Goal: Task Accomplishment & Management: Manage account settings

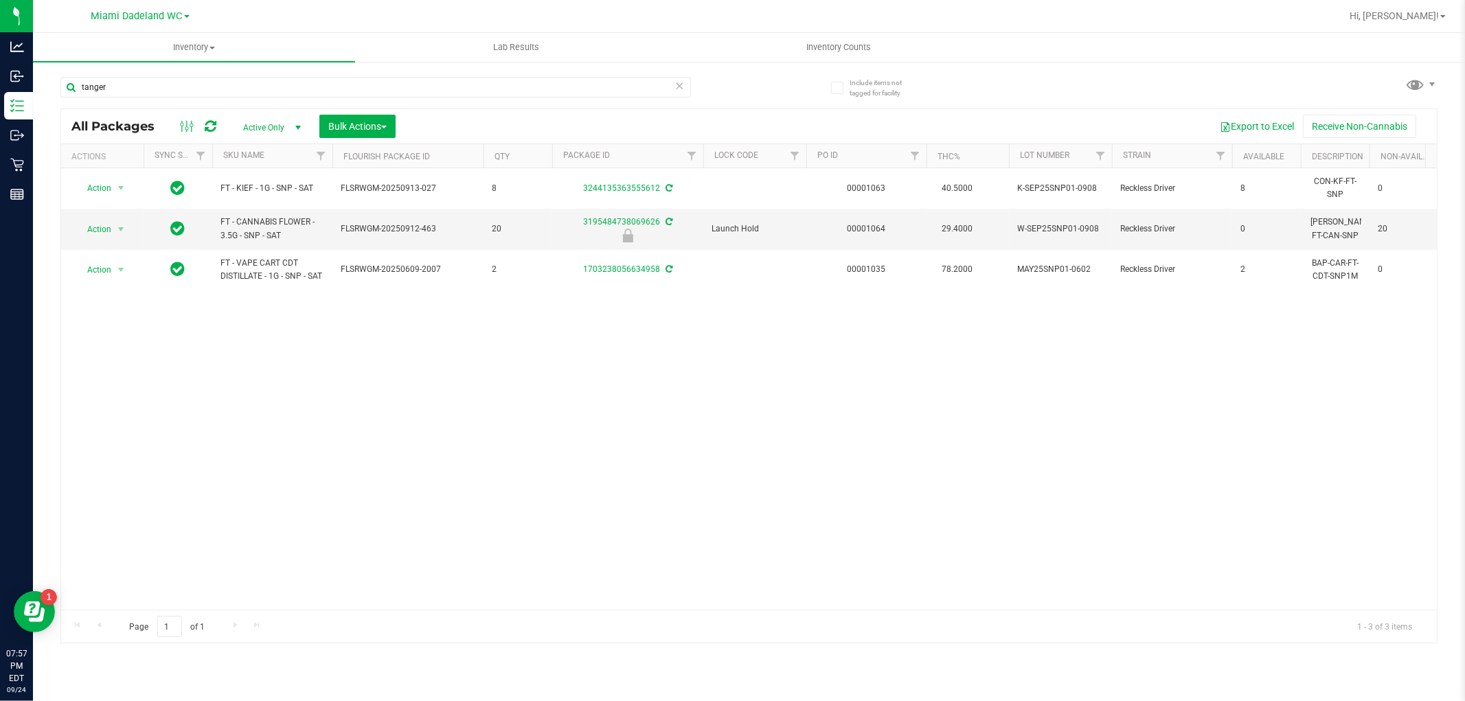
type input "tanger"
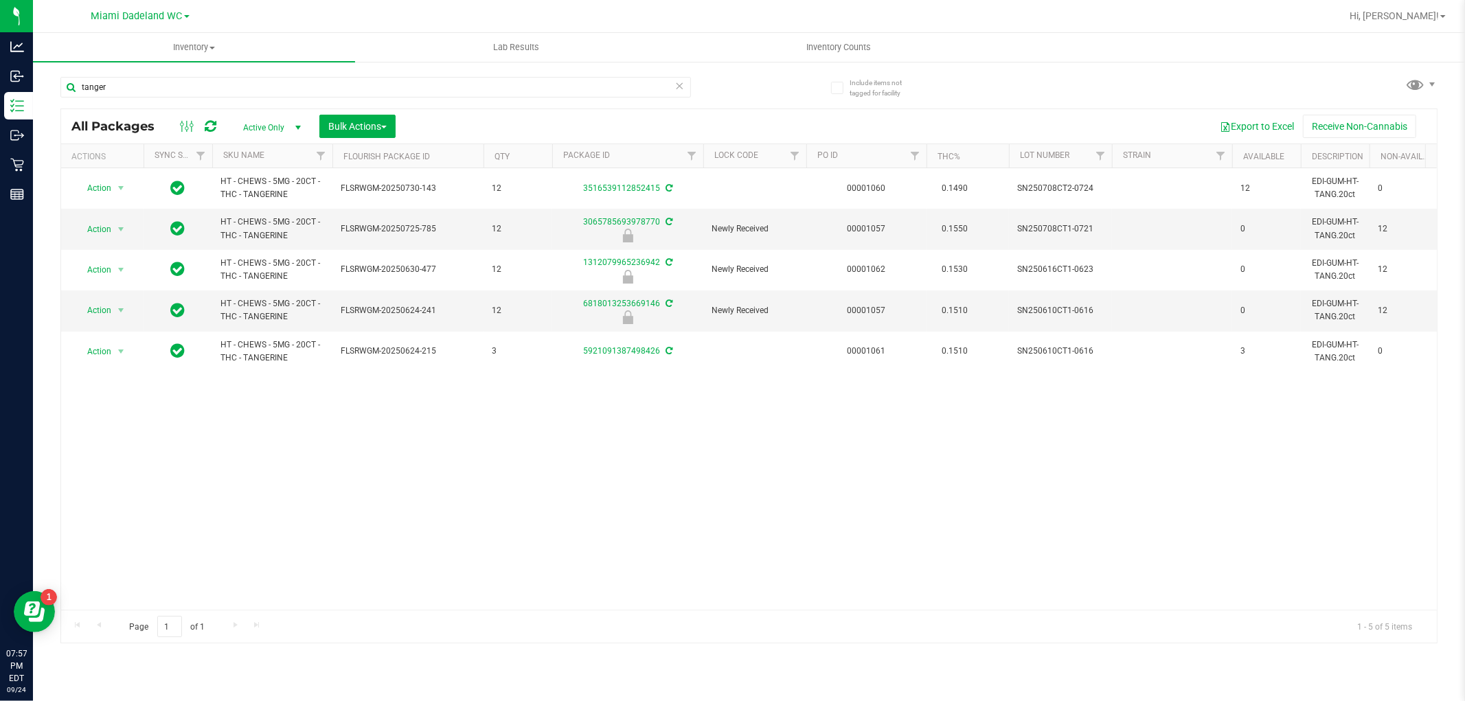
click at [266, 426] on div "Action Action Adjust qty Create package Edit attributes Global inventory Locate…" at bounding box center [749, 389] width 1376 height 442
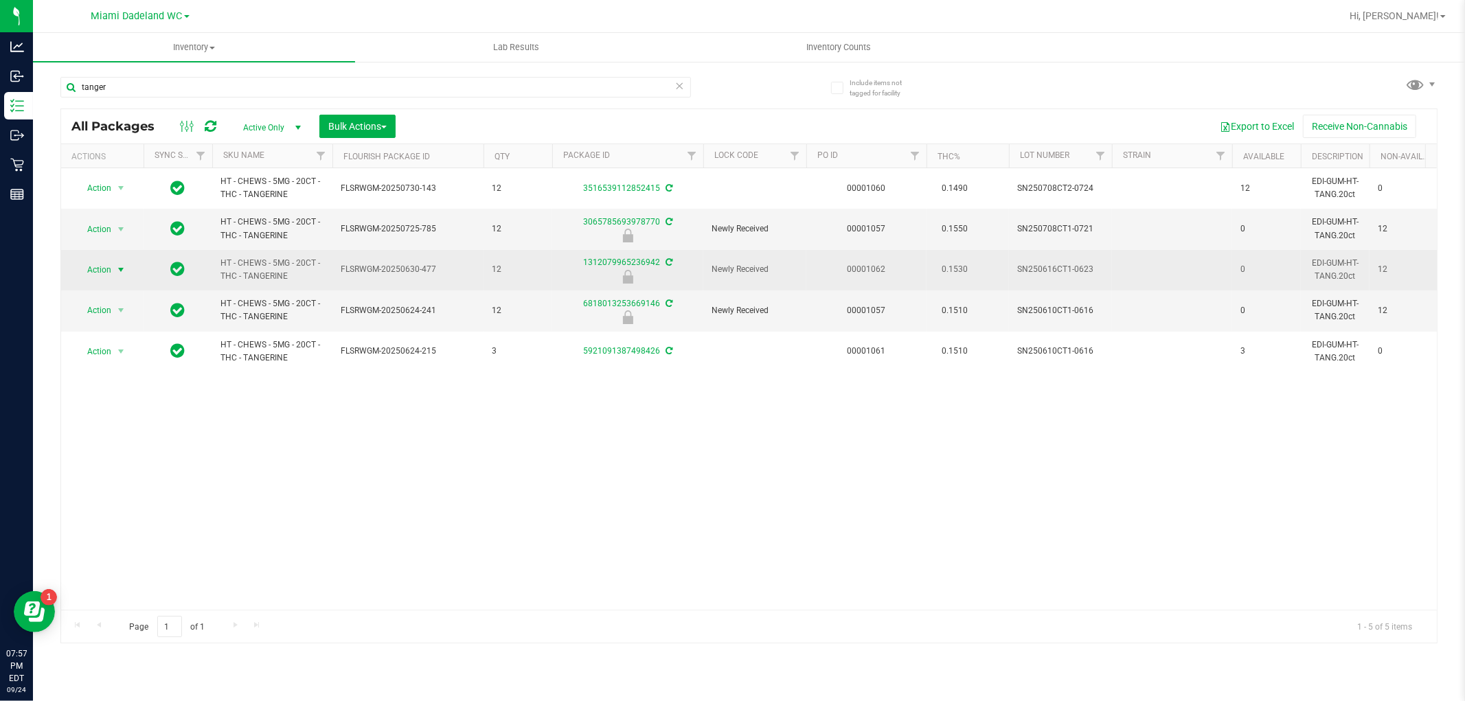
click at [117, 264] on span "select" at bounding box center [120, 269] width 11 height 11
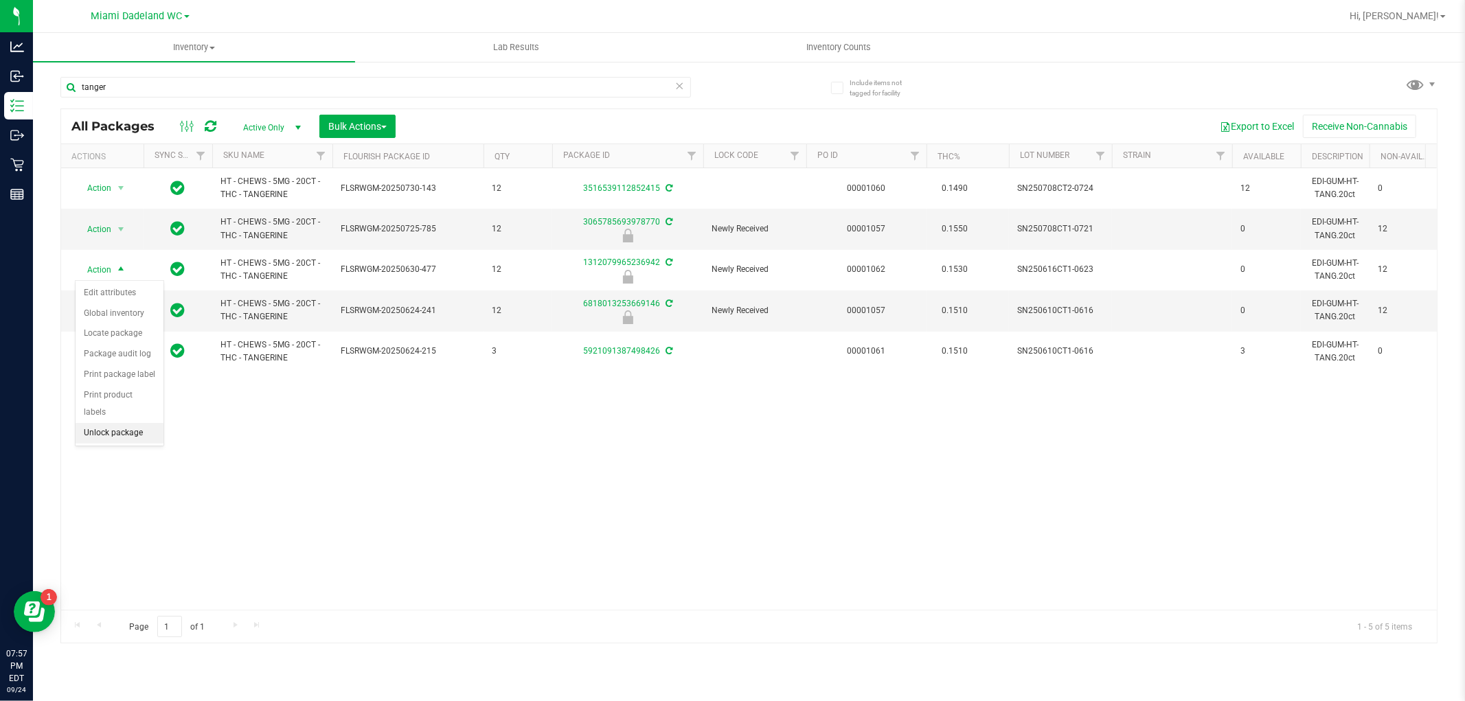
click at [122, 426] on li "Unlock package" at bounding box center [120, 433] width 88 height 21
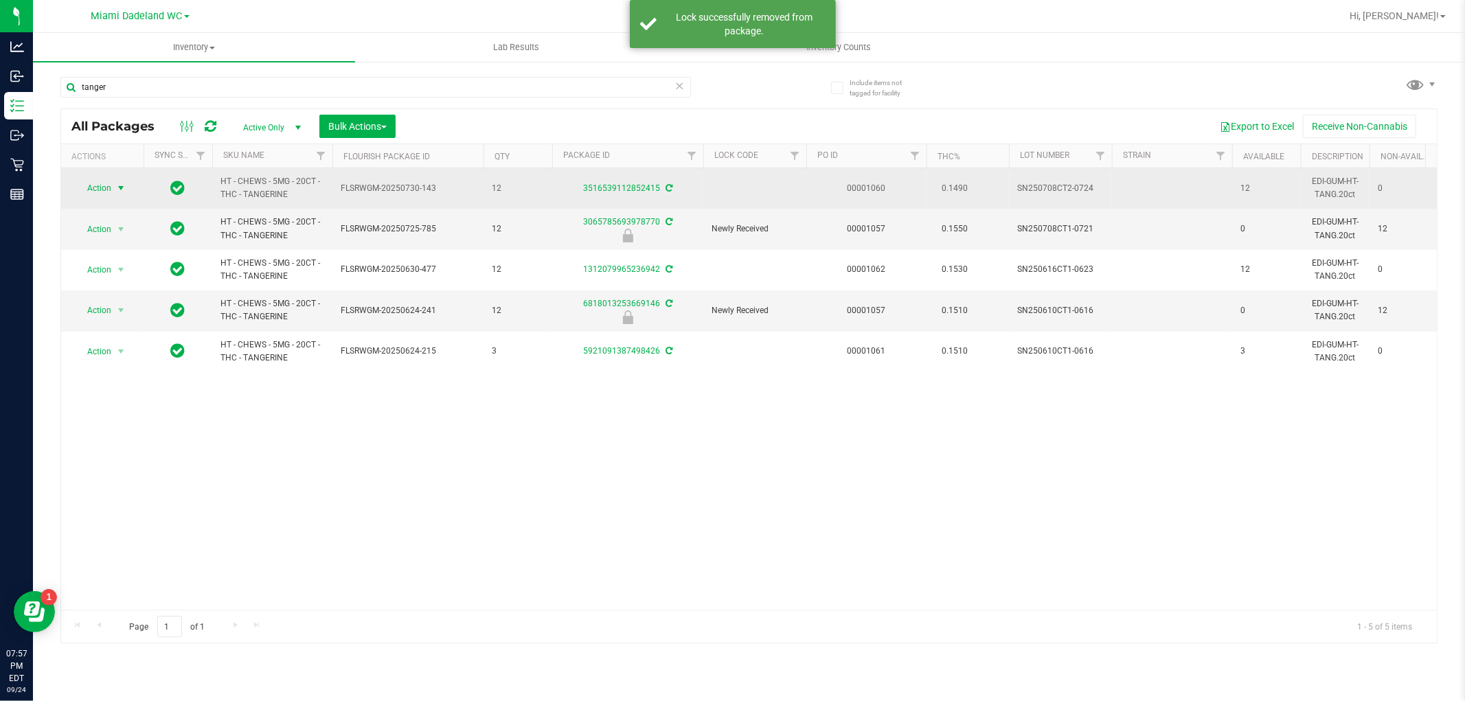
click at [106, 188] on span "Action" at bounding box center [93, 188] width 37 height 19
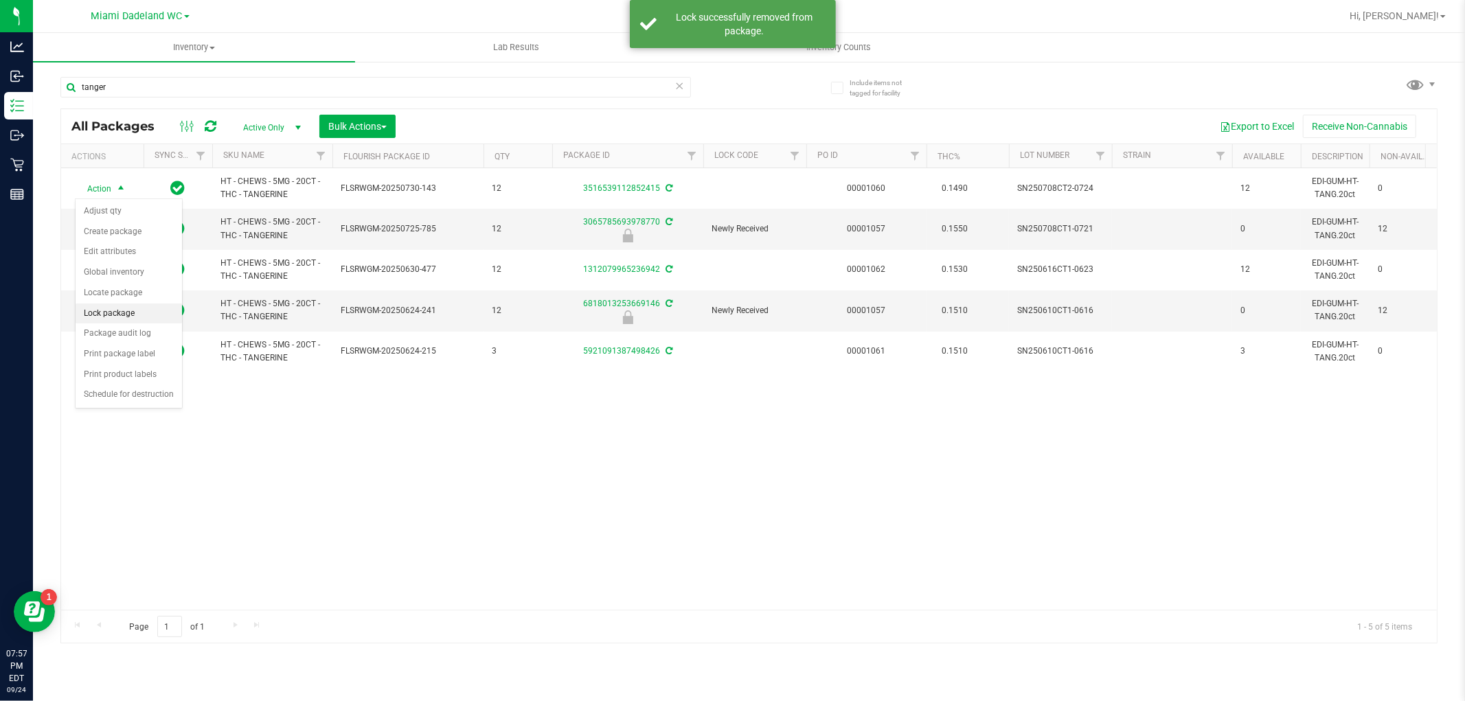
click at [135, 311] on li "Lock package" at bounding box center [129, 314] width 106 height 21
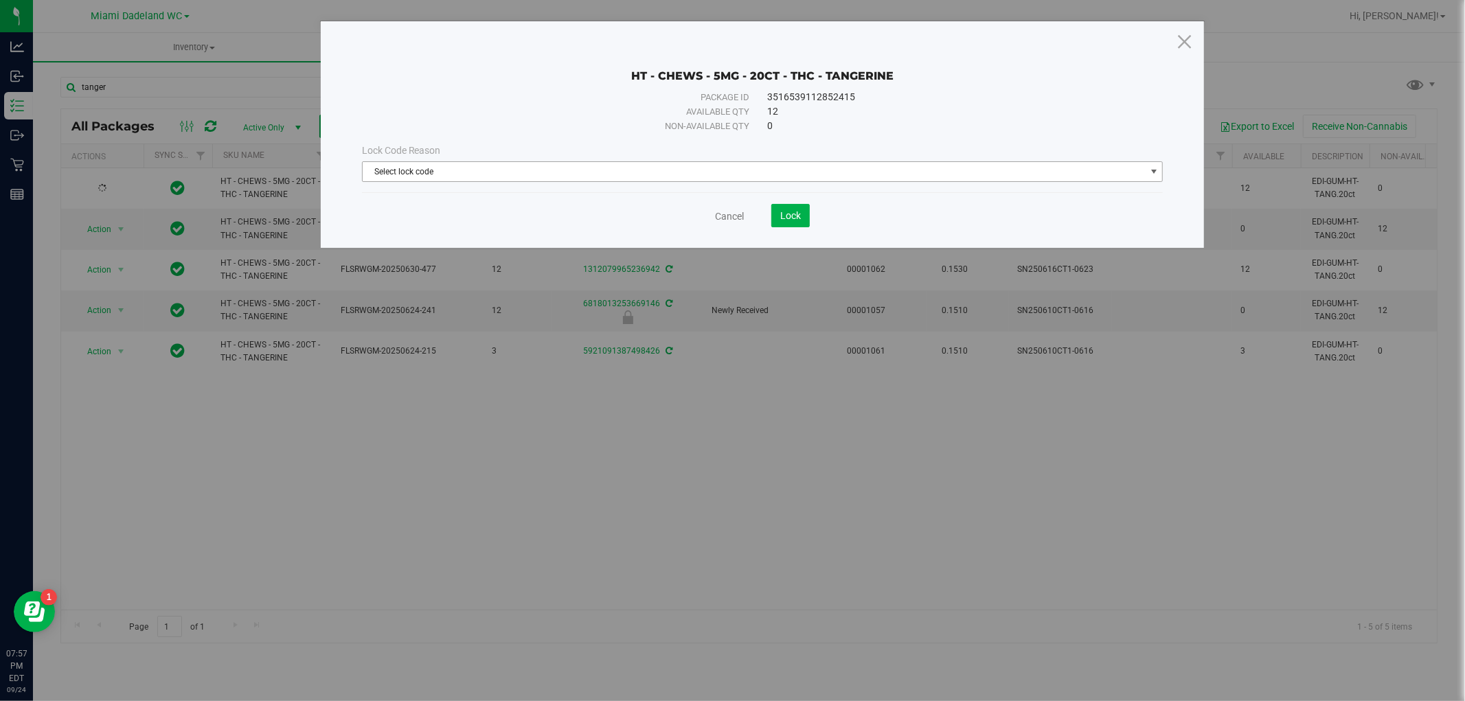
click at [525, 168] on span "Select lock code" at bounding box center [754, 171] width 783 height 19
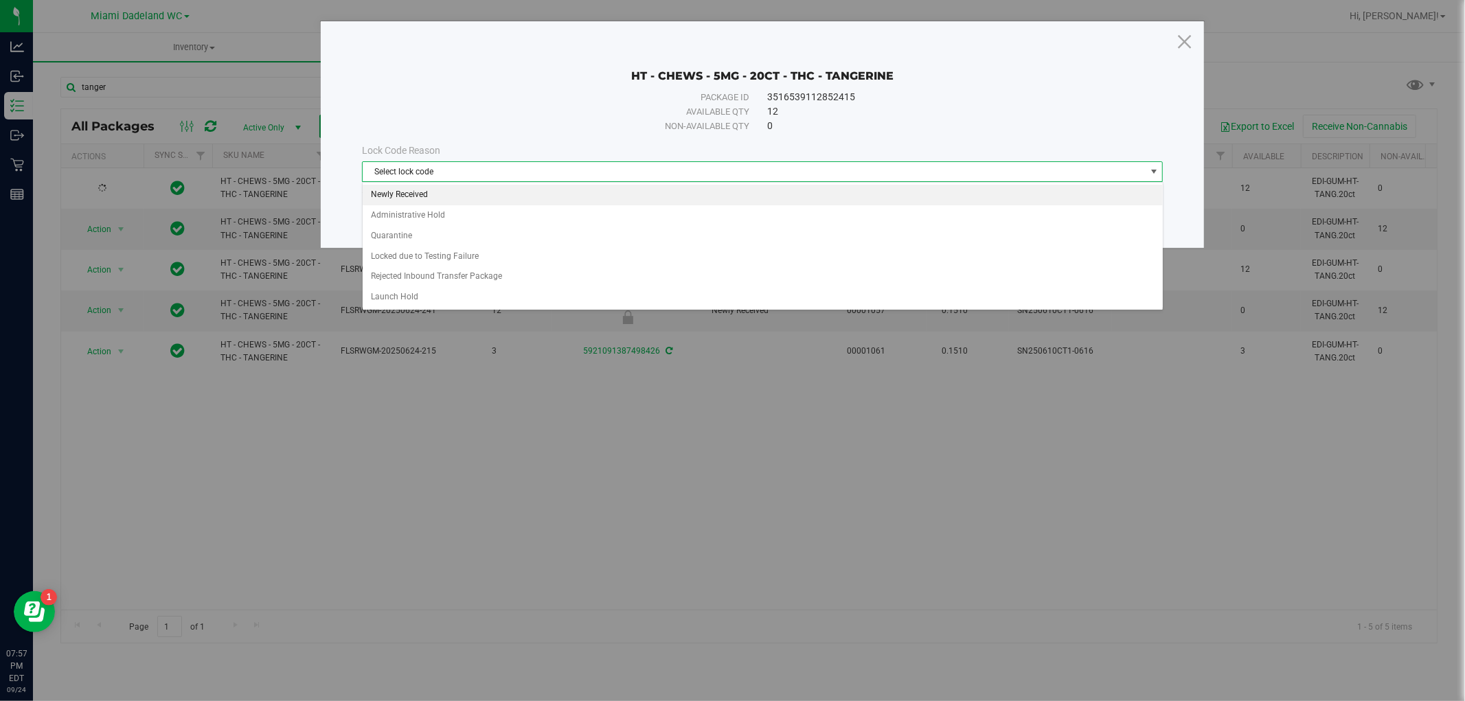
click at [438, 198] on li "Newly Received" at bounding box center [763, 195] width 800 height 21
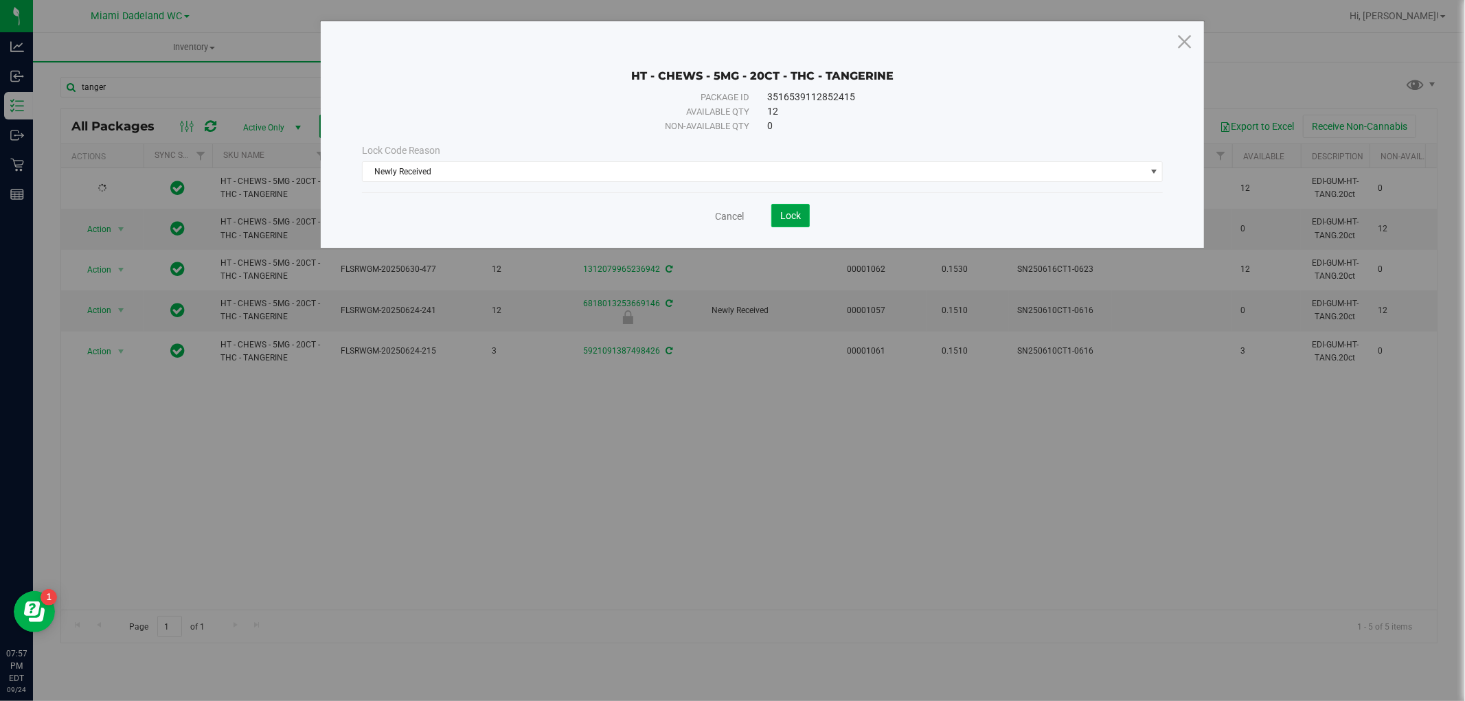
click at [775, 211] on button "Lock" at bounding box center [790, 215] width 38 height 23
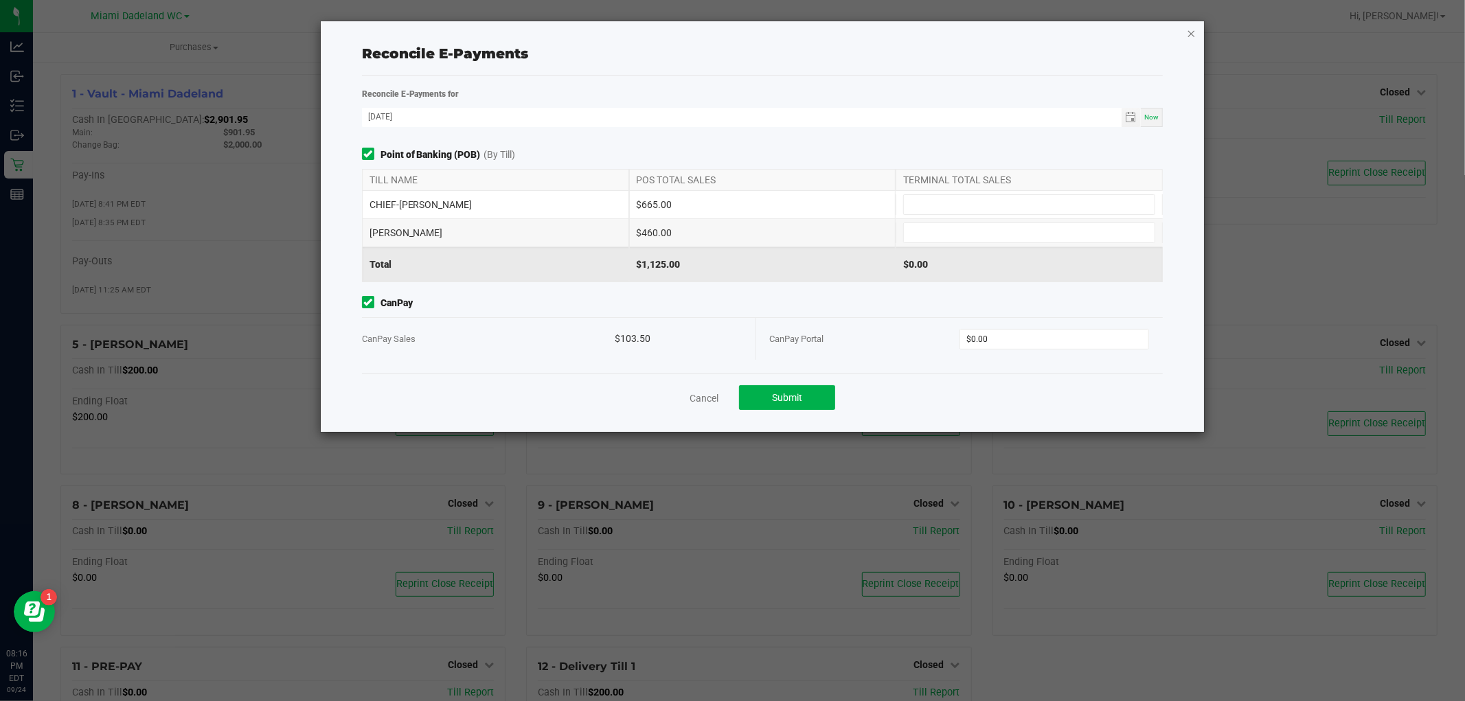
click at [1193, 34] on icon "button" at bounding box center [1192, 33] width 10 height 16
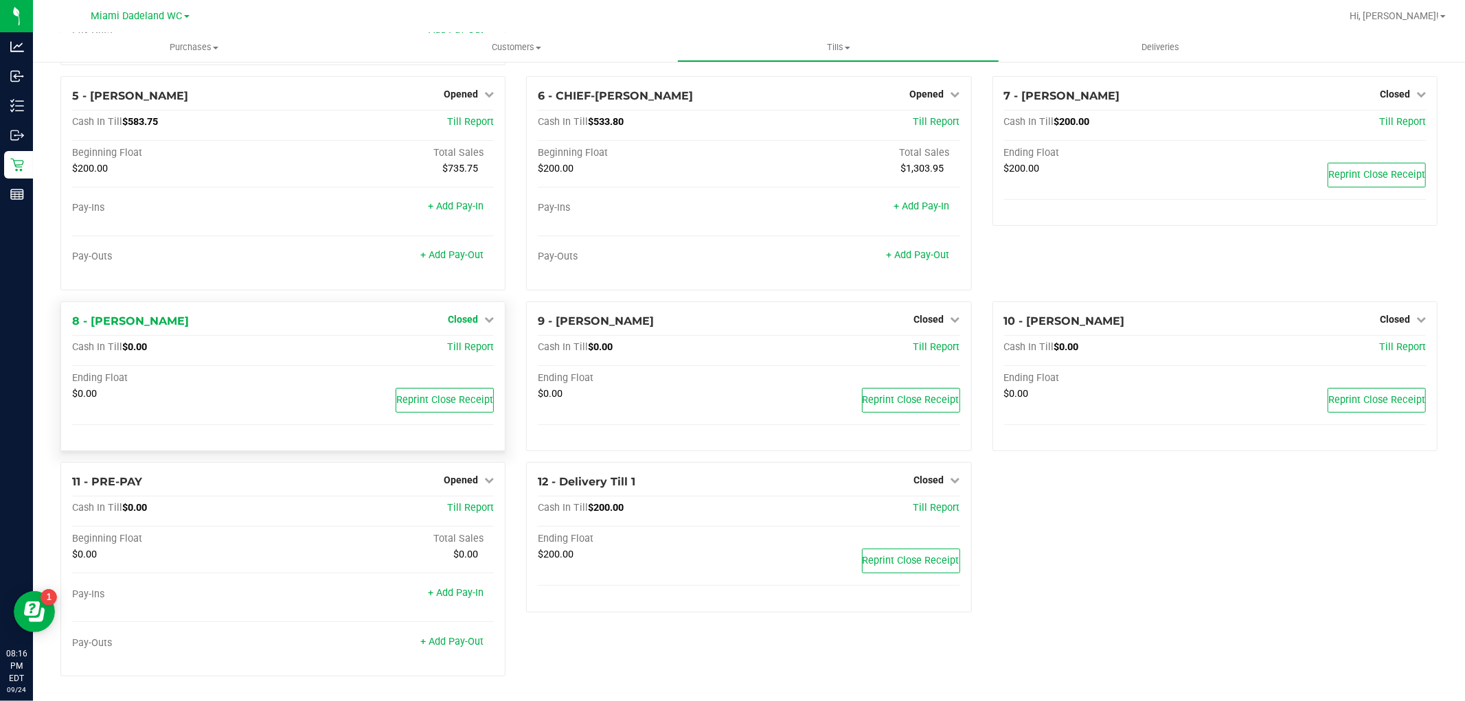
scroll to position [158, 0]
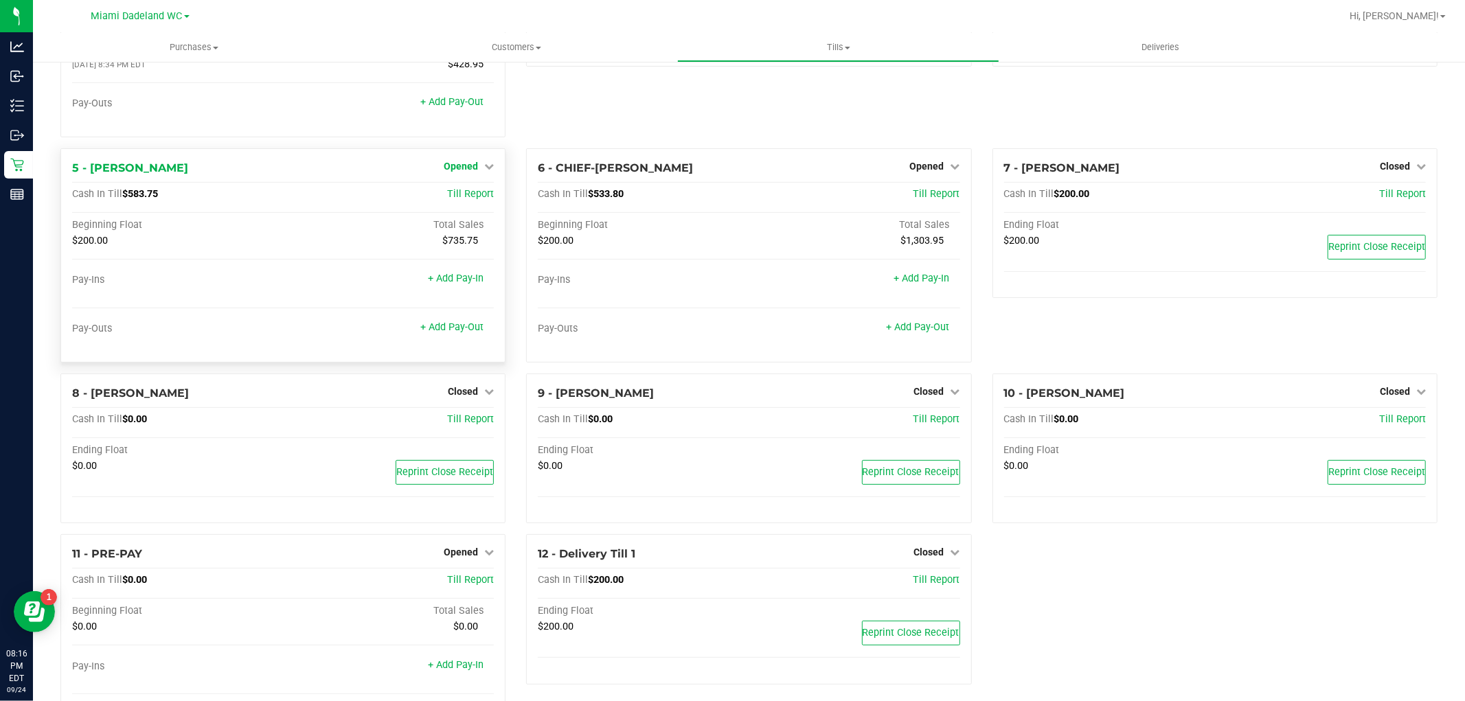
click at [476, 165] on link "Opened" at bounding box center [469, 166] width 50 height 11
click at [465, 193] on link "Close Till" at bounding box center [462, 194] width 37 height 11
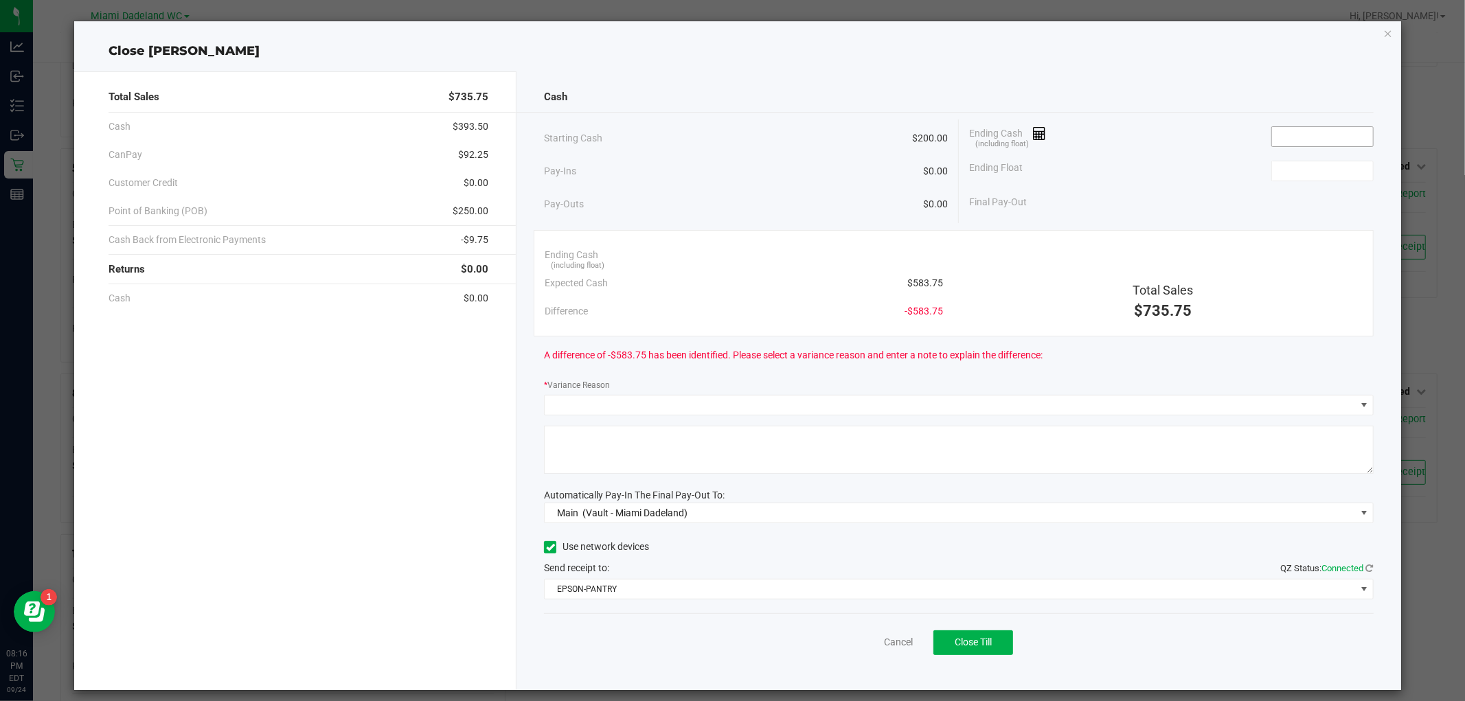
click at [1293, 129] on input at bounding box center [1322, 136] width 101 height 19
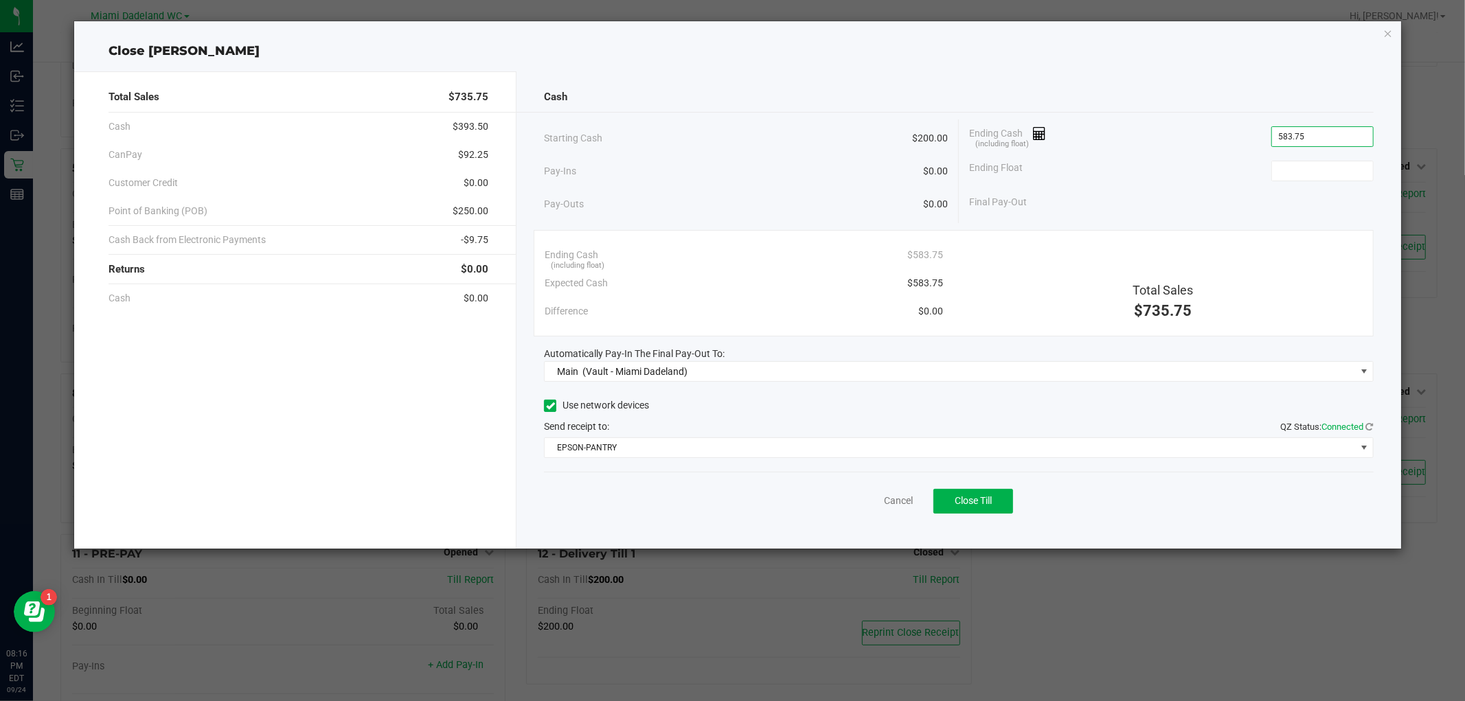
type input "$583.75"
type input "$200.00"
click at [1199, 93] on div "Cash" at bounding box center [958, 97] width 829 height 30
click at [1080, 85] on div "Cash" at bounding box center [958, 97] width 829 height 30
click at [973, 497] on span "Close Till" at bounding box center [973, 500] width 37 height 11
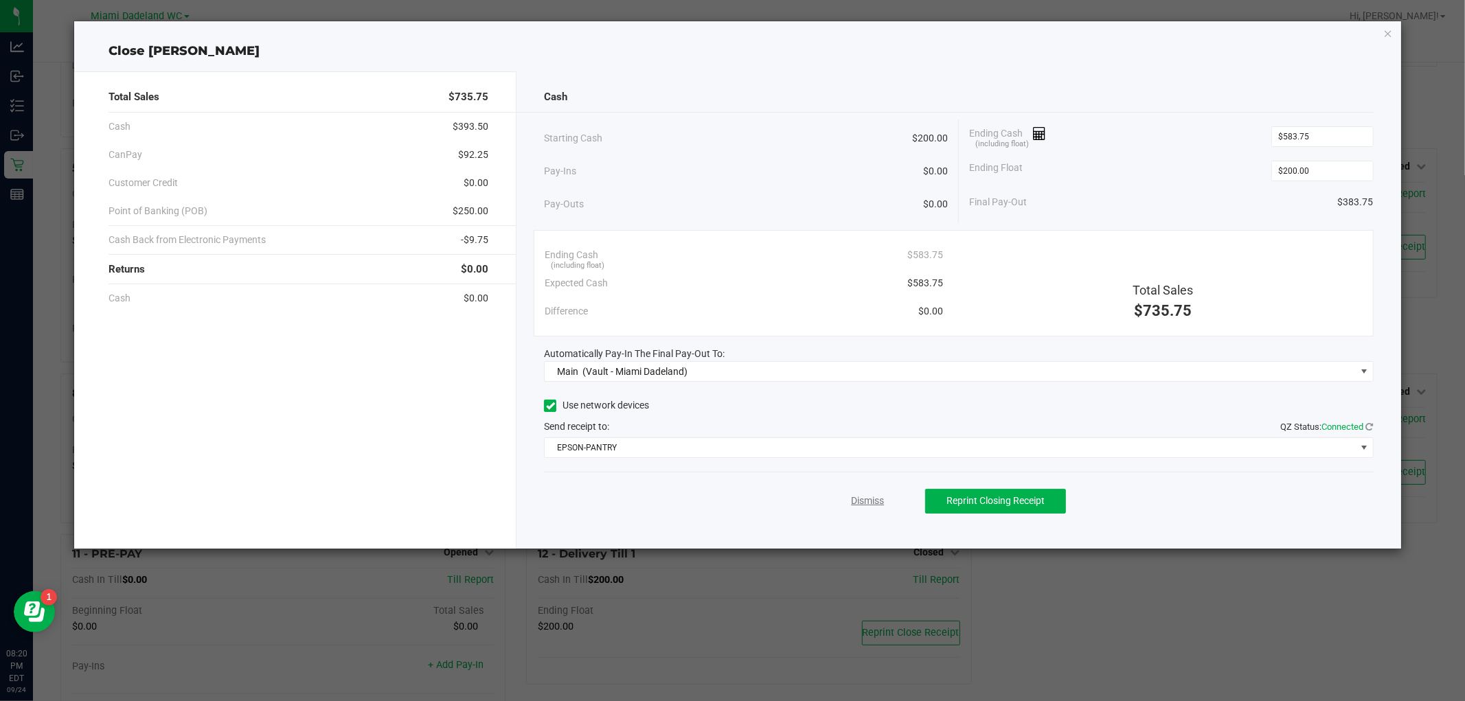
click at [876, 505] on link "Dismiss" at bounding box center [867, 501] width 33 height 14
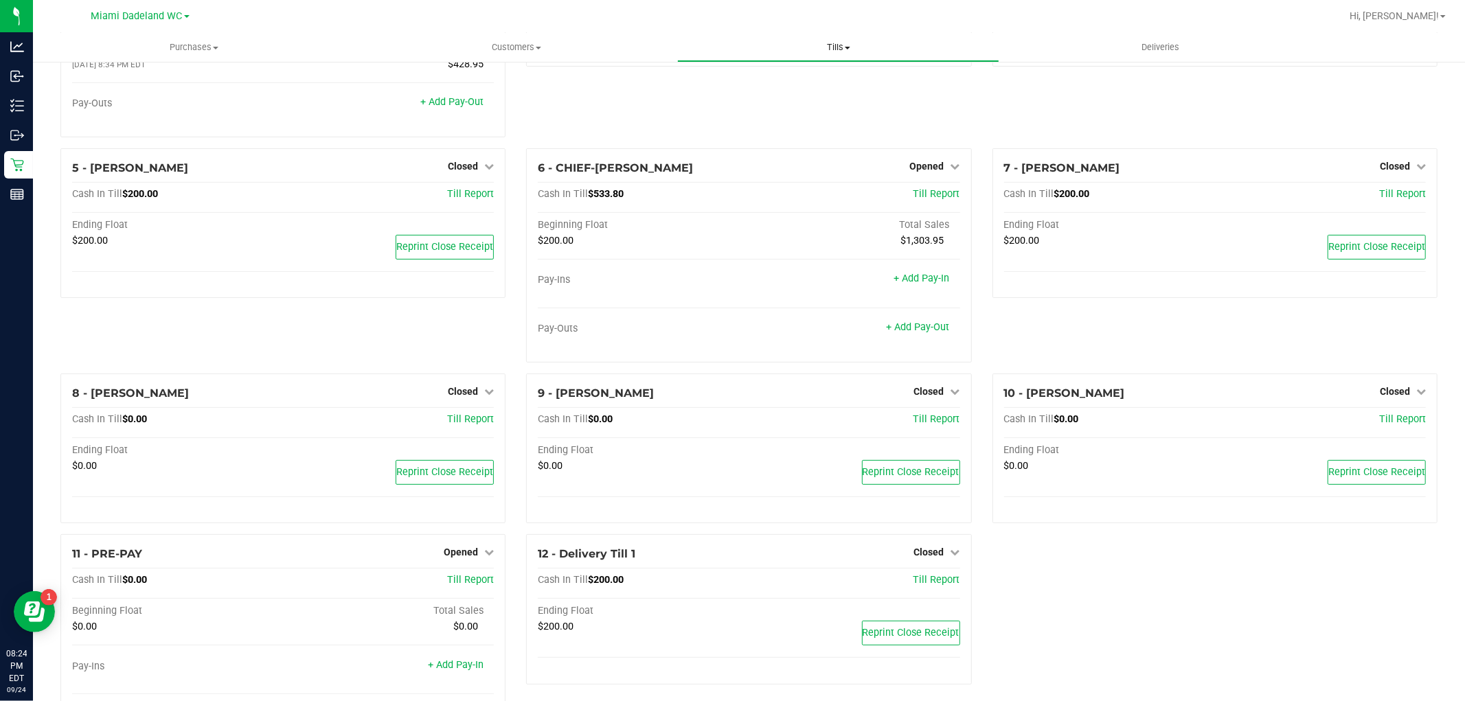
click at [831, 45] on span "Tills" at bounding box center [838, 47] width 321 height 12
click at [834, 75] on li "Manage tills" at bounding box center [838, 83] width 322 height 16
click at [836, 38] on uib-tab-heading "Tills Manage tills Reconcile e-payments" at bounding box center [838, 47] width 321 height 27
click at [852, 96] on li "Reconcile e-payments" at bounding box center [838, 99] width 322 height 16
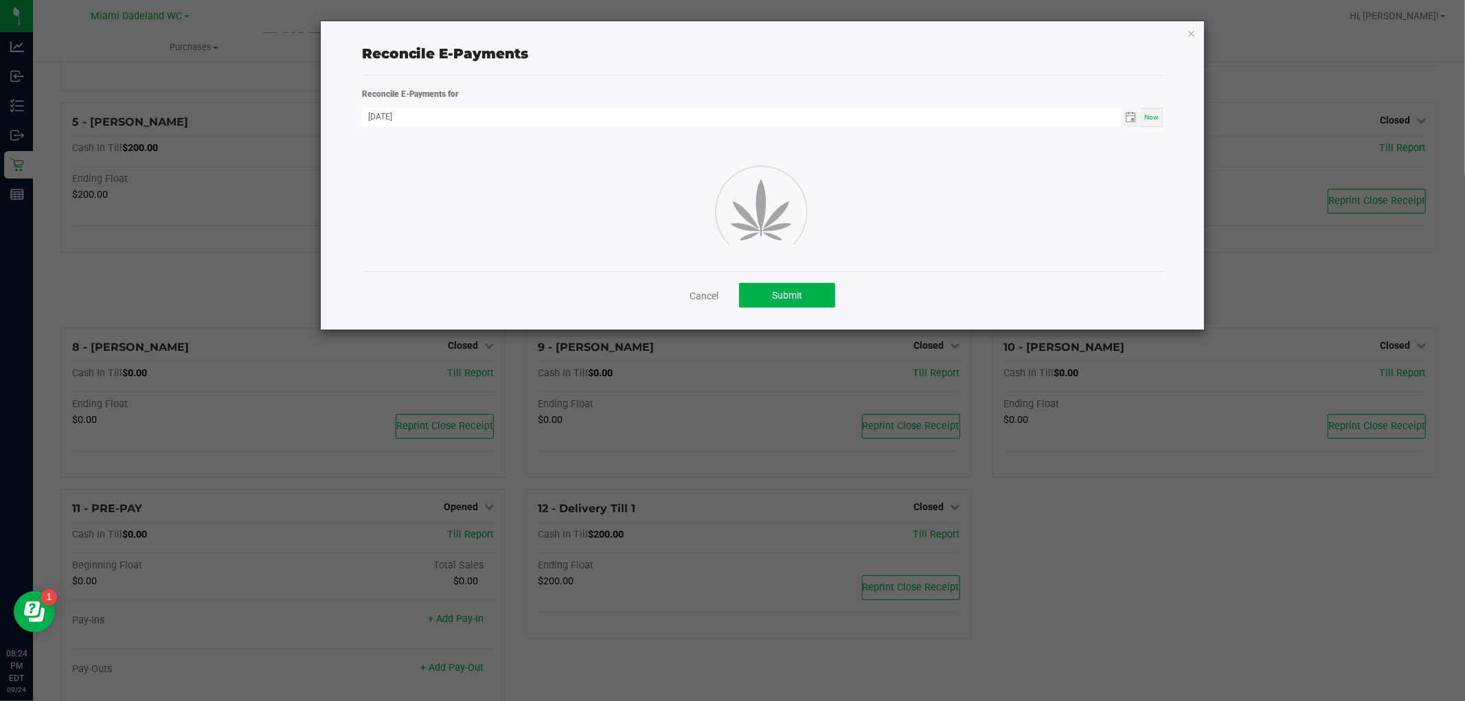
scroll to position [158, 0]
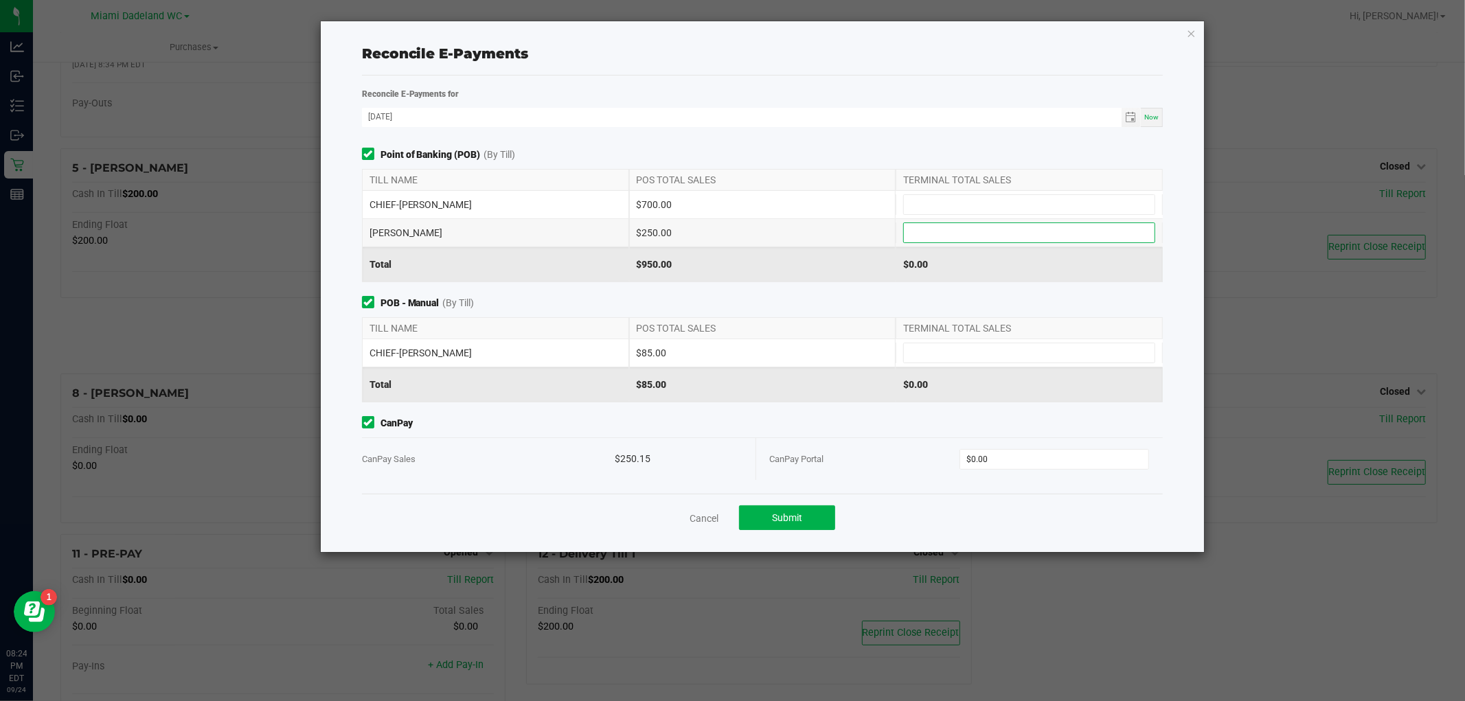
click at [943, 235] on input at bounding box center [1029, 232] width 251 height 19
type input "$250.00"
click at [969, 71] on div "Reconcile E-Payments" at bounding box center [762, 53] width 801 height 43
click at [1060, 460] on input "0" at bounding box center [1054, 459] width 188 height 19
type input "$250.15"
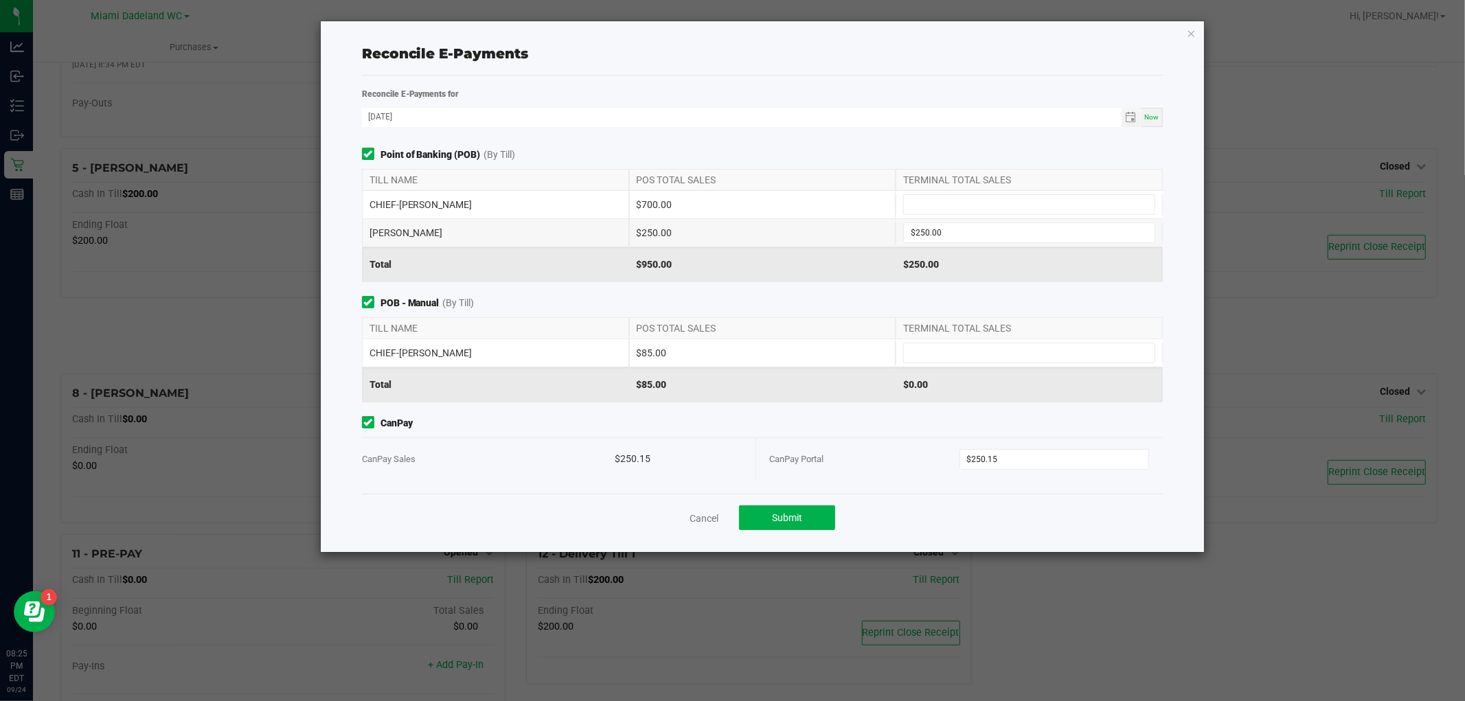
click at [1073, 394] on div "$0.00" at bounding box center [1029, 384] width 267 height 34
click at [1145, 199] on input at bounding box center [1029, 204] width 251 height 19
type input "$700.00"
click at [1032, 339] on div "TERMINAL TOTAL SALES" at bounding box center [1029, 328] width 267 height 21
click at [1041, 343] on span at bounding box center [1029, 353] width 252 height 21
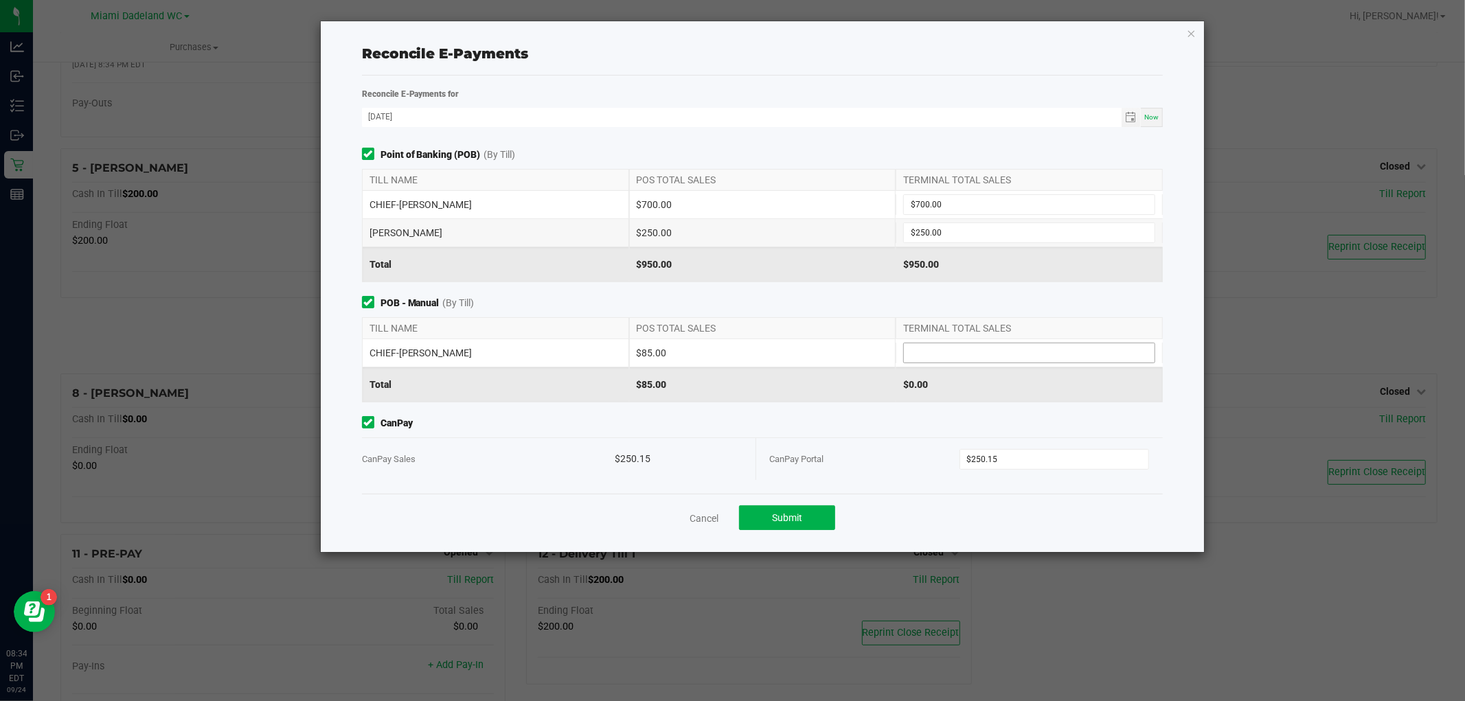
click at [1051, 350] on input at bounding box center [1029, 352] width 251 height 19
type input "$85.00"
click at [946, 46] on div "Reconcile E-Payments" at bounding box center [762, 53] width 801 height 21
click at [779, 515] on span "Submit" at bounding box center [787, 517] width 30 height 11
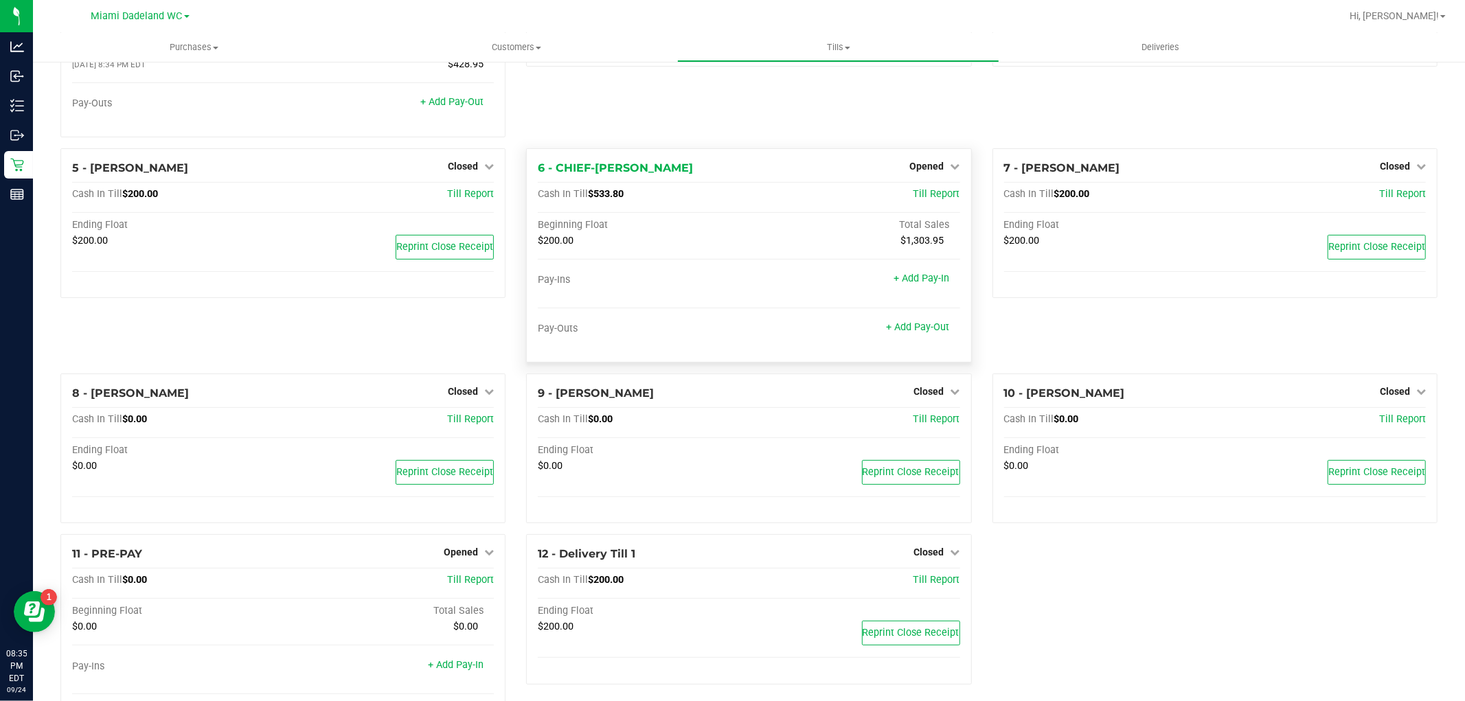
click at [909, 176] on div "6 - CHIEF-WINCHLEY Opened Close Till" at bounding box center [749, 168] width 422 height 16
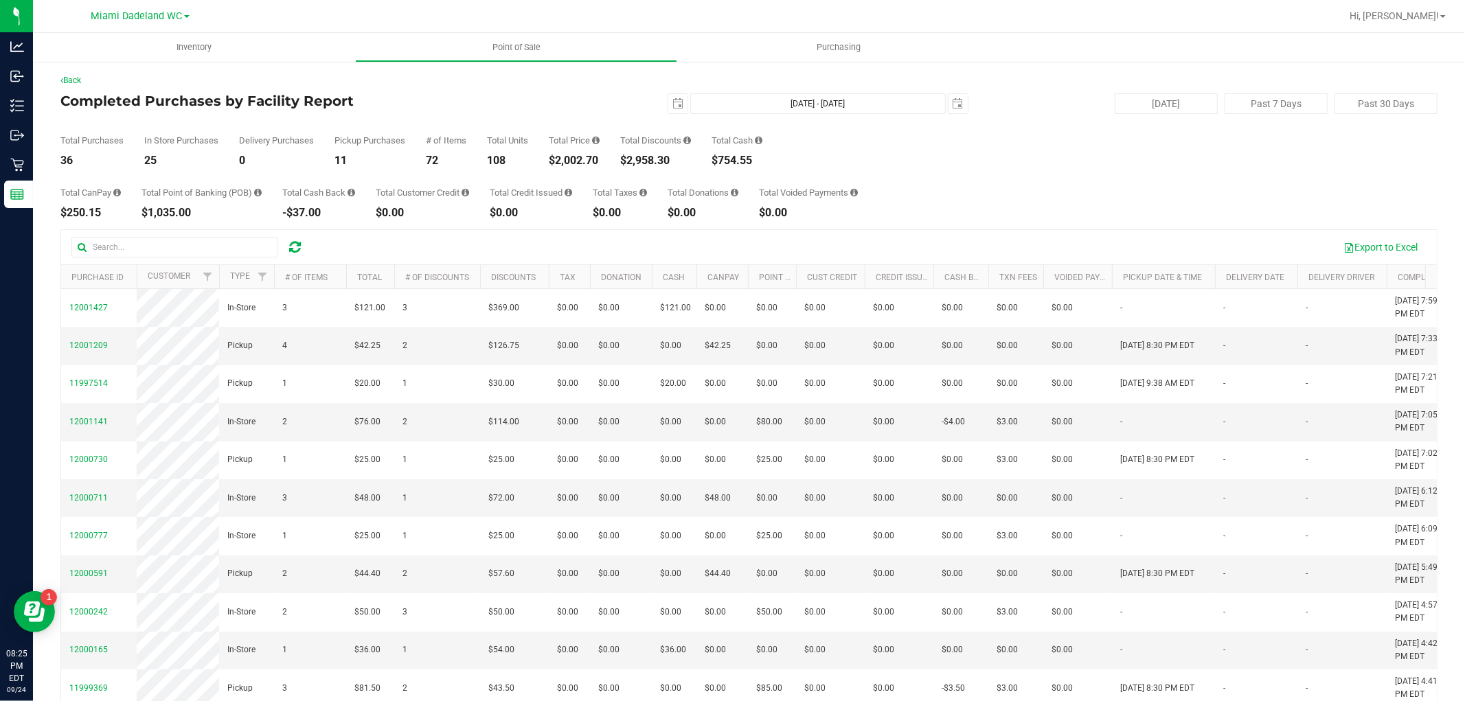
click at [589, 161] on div "$2,002.70" at bounding box center [574, 160] width 51 height 11
copy div "2,002.70"
click at [650, 157] on div "$2,958.30" at bounding box center [655, 160] width 71 height 11
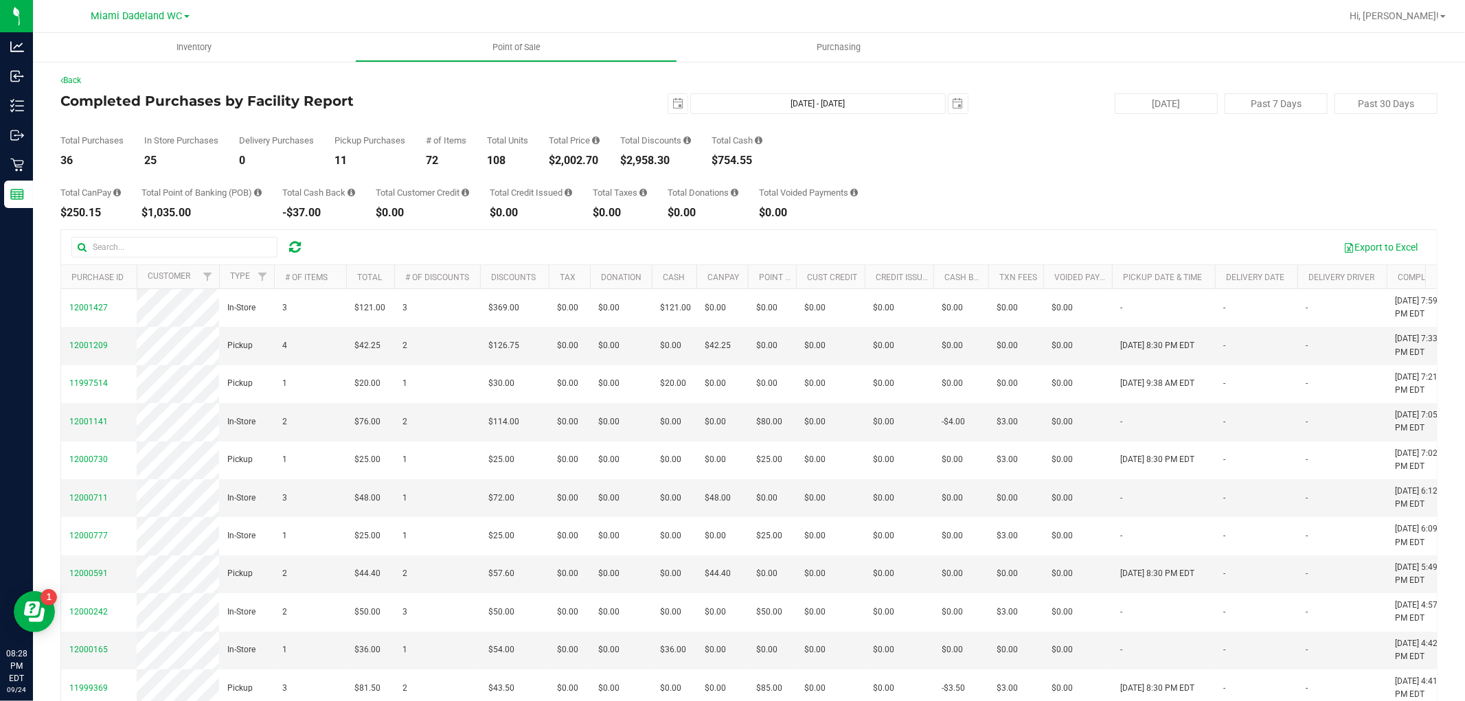
copy div "2,958.30"
click at [677, 103] on span "select" at bounding box center [677, 103] width 19 height 19
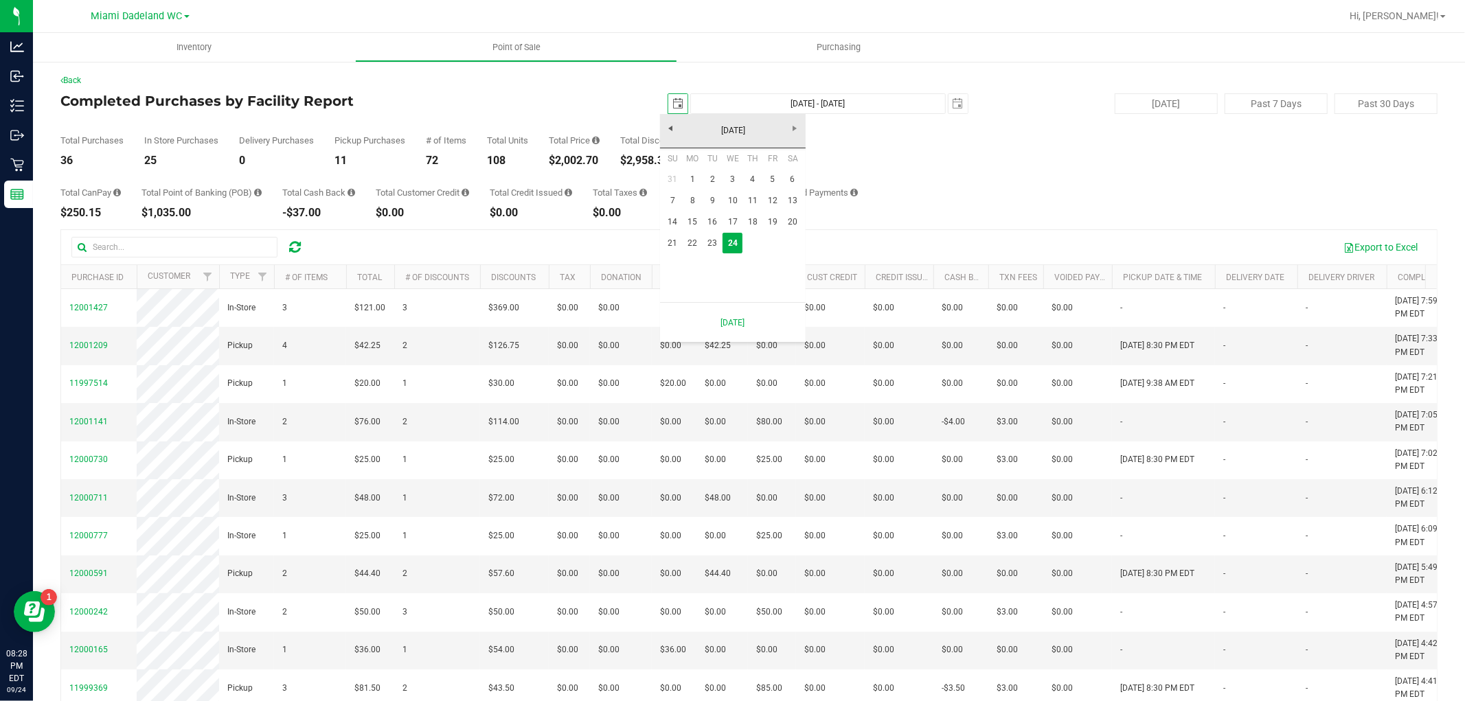
scroll to position [0, 34]
click at [691, 238] on link "22" at bounding box center [693, 243] width 20 height 21
type input "2025-09-22"
type input "Sep 22, 2025 - Sep 24, 2025"
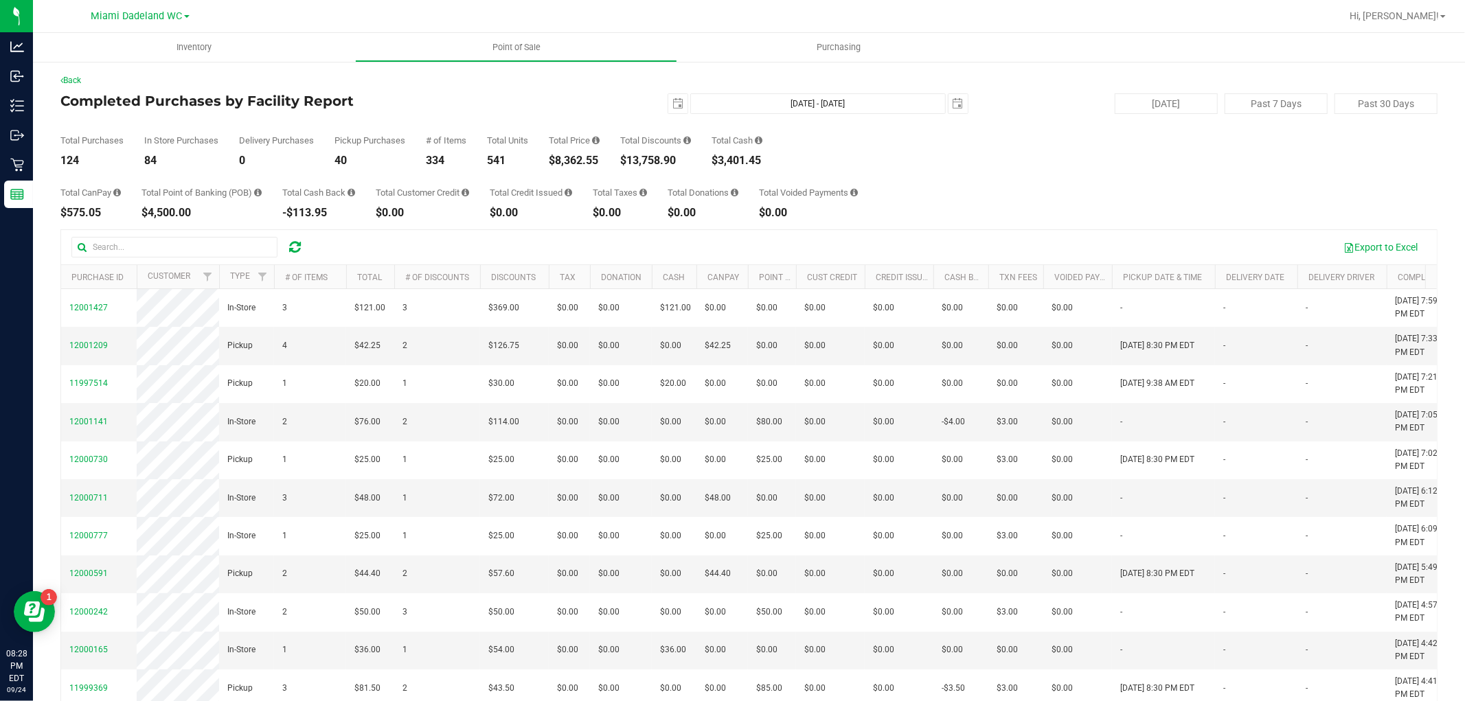
click at [586, 162] on div "$8,362.55" at bounding box center [574, 160] width 51 height 11
copy div "8,362.55"
click at [668, 104] on span "select" at bounding box center [677, 103] width 19 height 19
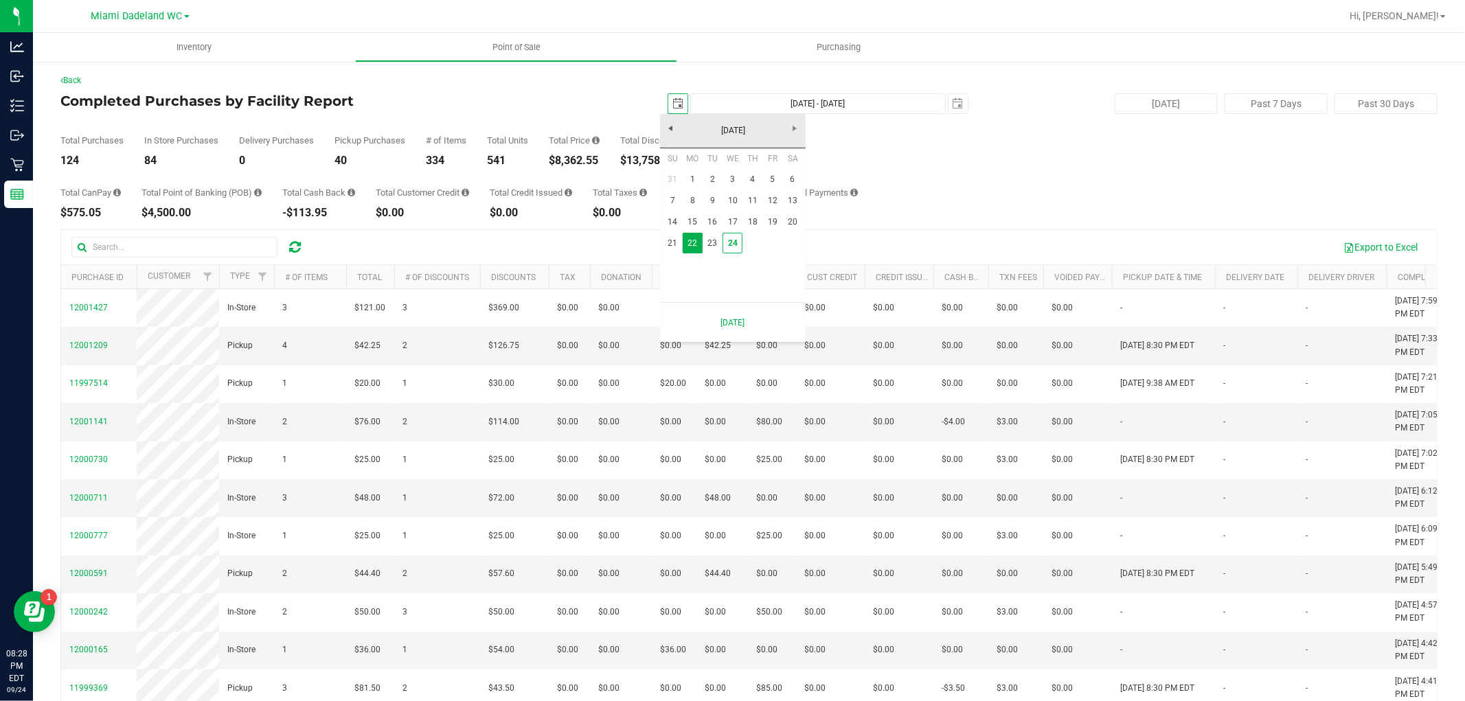
scroll to position [0, 34]
click at [692, 175] on link "1" at bounding box center [693, 179] width 20 height 21
type input "2025-09-01"
type input "Sep 1, 2025 - Sep 24, 2025"
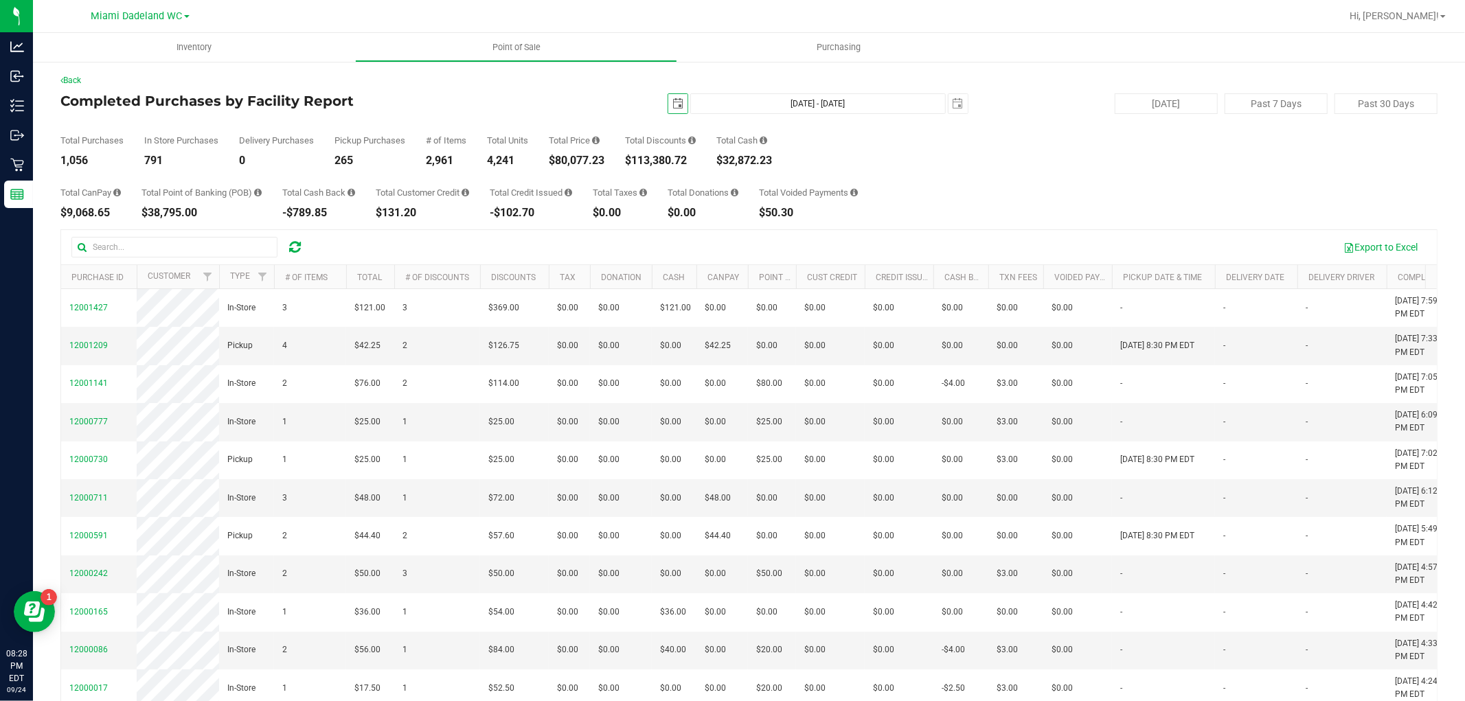
click at [589, 160] on div "$80,077.23" at bounding box center [577, 160] width 56 height 11
copy div "80,077.23"
click at [672, 98] on span "select" at bounding box center [677, 103] width 11 height 11
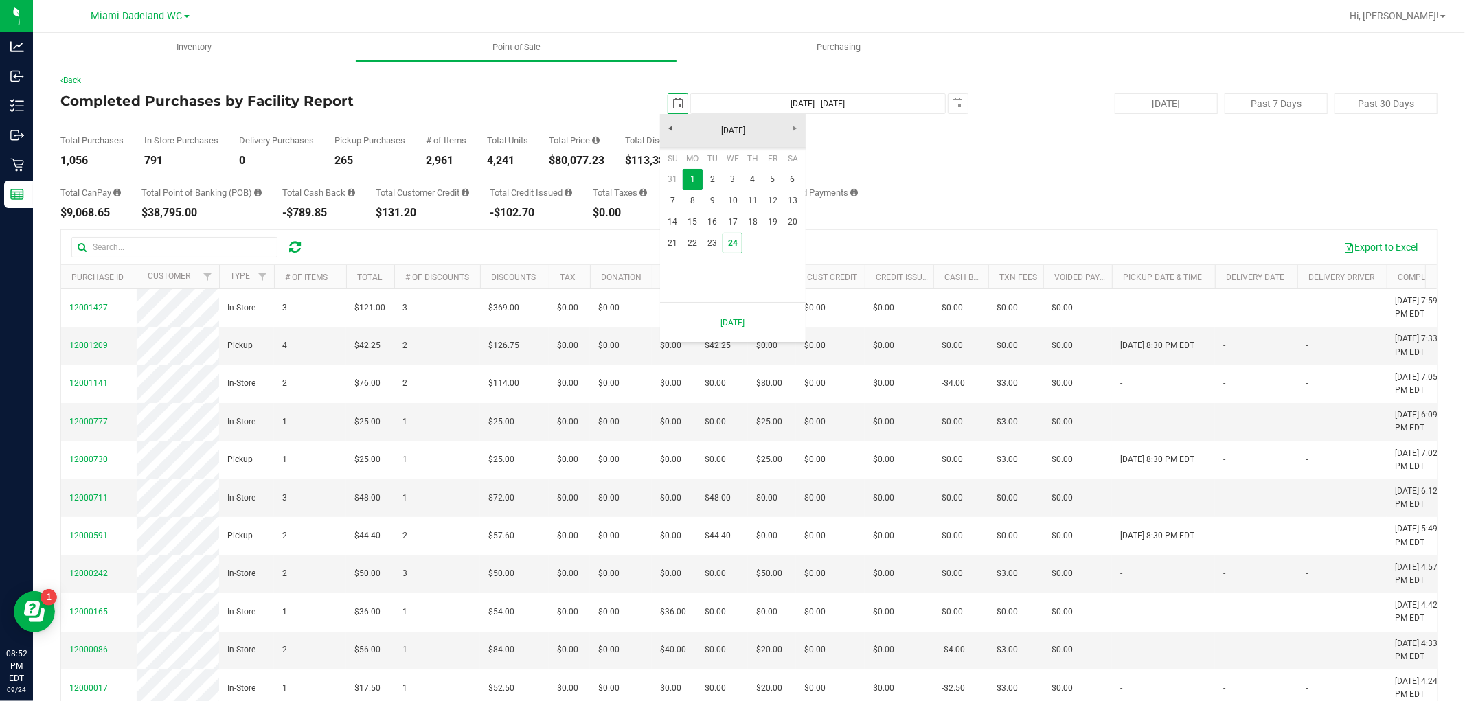
scroll to position [0, 34]
click at [729, 239] on link "24" at bounding box center [732, 243] width 20 height 21
type input "2025-09-24"
type input "Sep 24, 2025 - Sep 24, 2025"
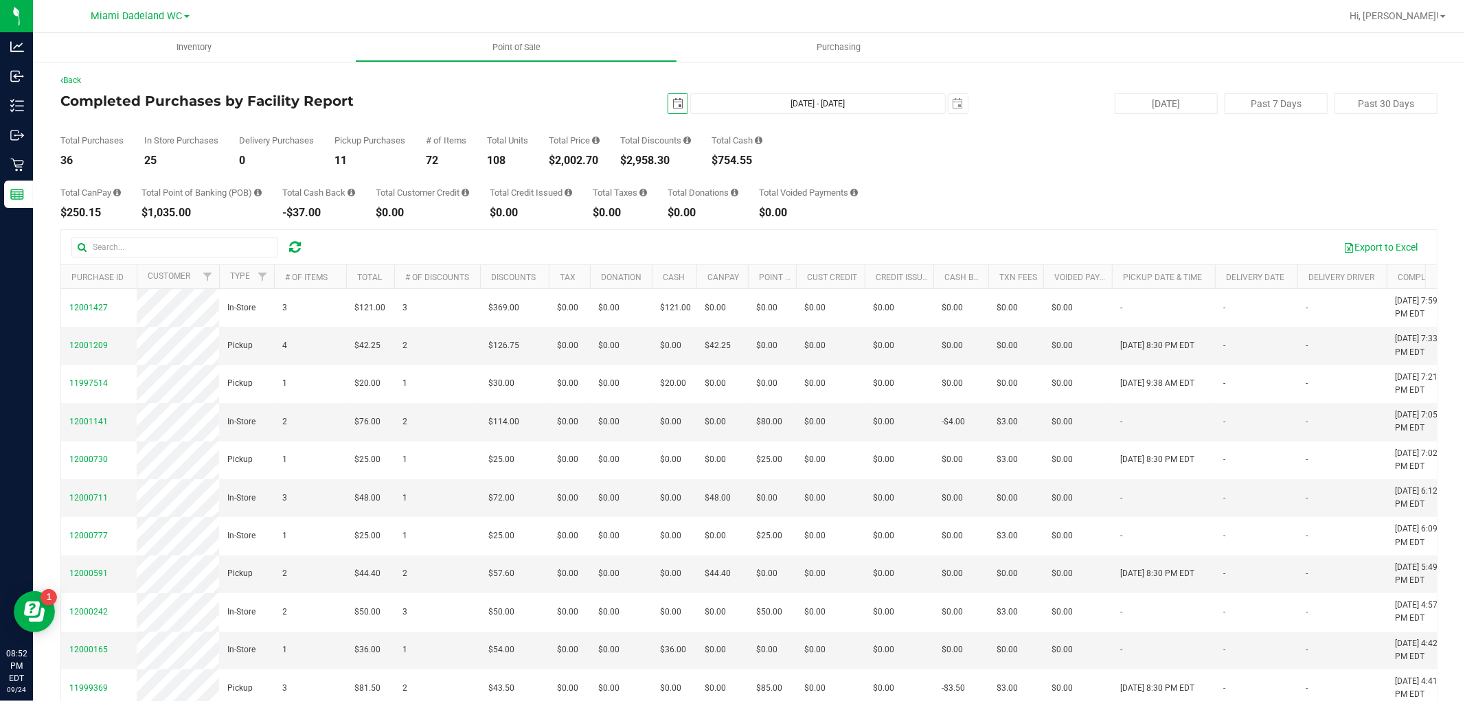
click at [749, 160] on div "$754.55" at bounding box center [736, 160] width 51 height 11
click at [731, 159] on div "$754.55" at bounding box center [736, 160] width 51 height 11
click at [732, 159] on div "$754.55" at bounding box center [736, 160] width 51 height 11
copy div "754.55"
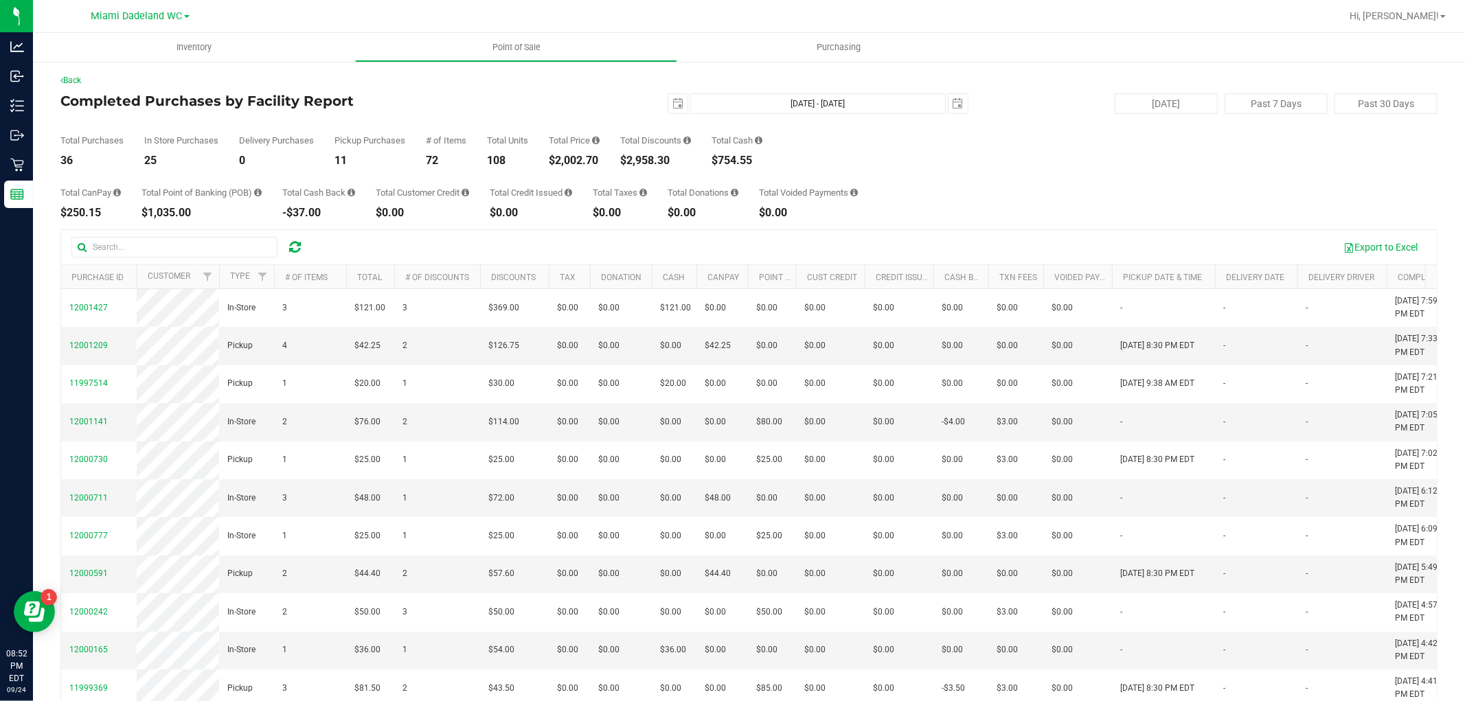
click at [1116, 173] on div "Total CanPay $250.15 Total Point of Banking (POB) $1,035.00 Total Cash Back -$3…" at bounding box center [748, 192] width 1377 height 52
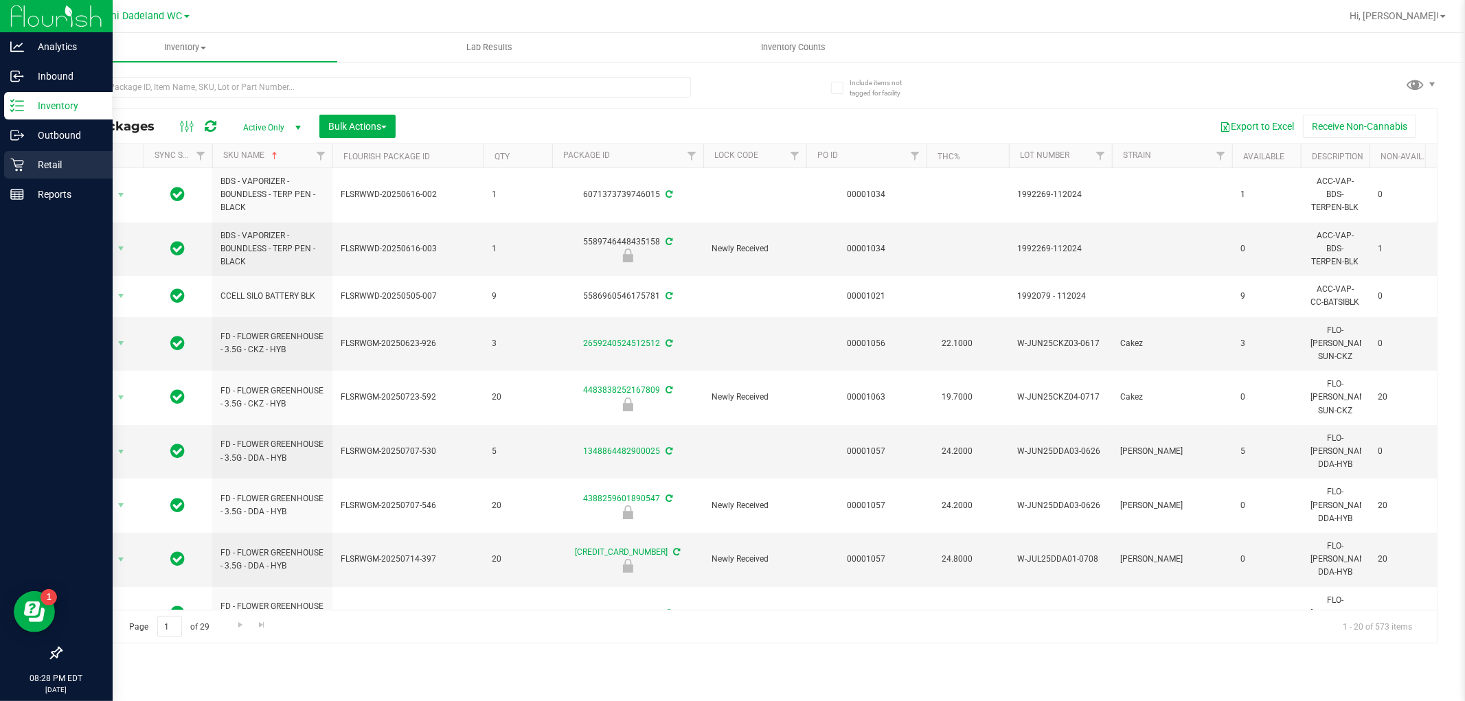
drag, startPoint x: 16, startPoint y: 162, endPoint x: 67, endPoint y: 169, distance: 50.6
click at [16, 162] on icon at bounding box center [17, 165] width 14 height 14
click at [67, 169] on p "Retail" at bounding box center [65, 165] width 82 height 16
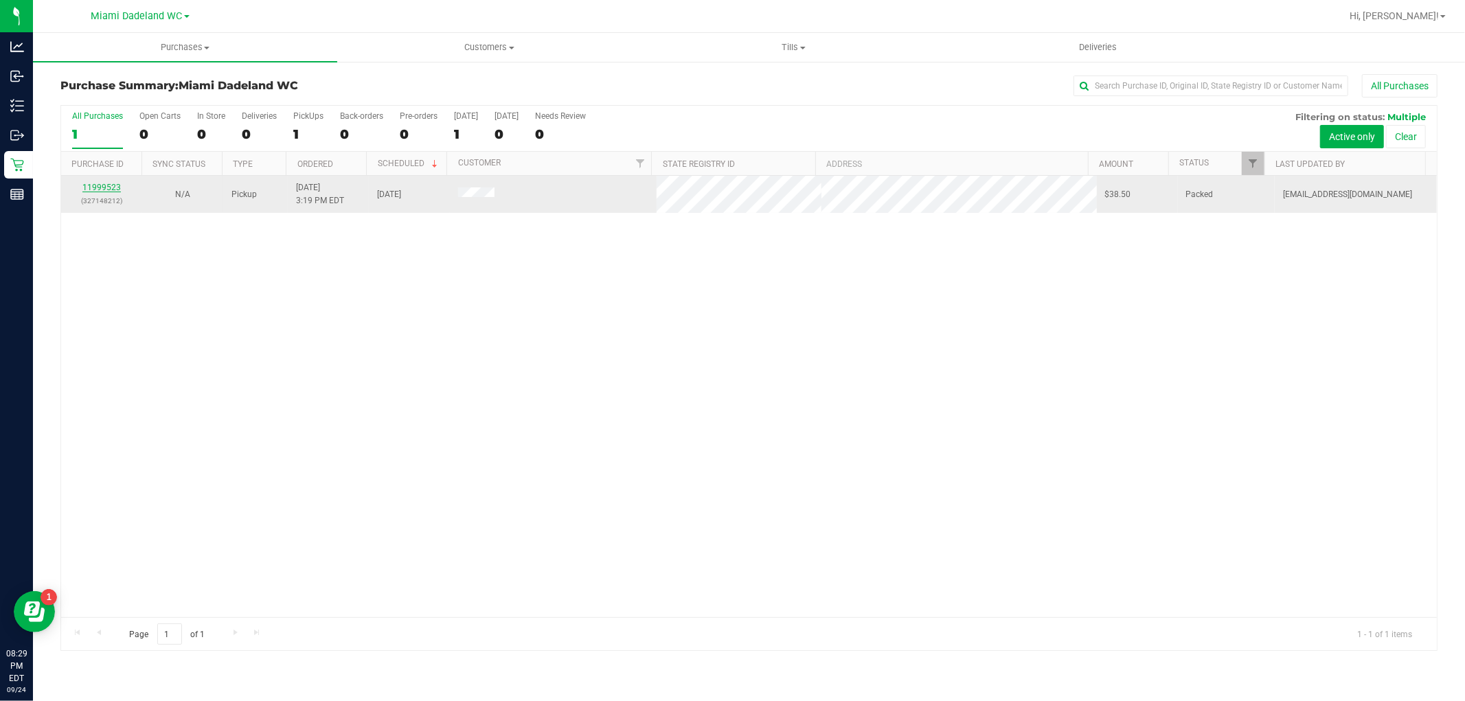
click at [98, 187] on link "11999523" at bounding box center [101, 188] width 38 height 10
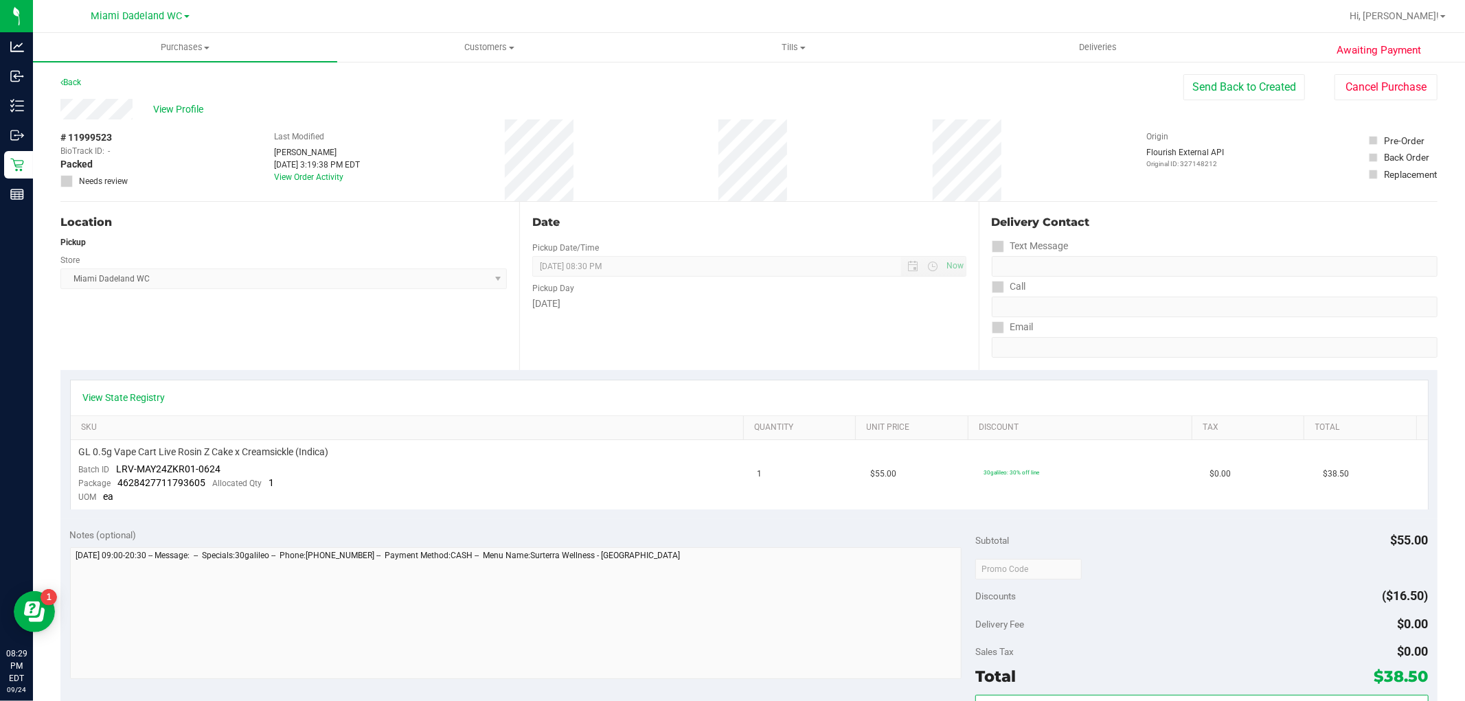
click at [339, 332] on div "Location Pickup Store [GEOGRAPHIC_DATA] WC Select Store [PERSON_NAME][GEOGRAPHI…" at bounding box center [289, 286] width 459 height 168
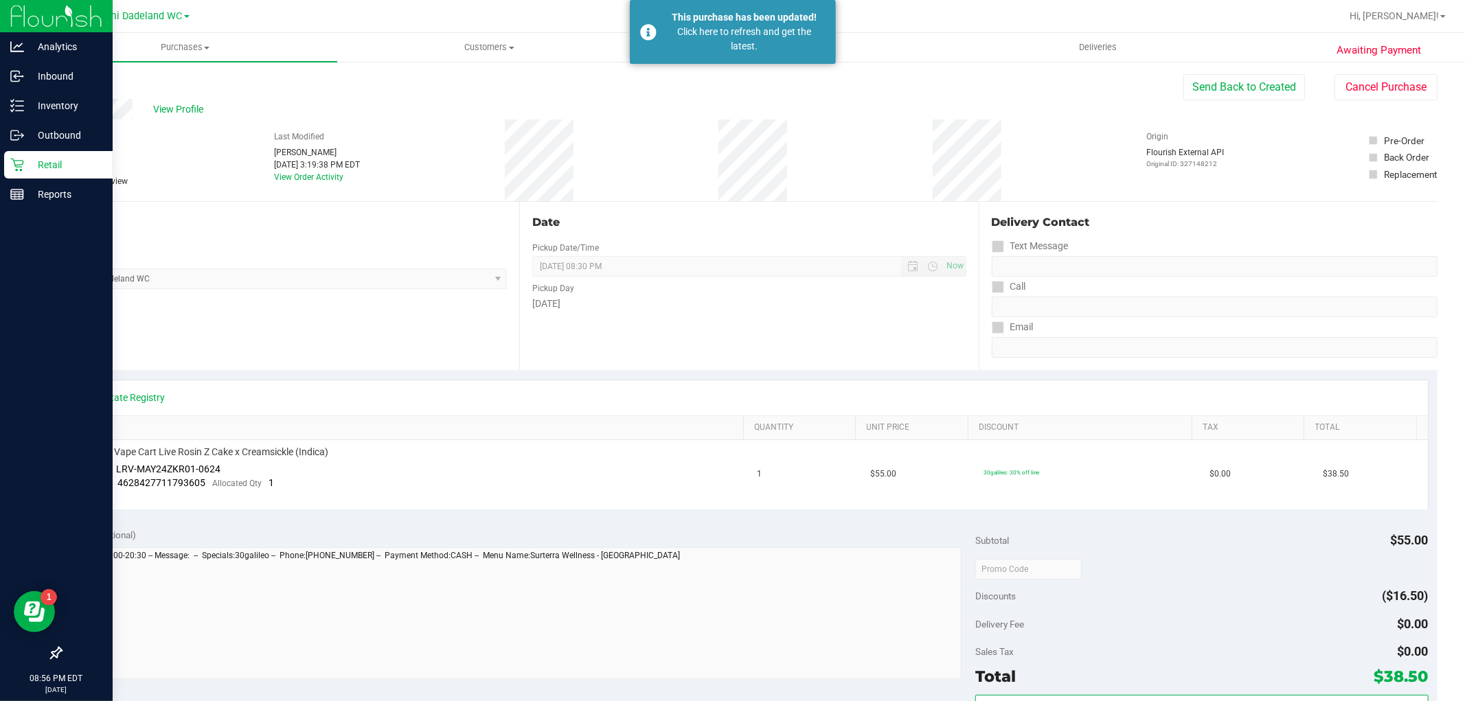
click at [35, 172] on p "Retail" at bounding box center [65, 165] width 82 height 16
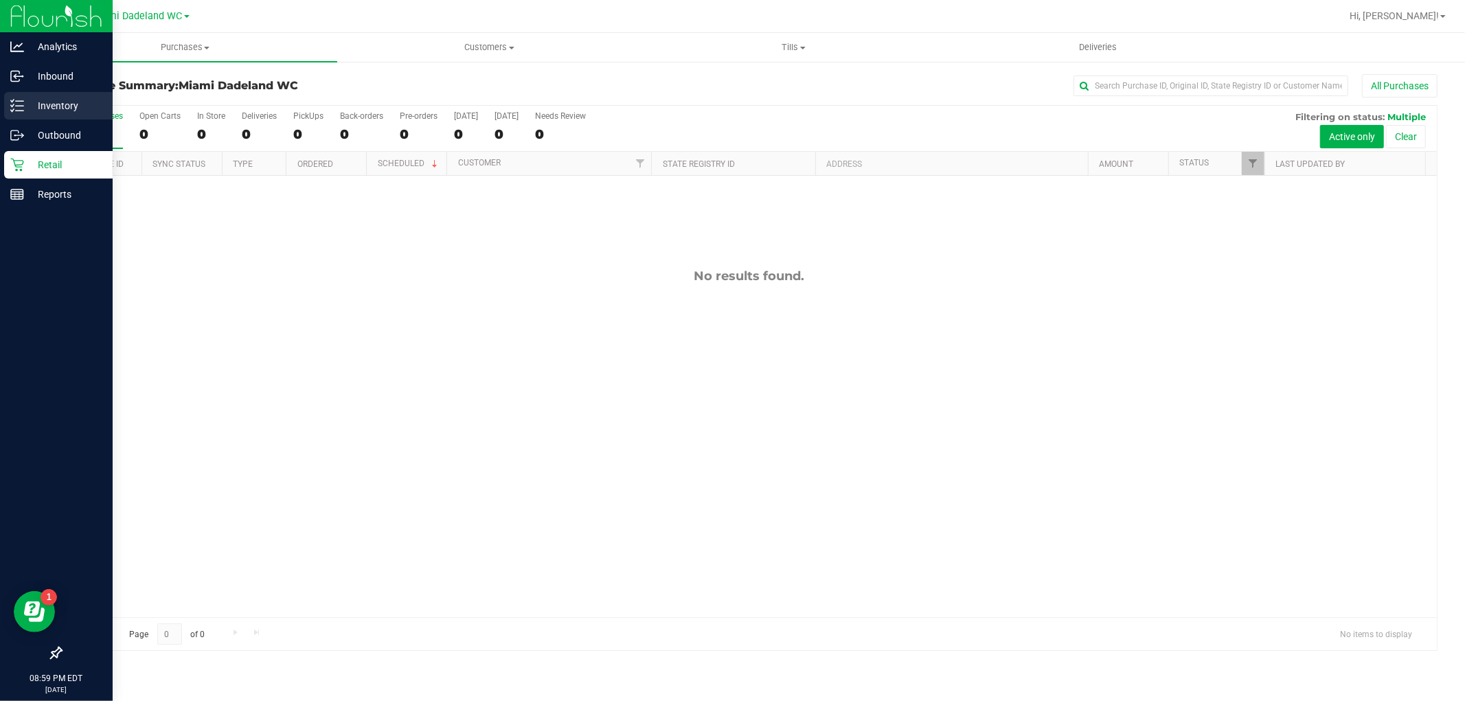
drag, startPoint x: 60, startPoint y: 73, endPoint x: 36, endPoint y: 103, distance: 37.6
click at [36, 103] on p "Inventory" at bounding box center [65, 106] width 82 height 16
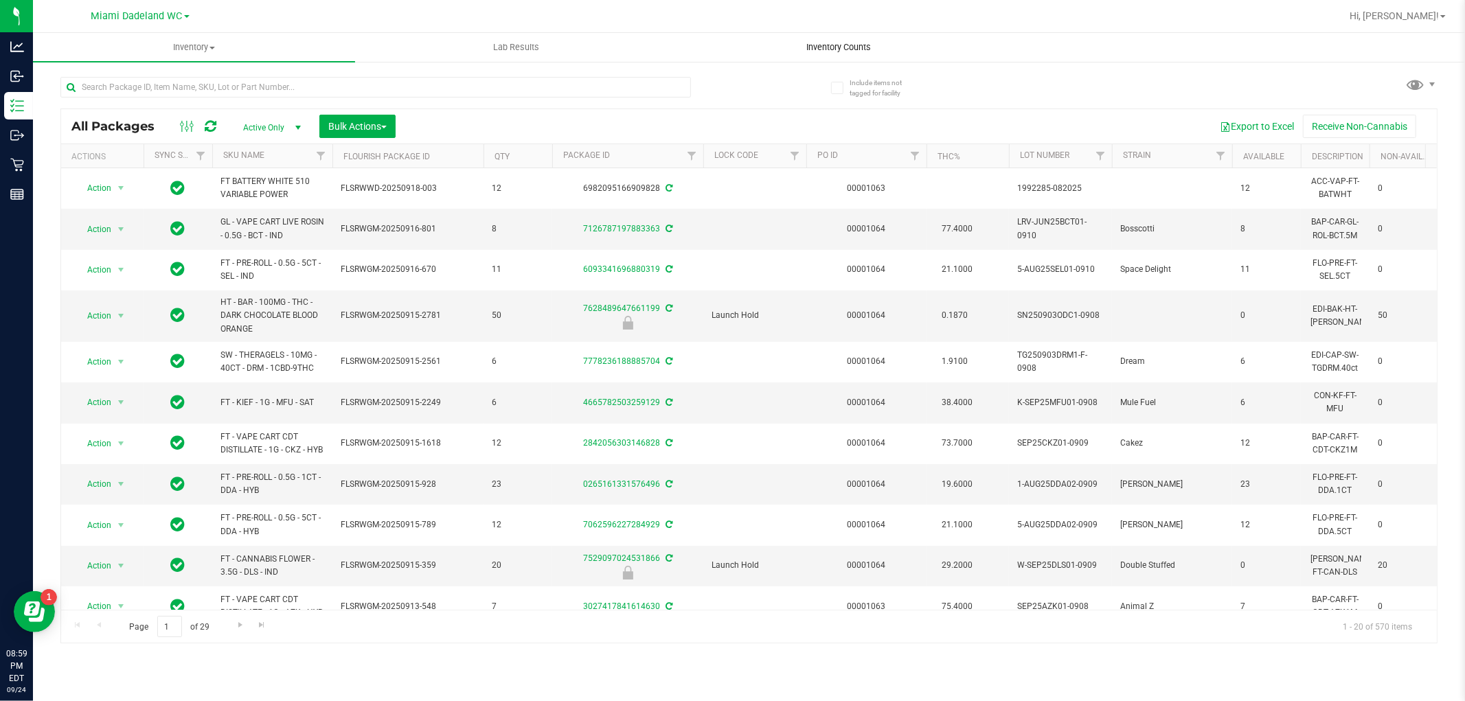
click at [818, 48] on span "Inventory Counts" at bounding box center [839, 47] width 102 height 12
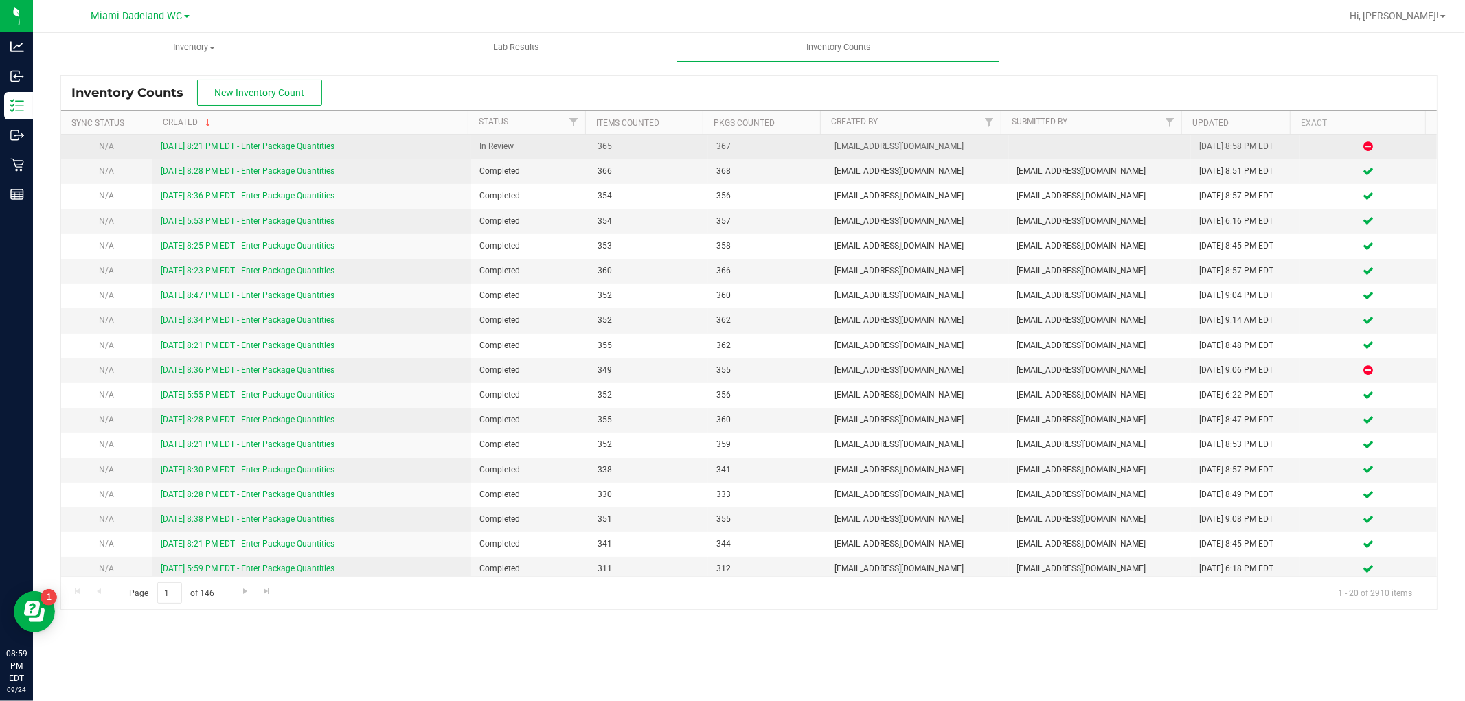
click at [282, 143] on link "[DATE] 8:21 PM EDT - Enter Package Quantities" at bounding box center [248, 146] width 174 height 10
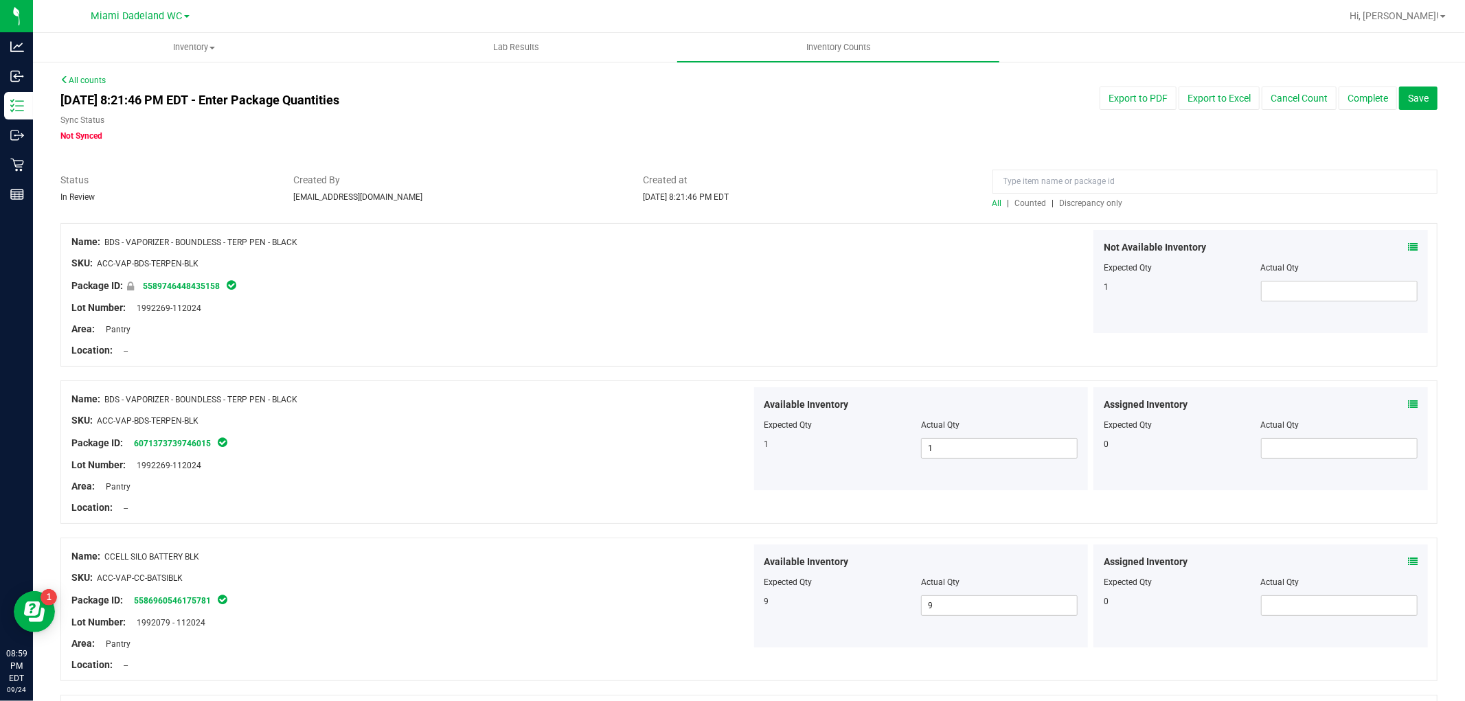
click at [1081, 206] on span "Discrepancy only" at bounding box center [1091, 203] width 63 height 10
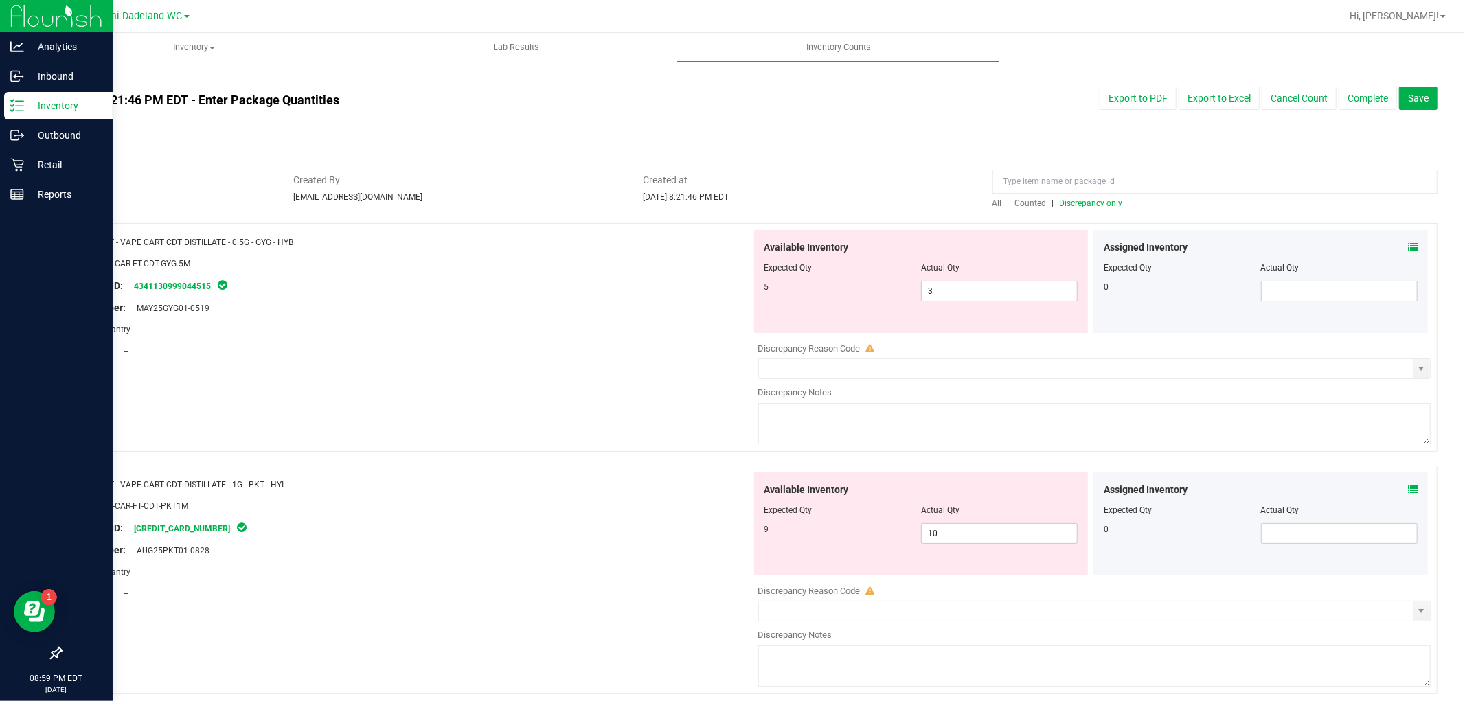
click at [36, 102] on p "Inventory" at bounding box center [65, 106] width 82 height 16
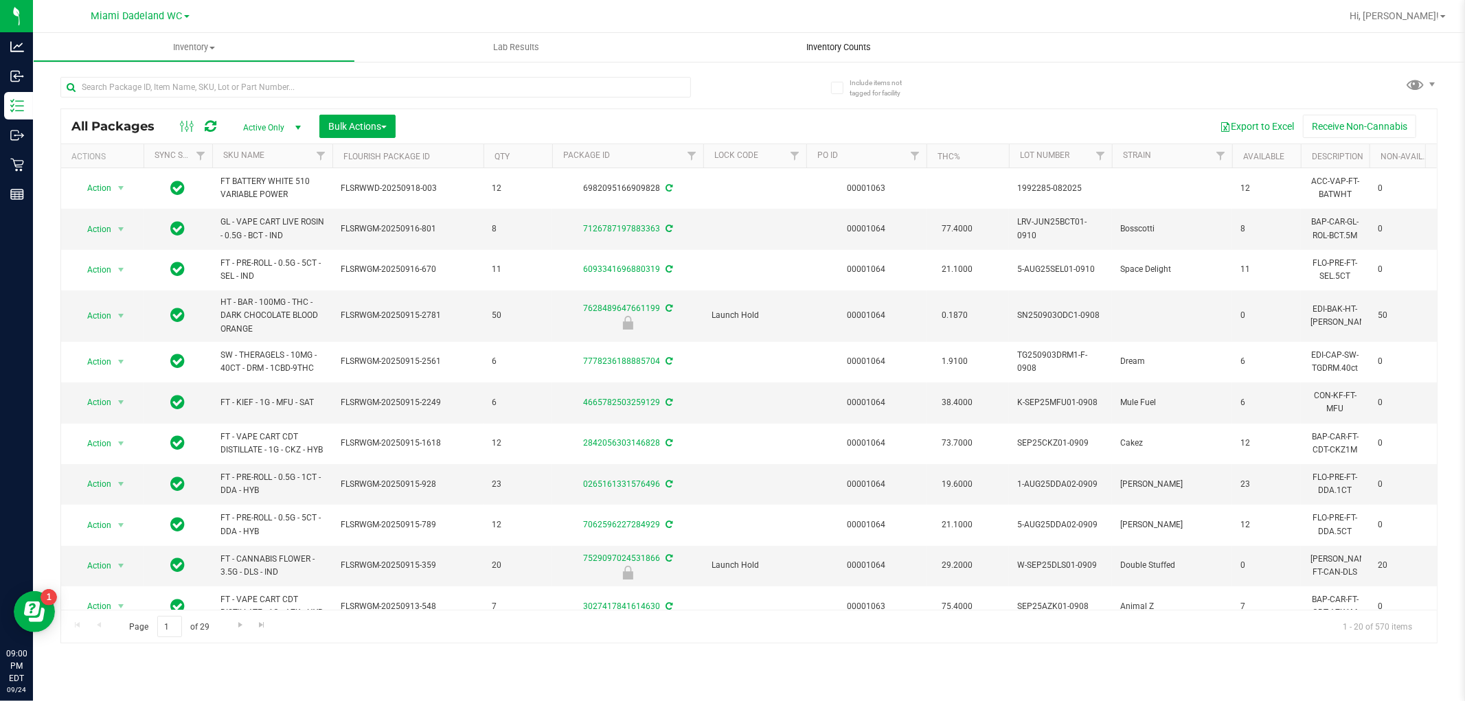
click at [838, 36] on uib-tab-heading "Inventory Counts" at bounding box center [838, 47] width 322 height 29
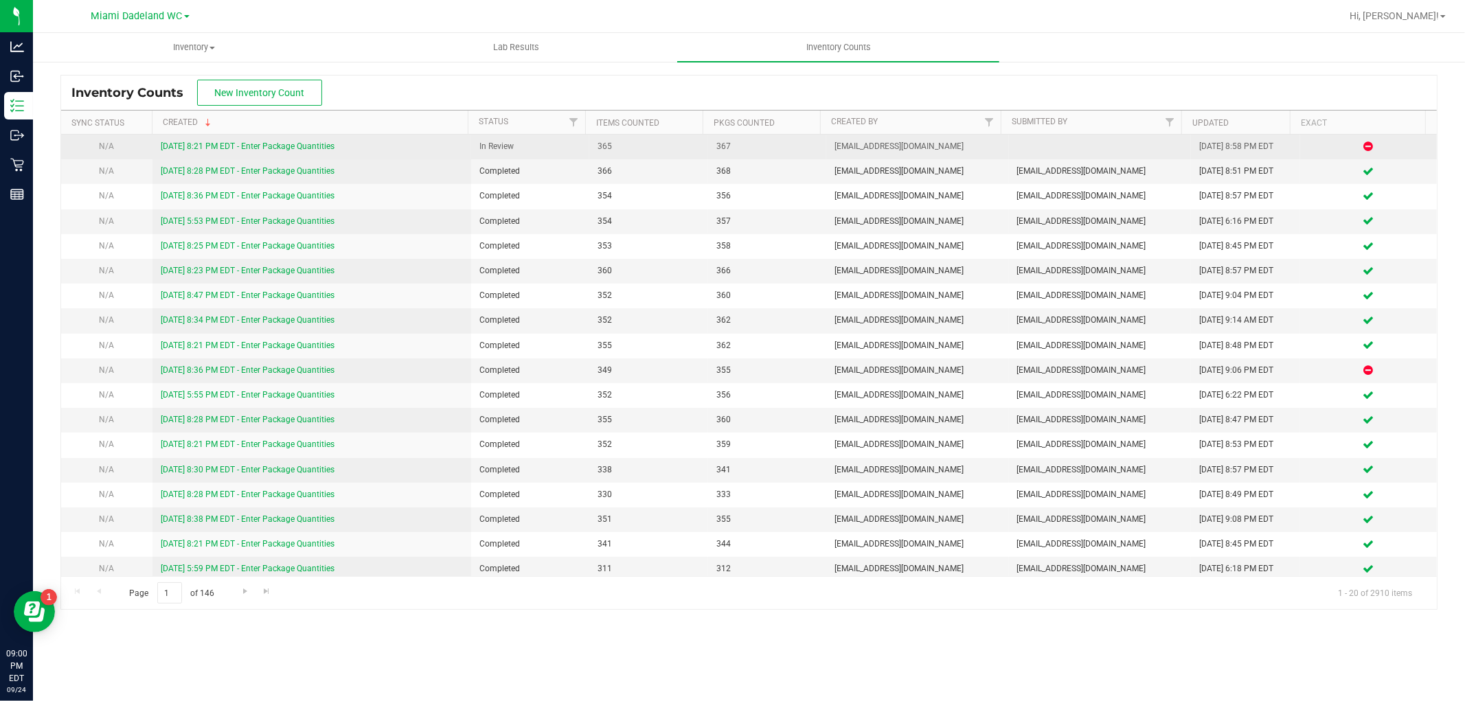
click at [271, 141] on link "[DATE] 8:21 PM EDT - Enter Package Quantities" at bounding box center [248, 146] width 174 height 10
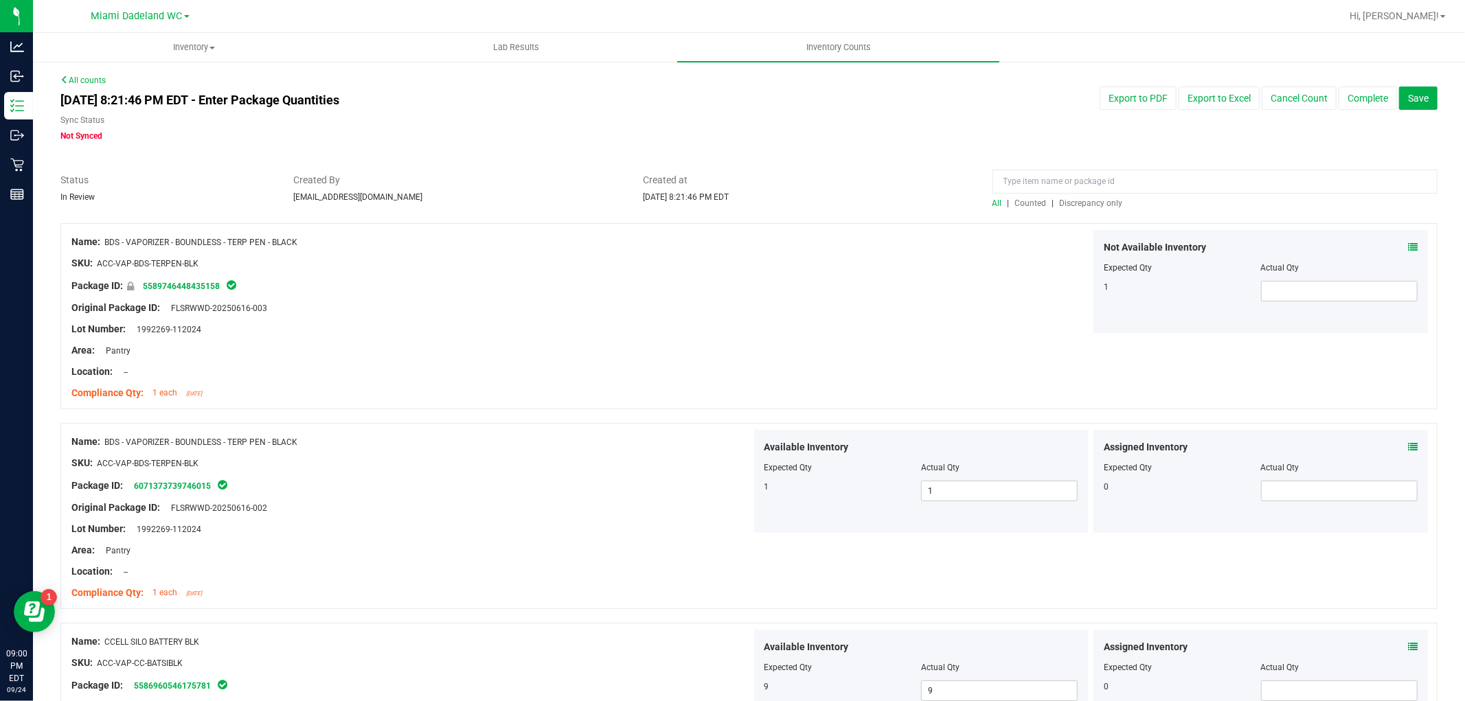
click at [1093, 199] on span "Discrepancy only" at bounding box center [1091, 203] width 63 height 10
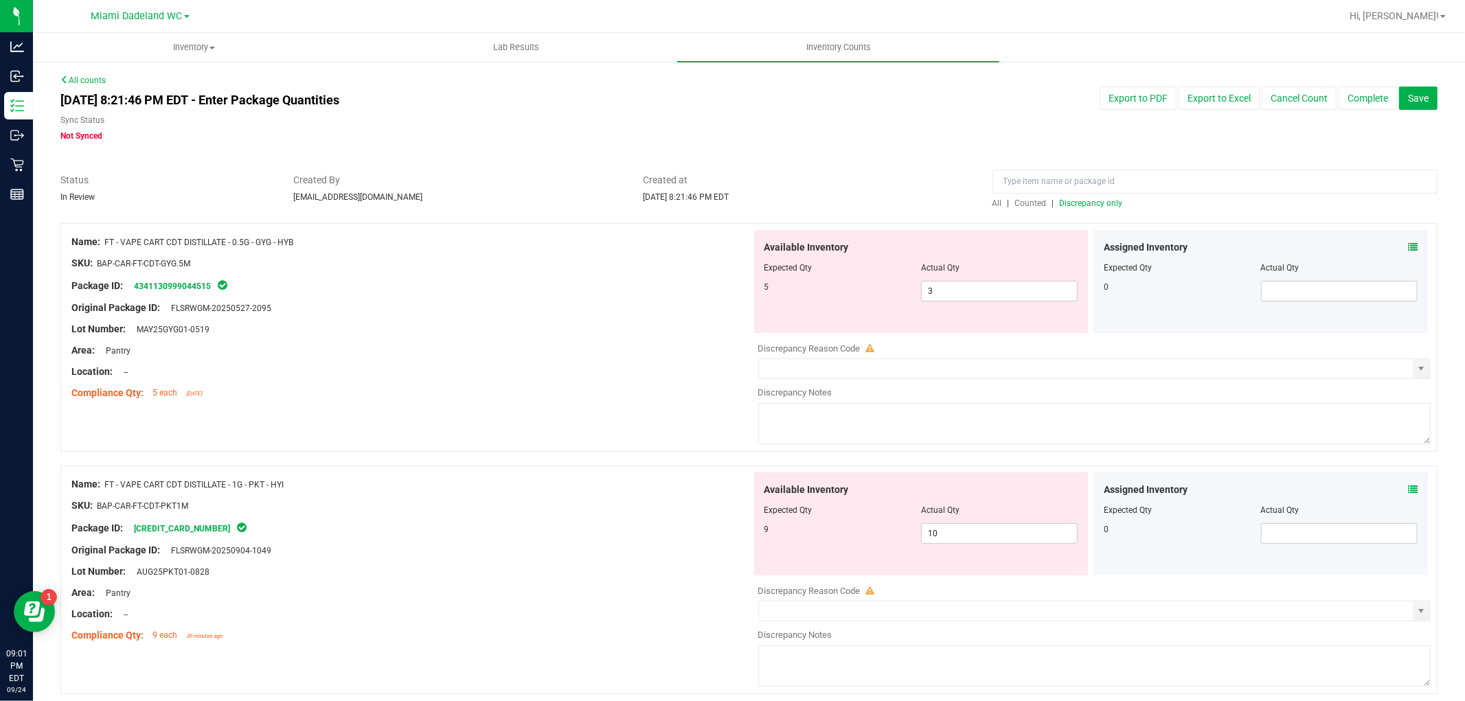
click at [1093, 199] on span "Discrepancy only" at bounding box center [1091, 203] width 63 height 10
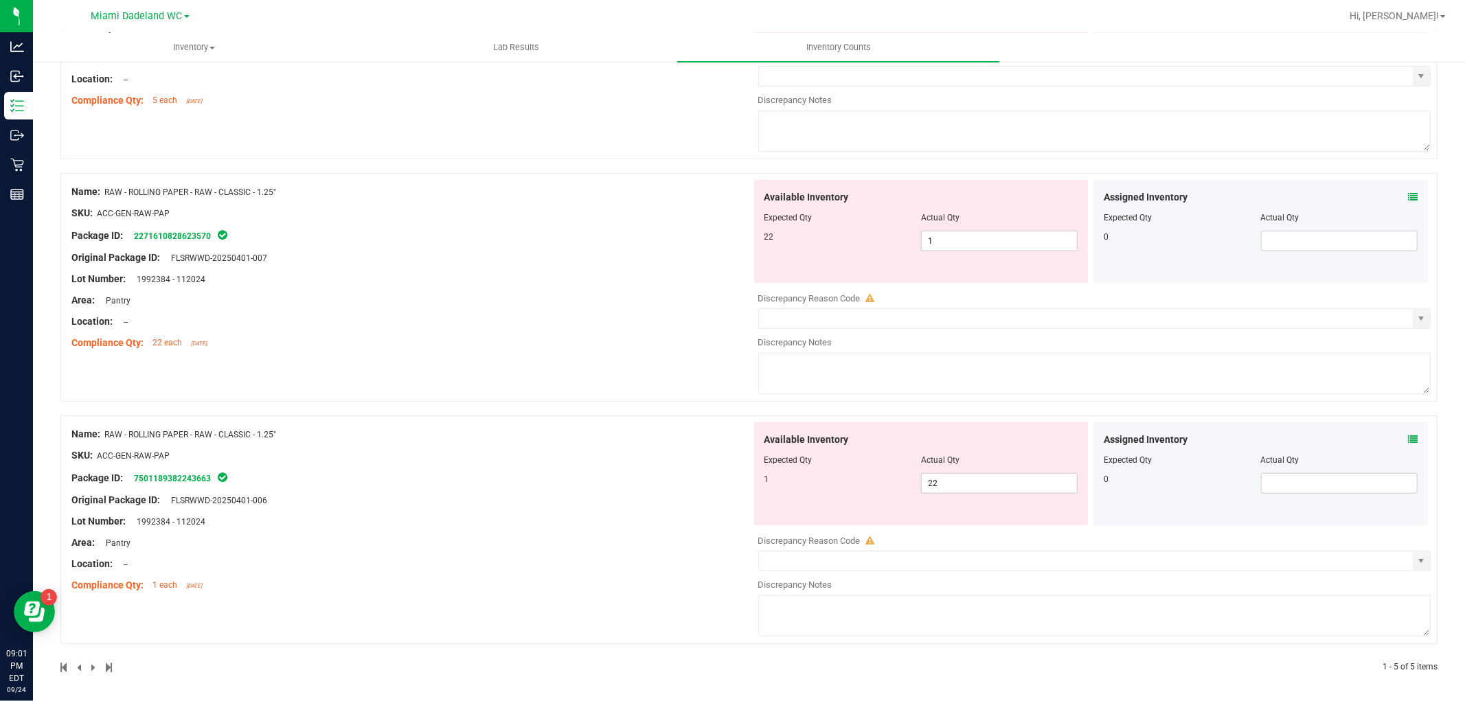
scroll to position [784, 0]
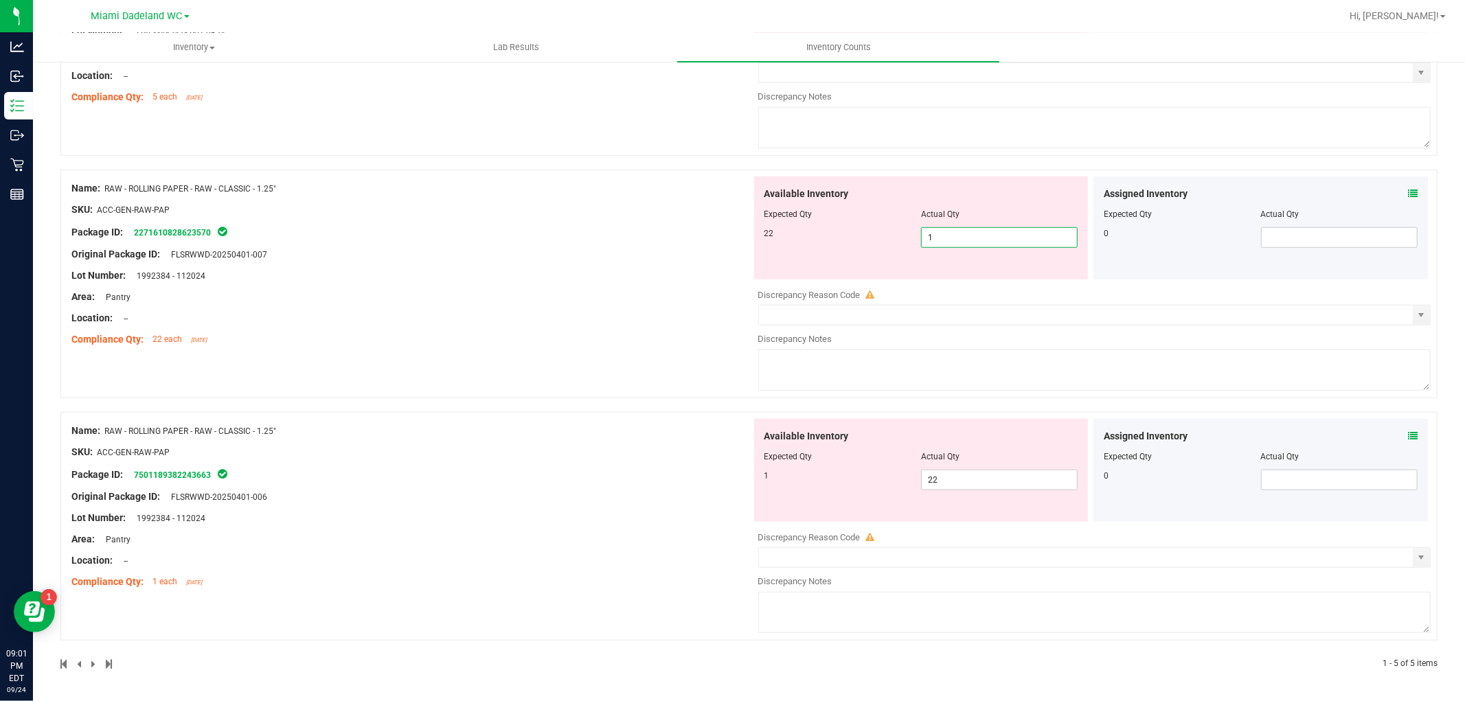
click at [963, 241] on span "1 1" at bounding box center [999, 237] width 157 height 21
click at [963, 241] on input "1" at bounding box center [999, 237] width 155 height 19
type input "22"
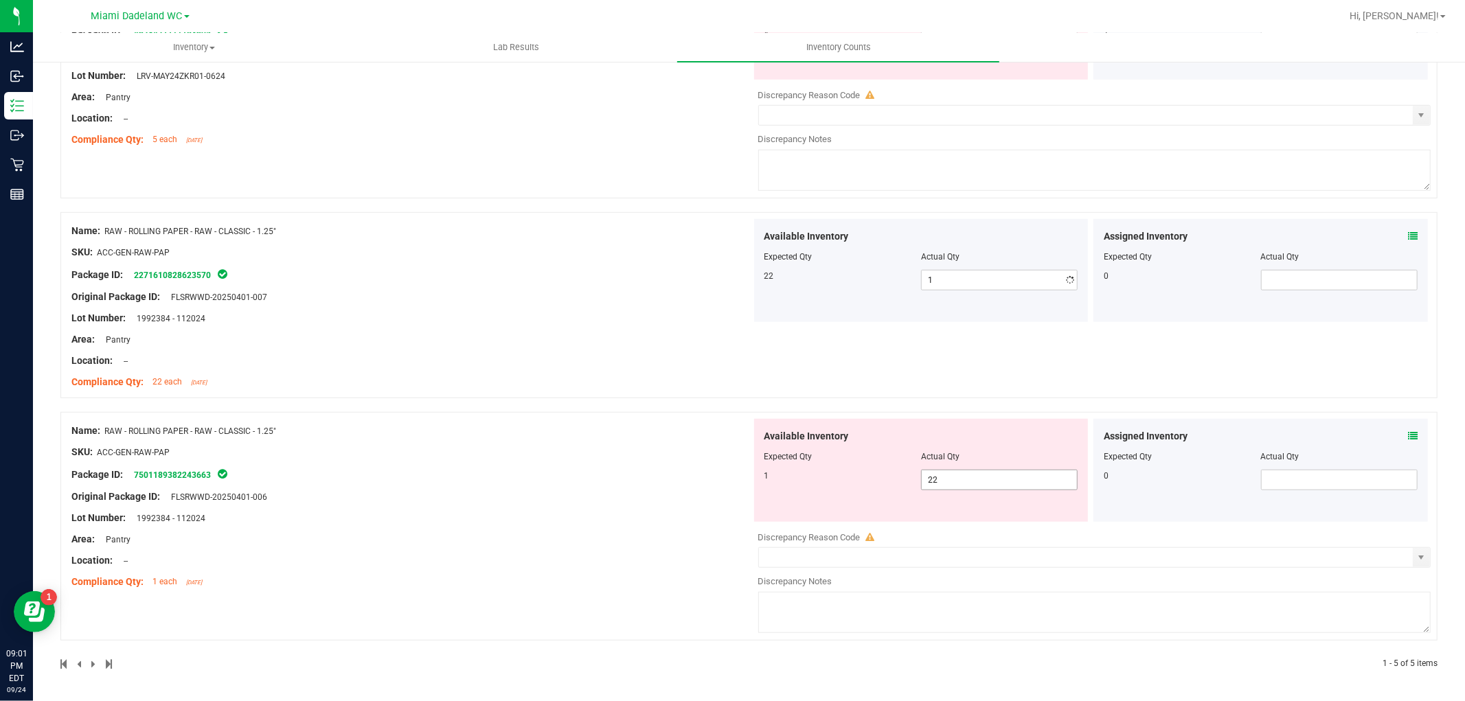
type input "22"
click at [993, 488] on span "22 22" at bounding box center [999, 480] width 157 height 21
type input "2"
type input "1"
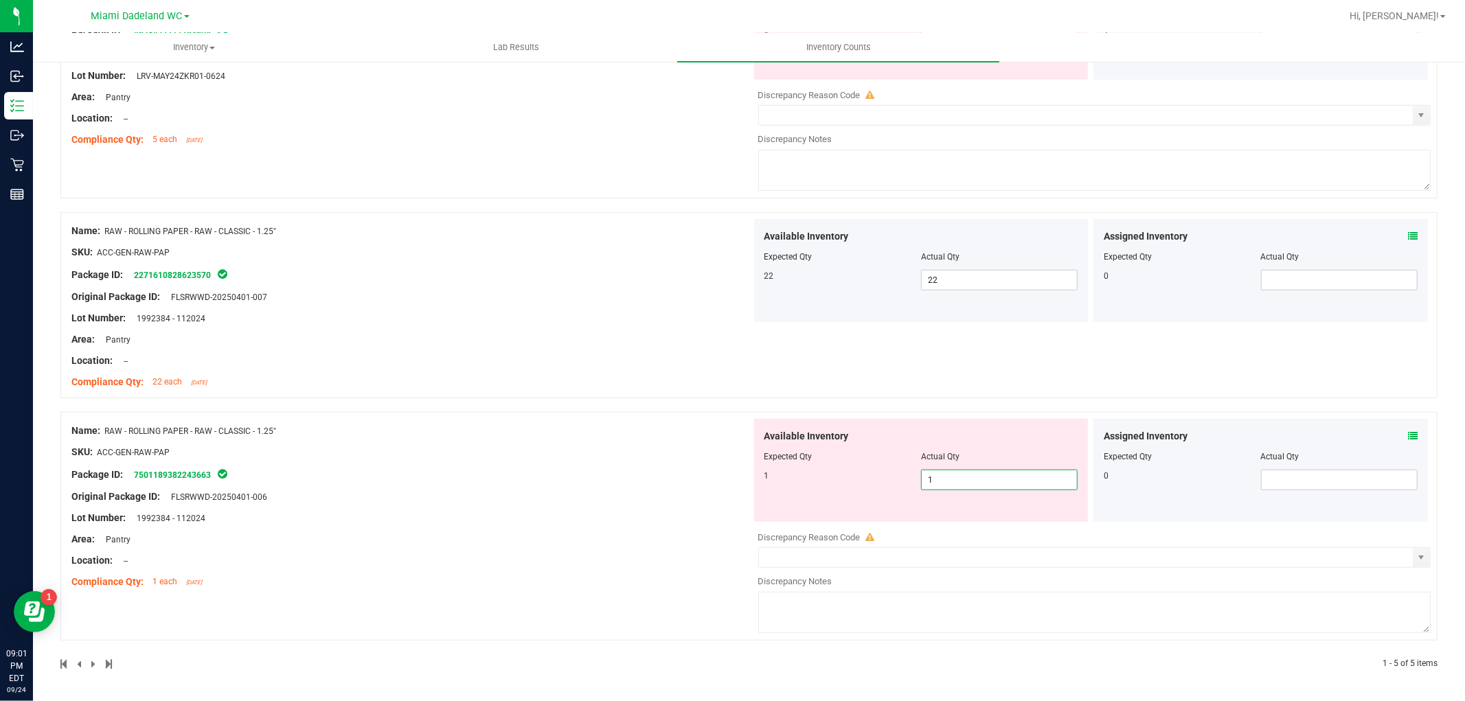
type input "1"
click at [560, 265] on div "Name: RAW - ROLLING PAPER - RAW - CLASSIC - 1.25" SKU: ACC-GEN-RAW-PAP Package …" at bounding box center [411, 306] width 680 height 175
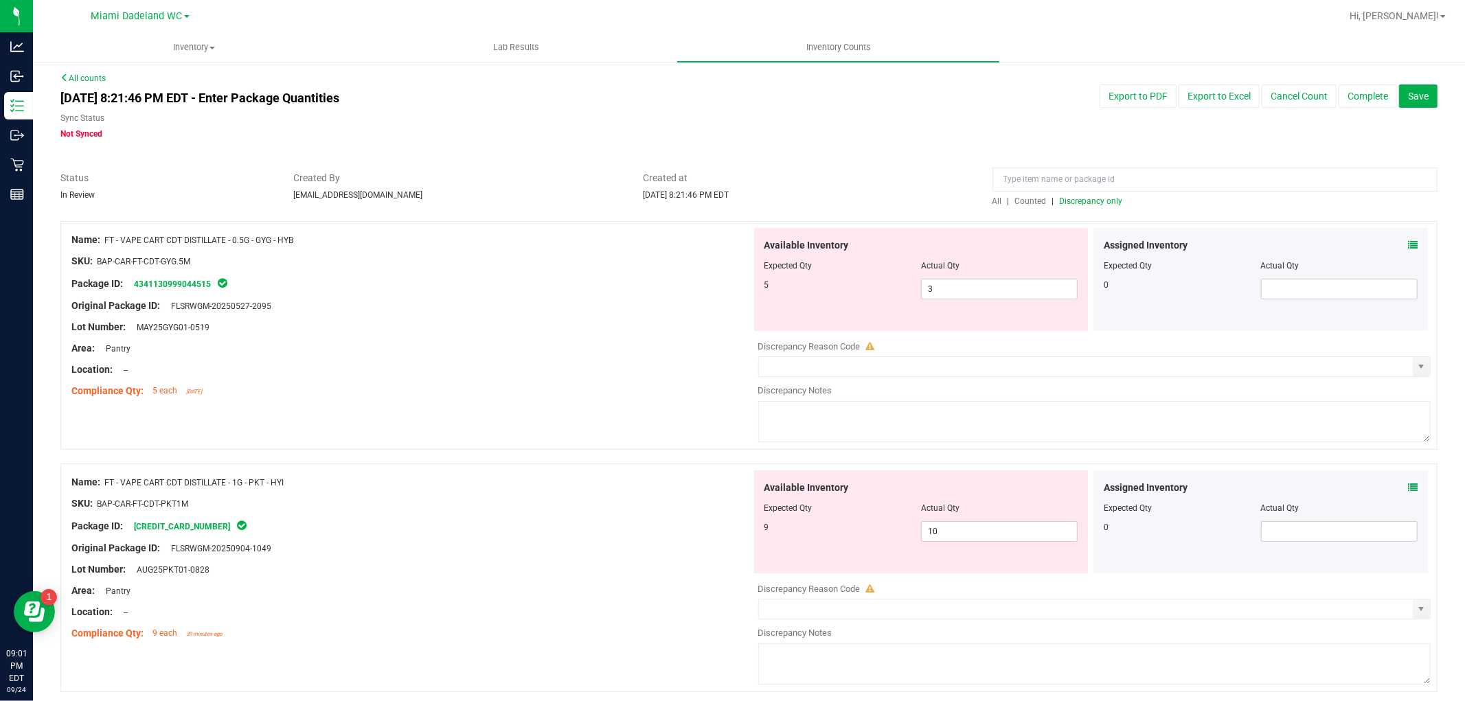
scroll to position [0, 0]
click at [1085, 202] on span "Discrepancy only" at bounding box center [1091, 203] width 63 height 10
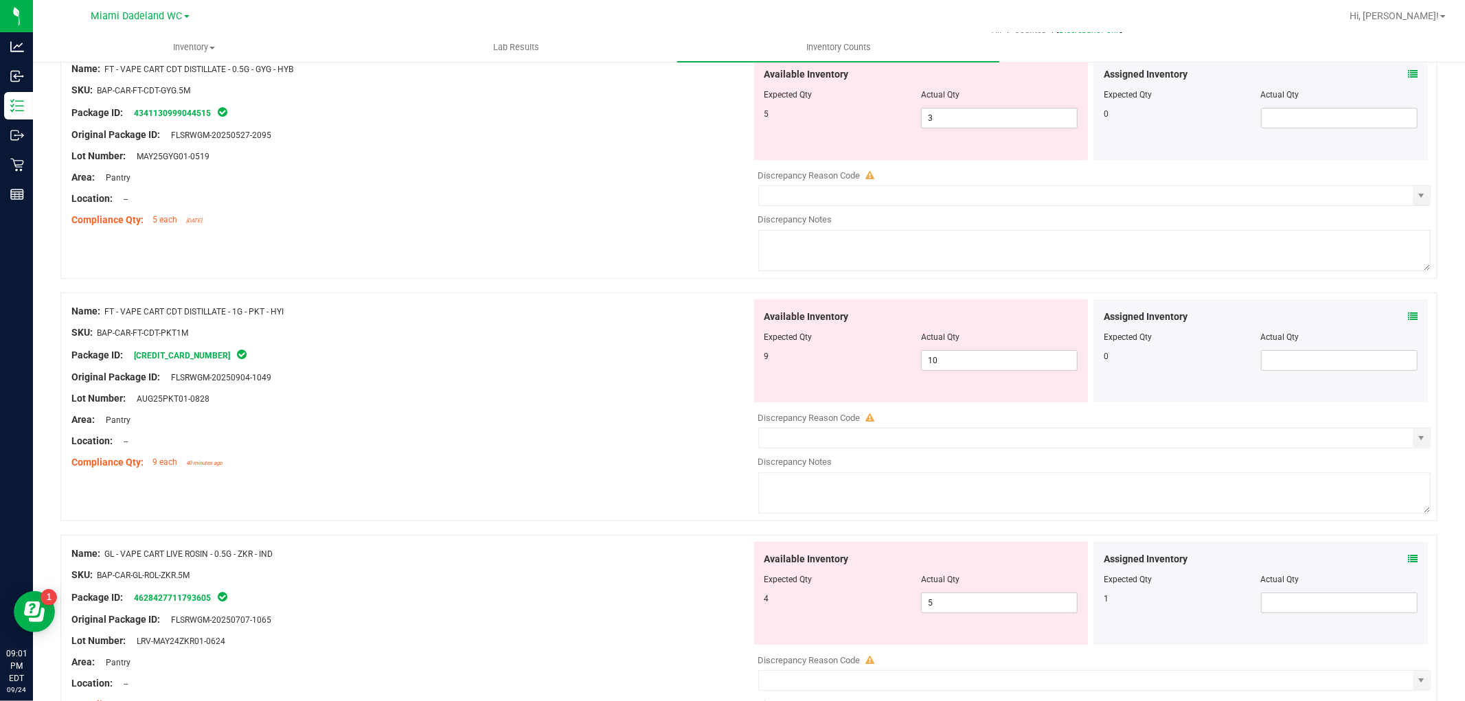
scroll to position [146, 0]
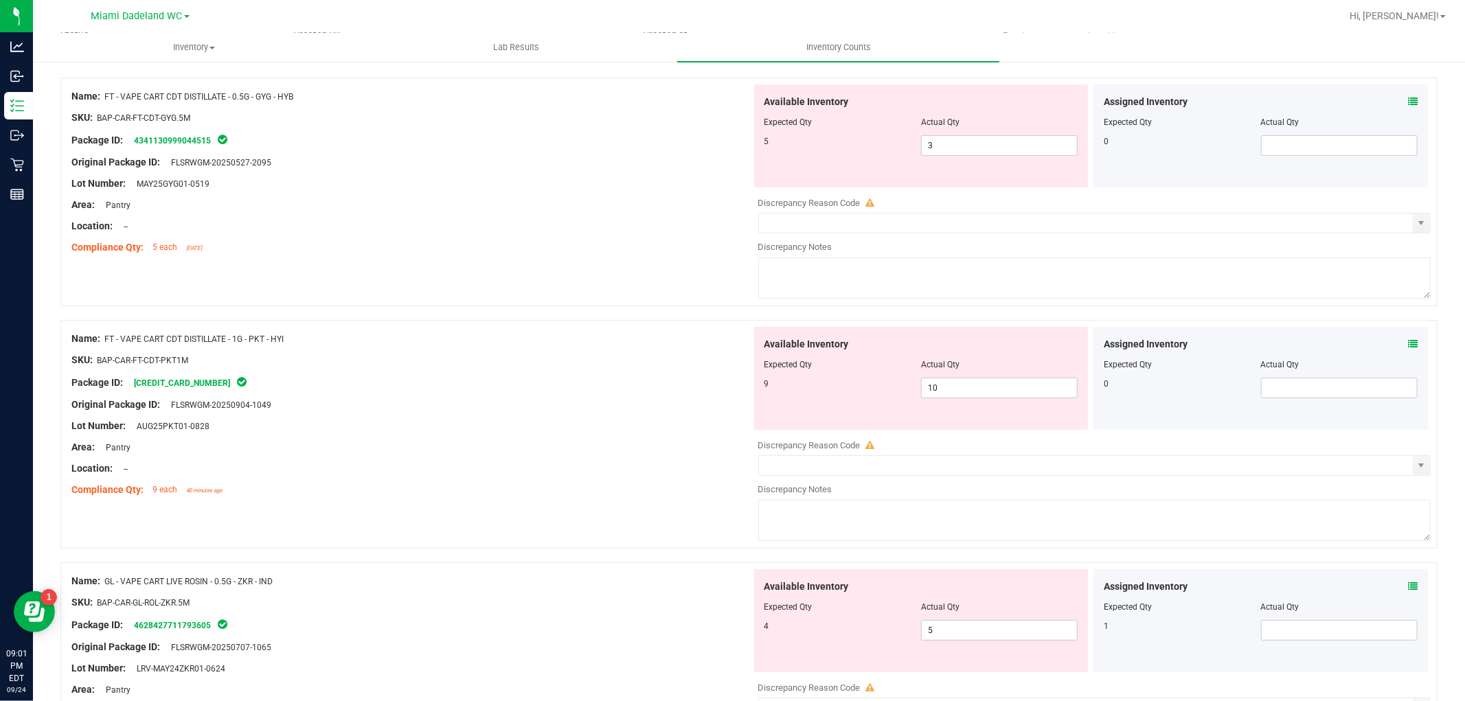
drag, startPoint x: 1402, startPoint y: 582, endPoint x: 1337, endPoint y: 609, distance: 70.5
click at [1336, 610] on div "Actual Qty" at bounding box center [1339, 607] width 157 height 12
click at [1408, 586] on icon at bounding box center [1413, 587] width 10 height 10
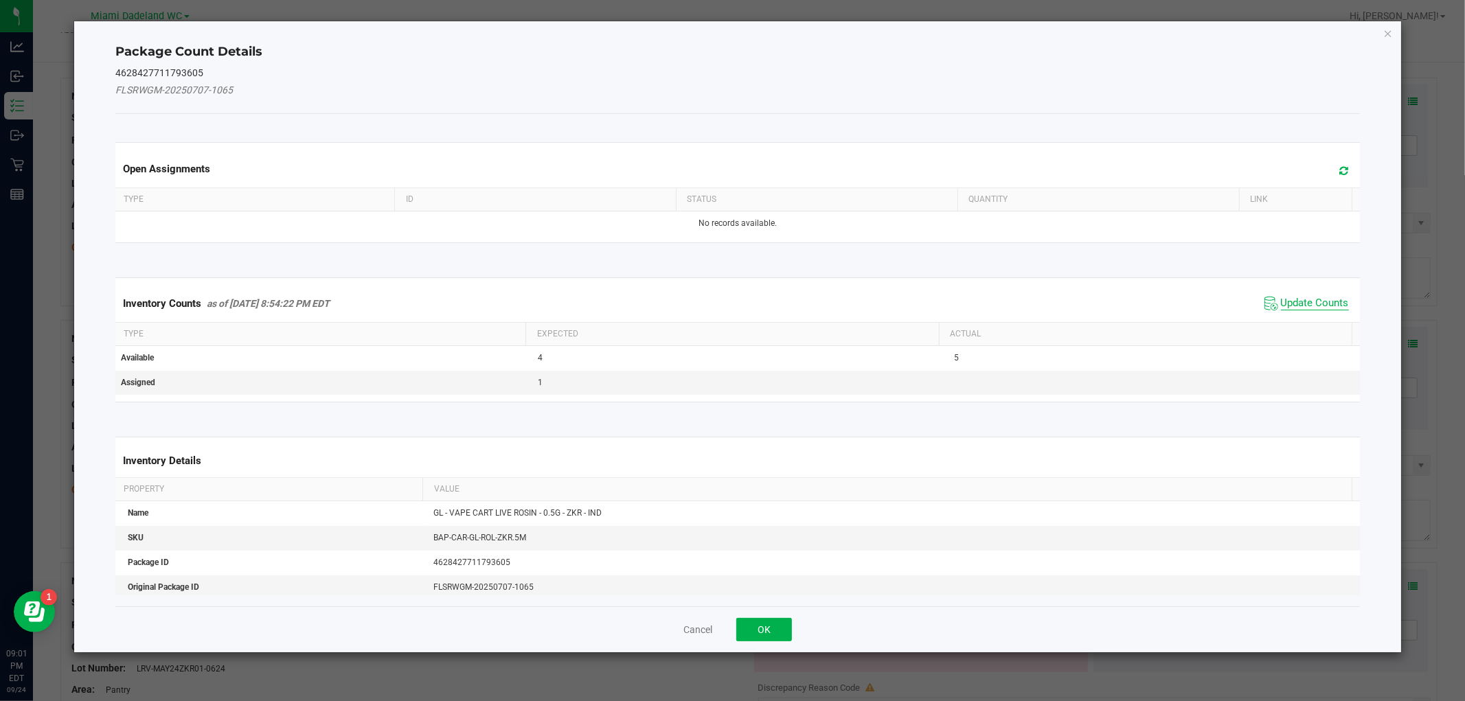
click at [1301, 297] on span "Update Counts" at bounding box center [1315, 304] width 68 height 14
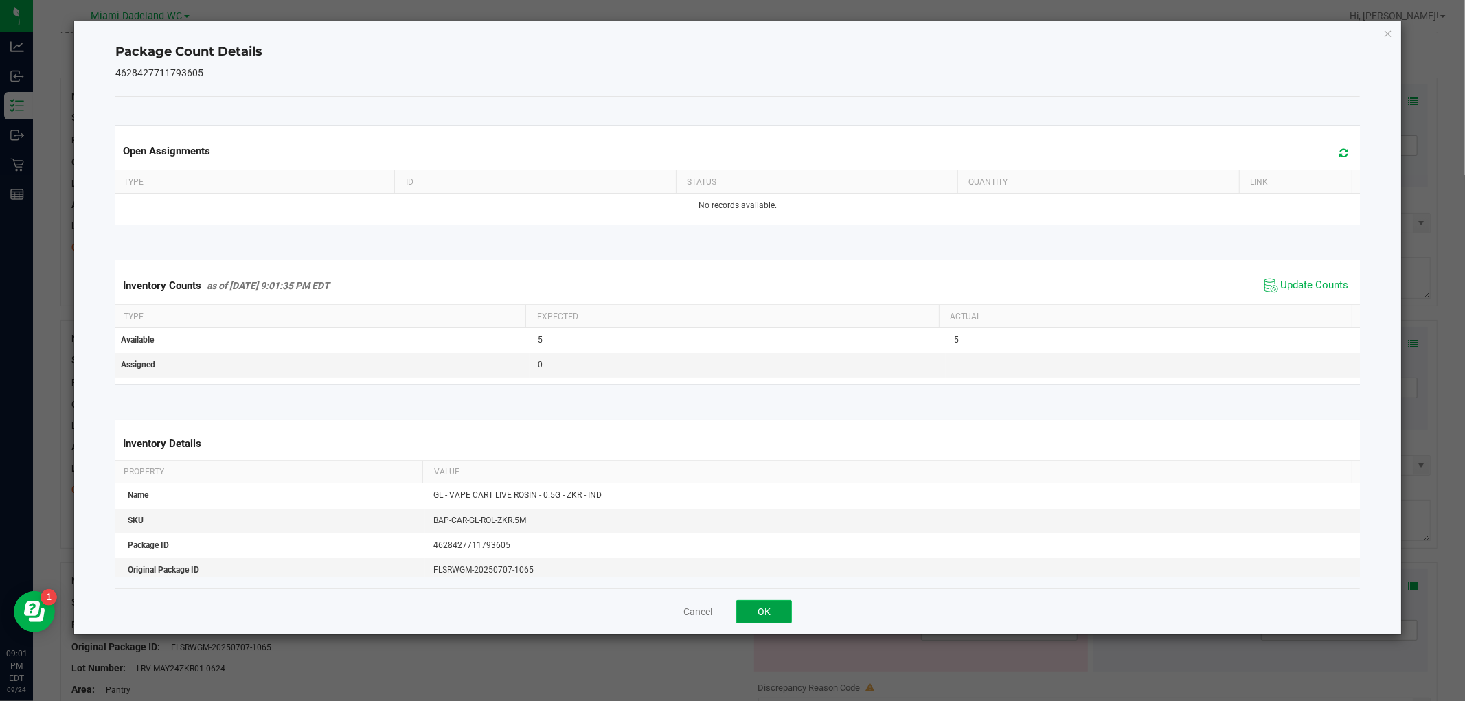
click at [757, 608] on button "OK" at bounding box center [764, 611] width 56 height 23
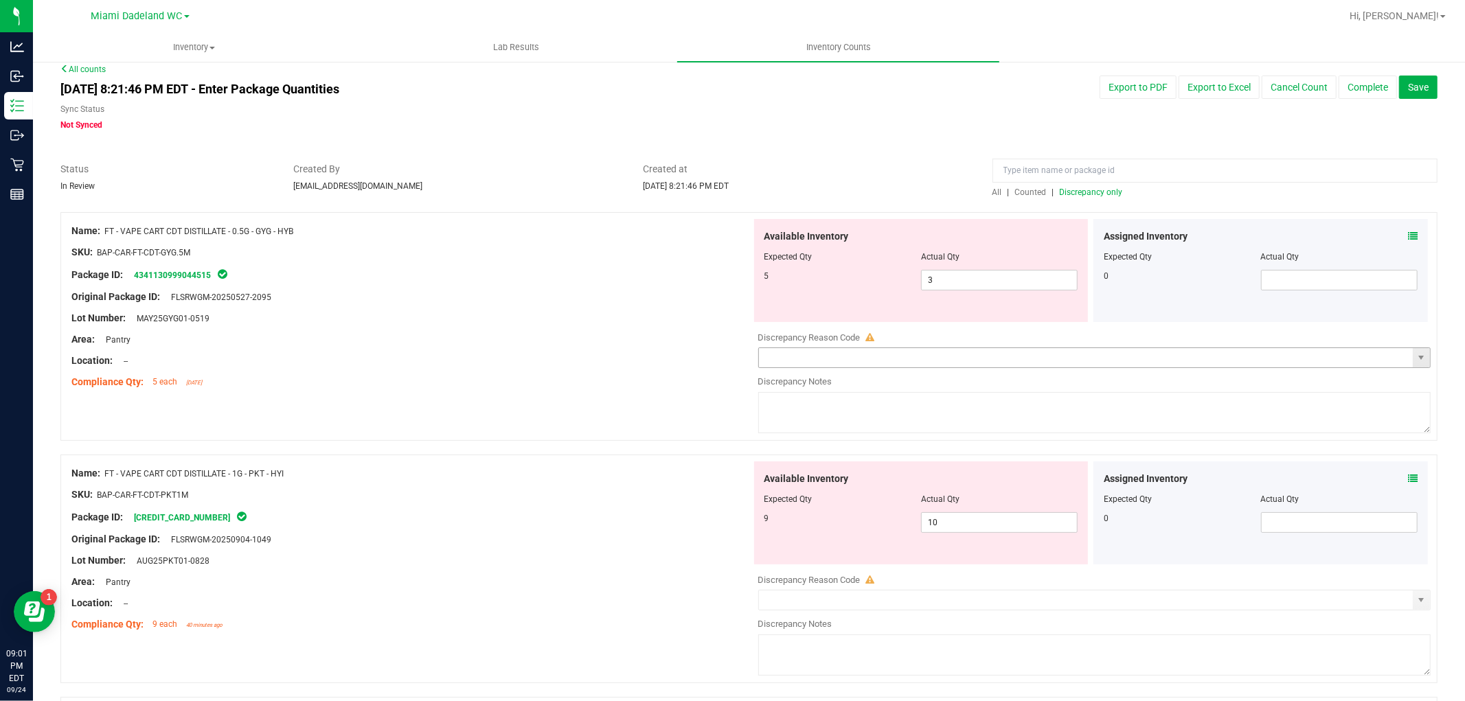
scroll to position [0, 0]
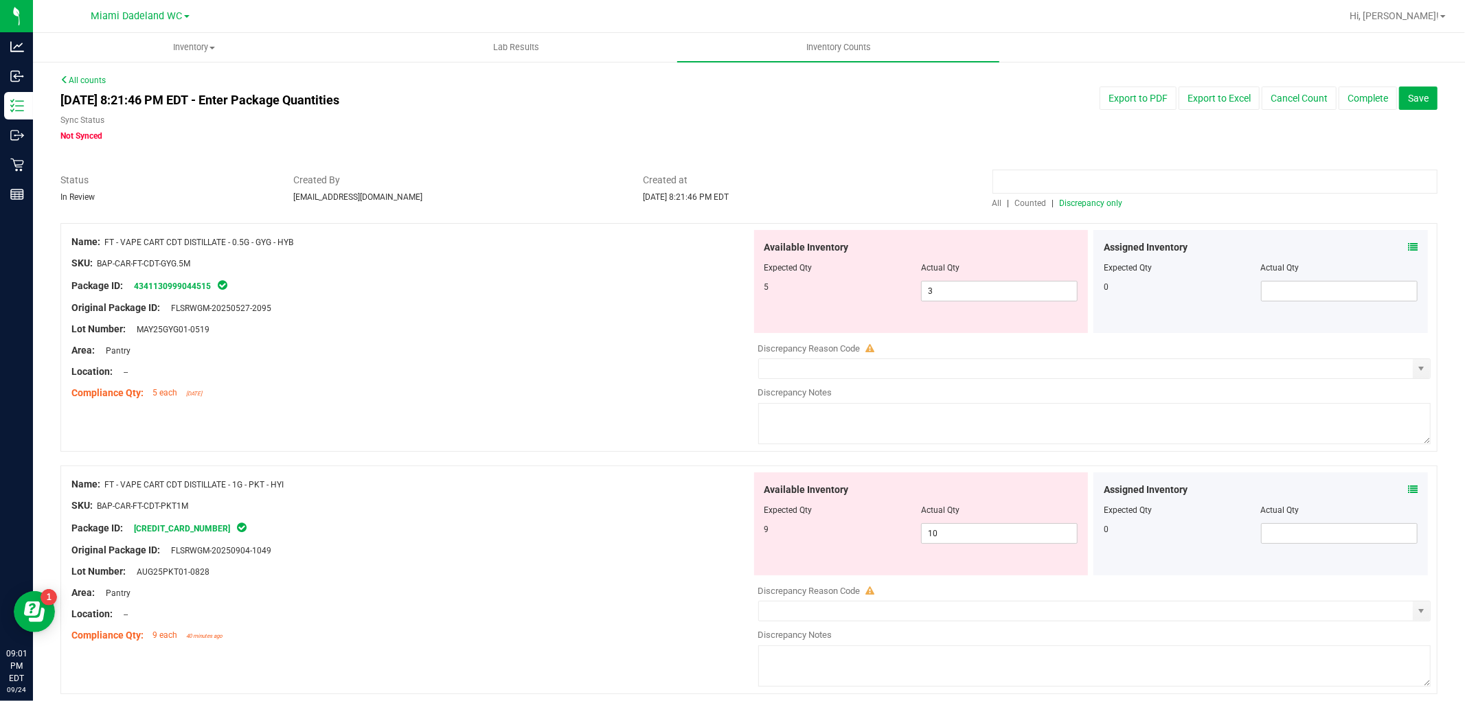
click at [1096, 191] on input at bounding box center [1214, 182] width 445 height 24
click at [1097, 205] on span "Discrepancy only" at bounding box center [1091, 203] width 63 height 10
click at [362, 352] on div "Area: Pantry" at bounding box center [411, 350] width 680 height 14
click at [964, 531] on input "10" at bounding box center [999, 533] width 155 height 19
type input "9"
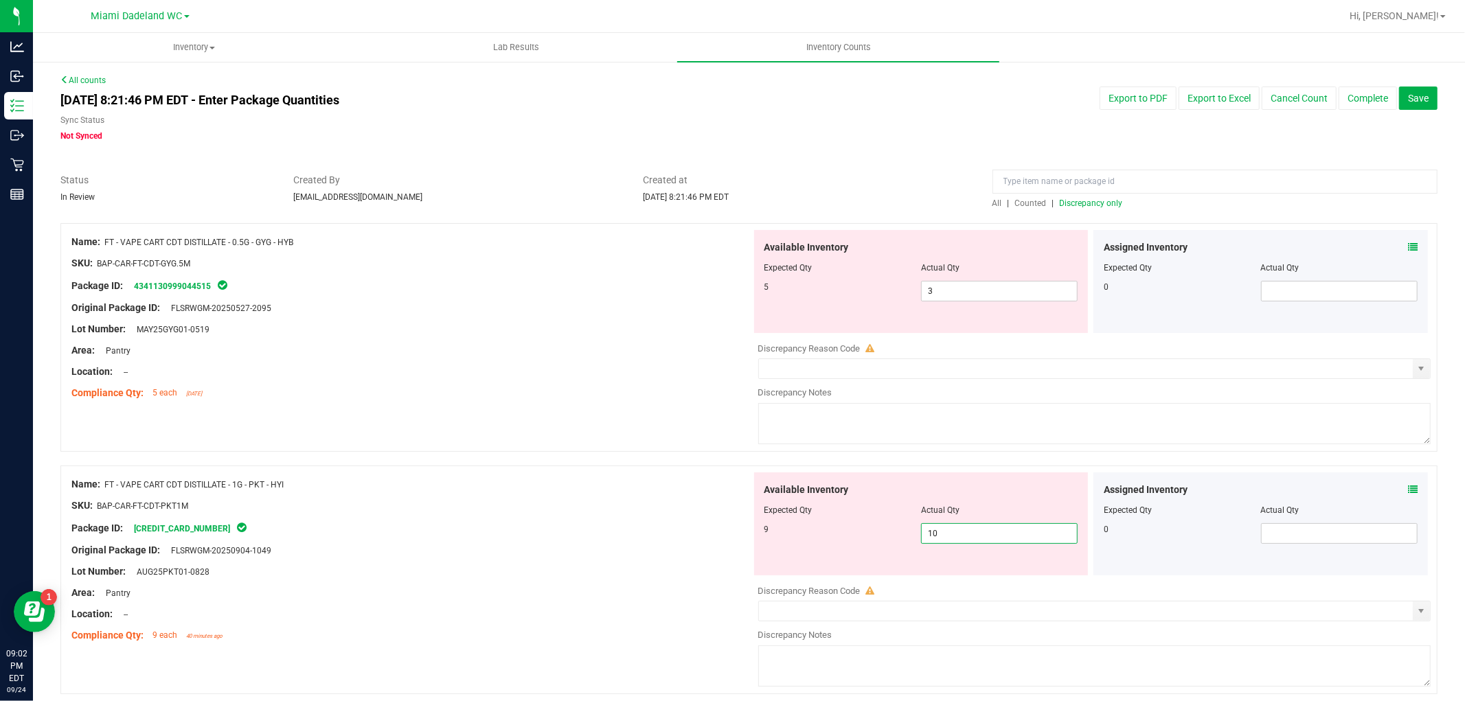
type input "9"
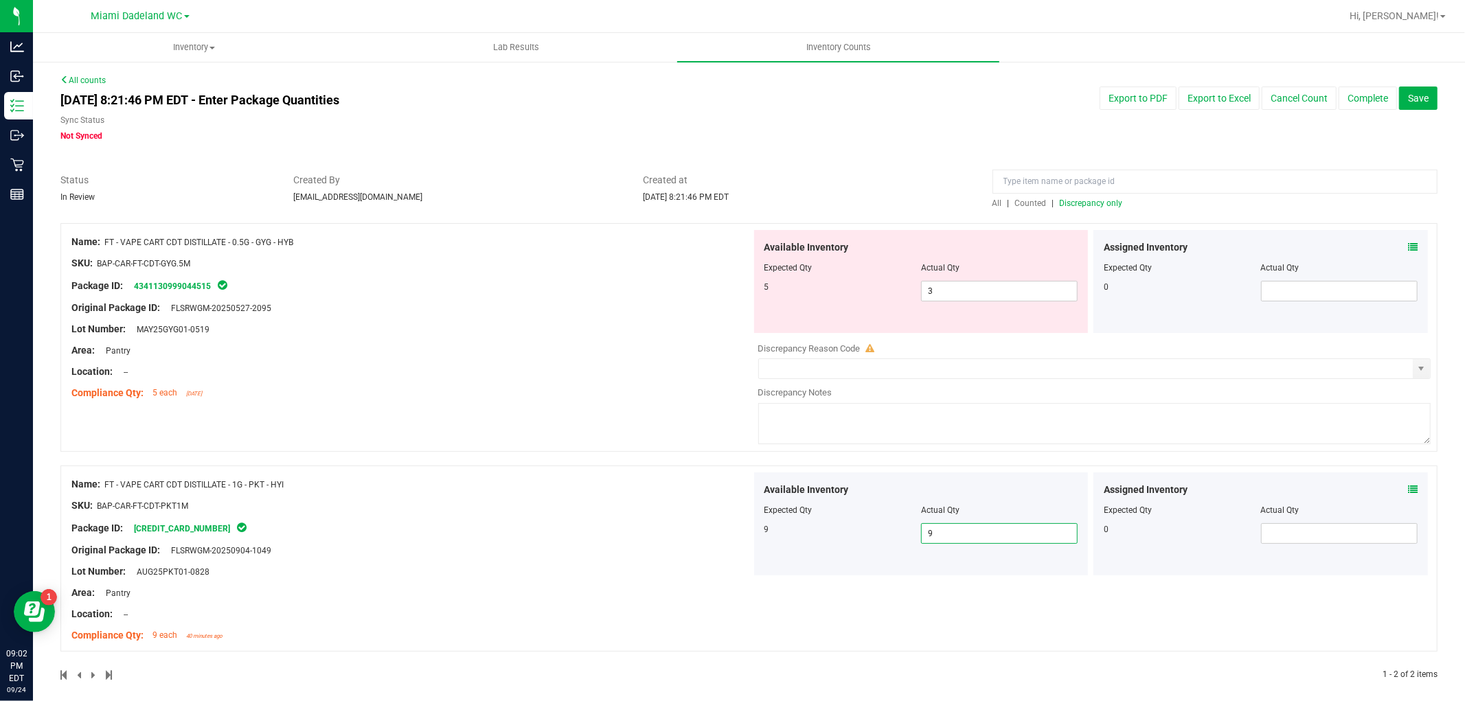
click at [565, 361] on div at bounding box center [411, 361] width 680 height 7
click at [968, 292] on input "3" at bounding box center [999, 291] width 155 height 19
type input "5"
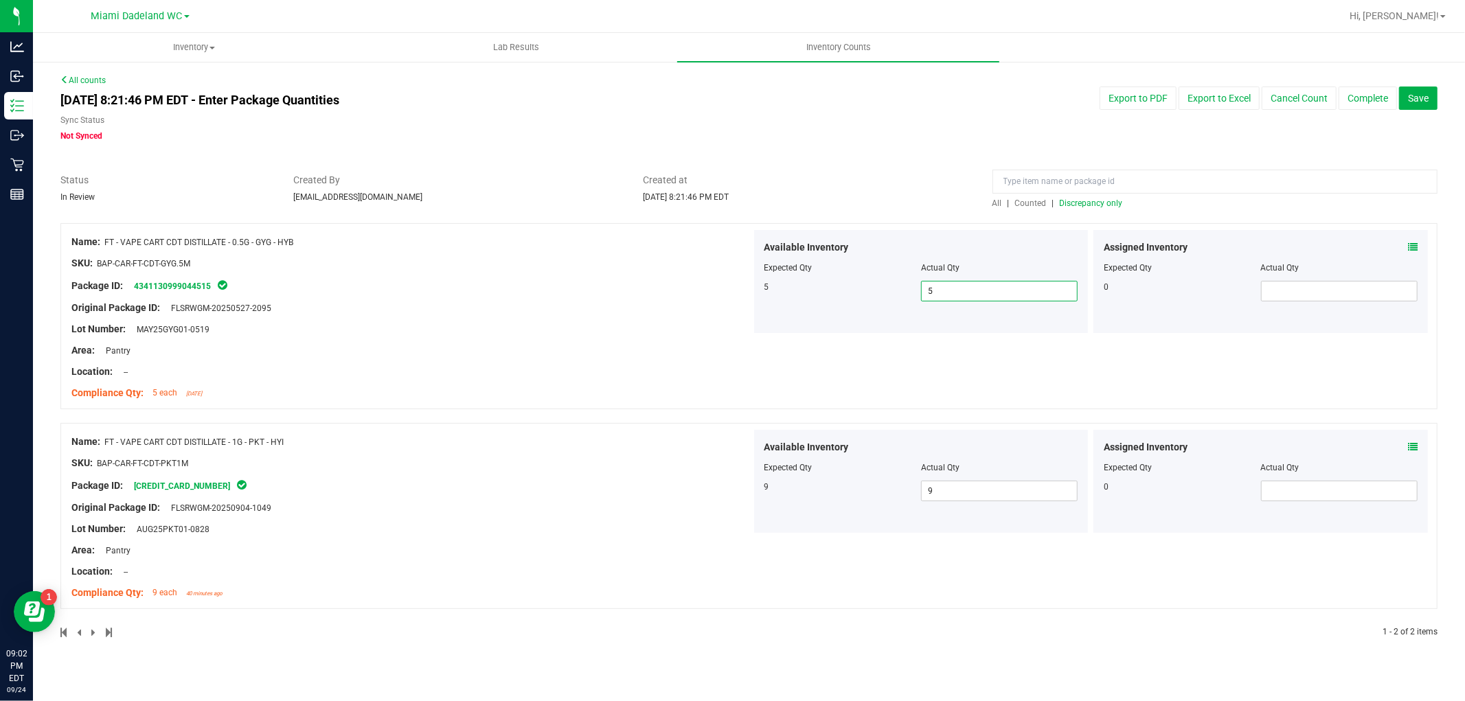
click at [719, 271] on div at bounding box center [411, 274] width 680 height 7
click at [1079, 203] on span "Discrepancy only" at bounding box center [1091, 203] width 63 height 10
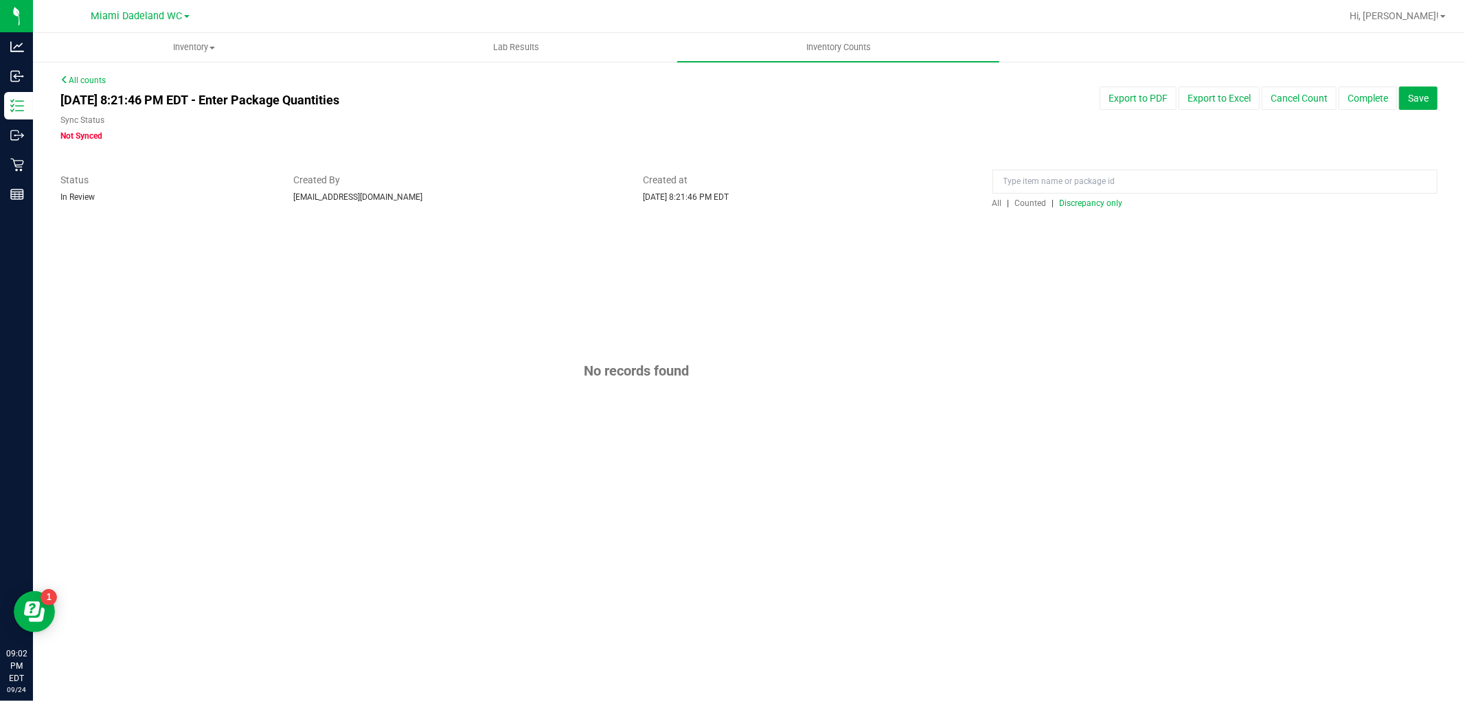
click at [1368, 97] on button "Complete" at bounding box center [1367, 98] width 58 height 23
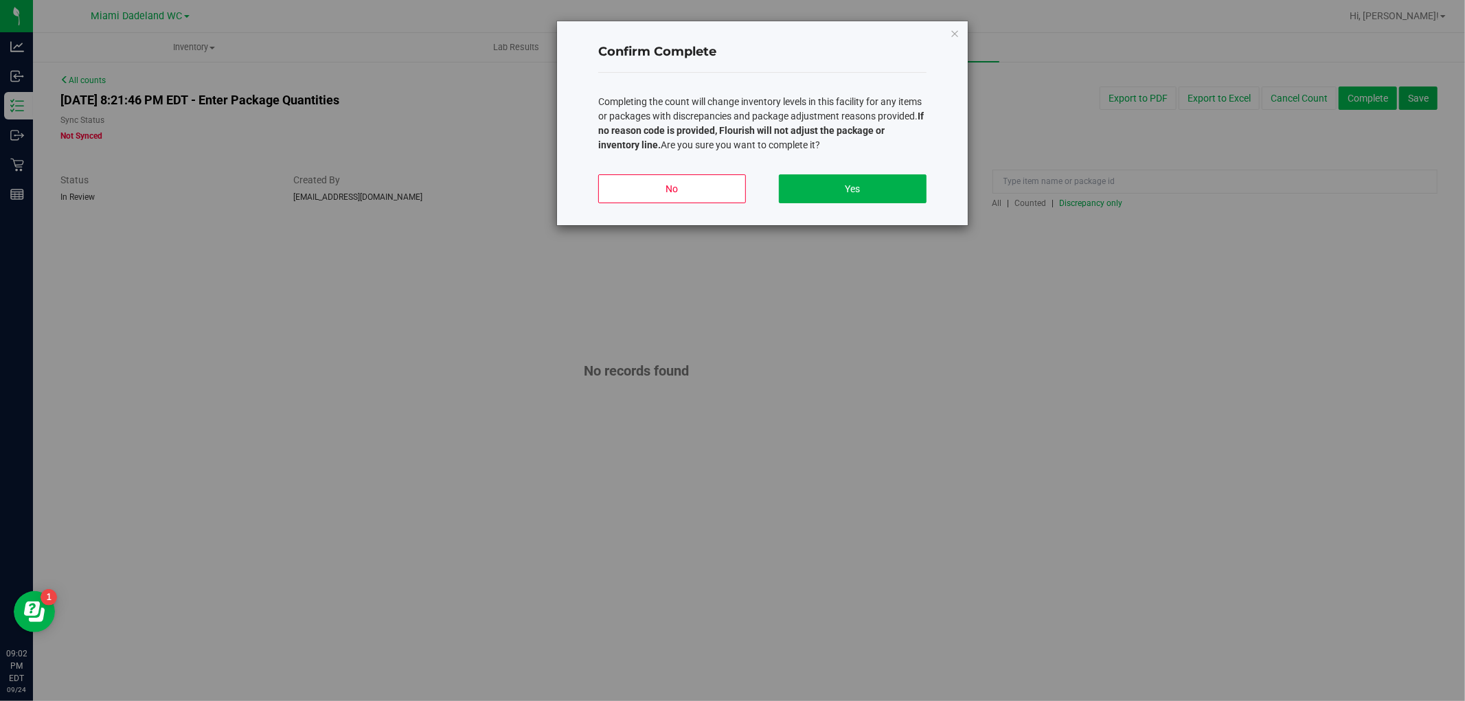
click at [865, 181] on button "Yes" at bounding box center [853, 188] width 148 height 29
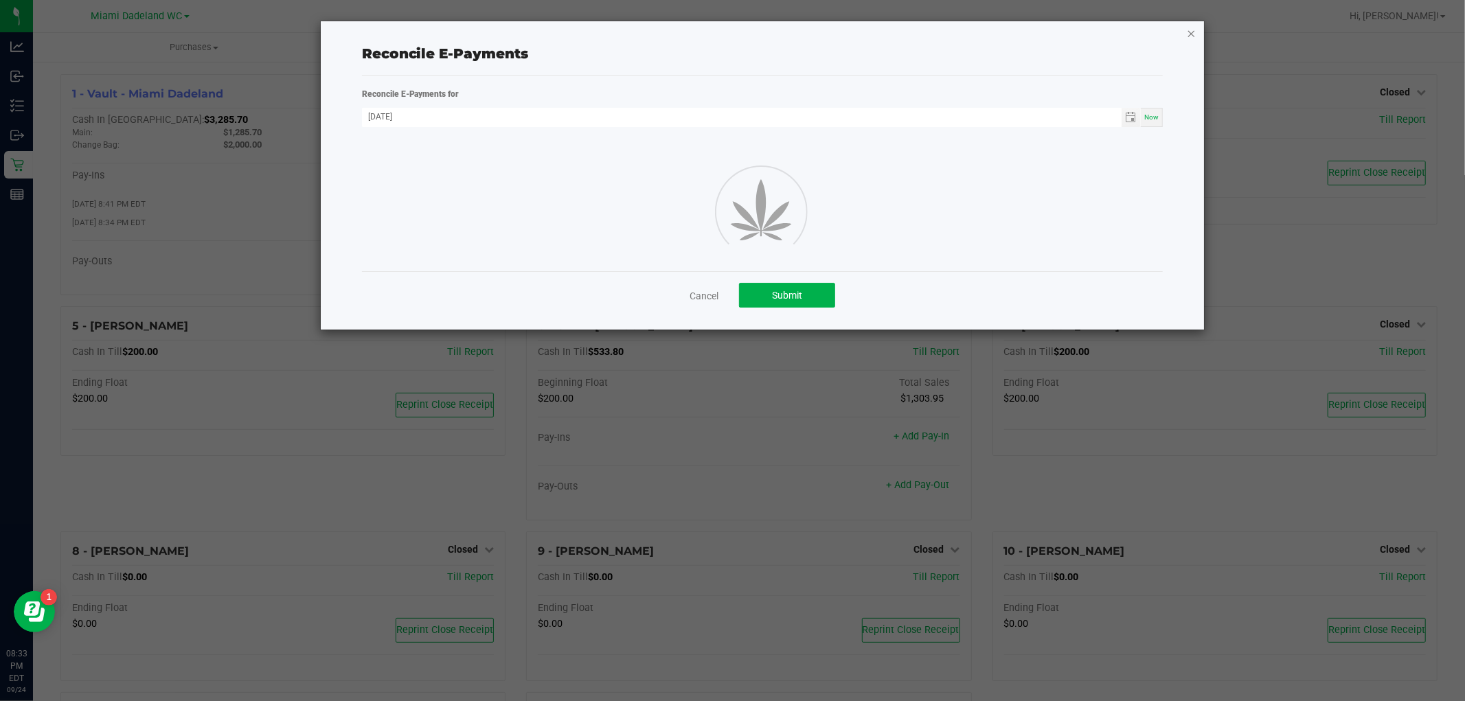
click at [1196, 34] on icon "button" at bounding box center [1192, 33] width 10 height 16
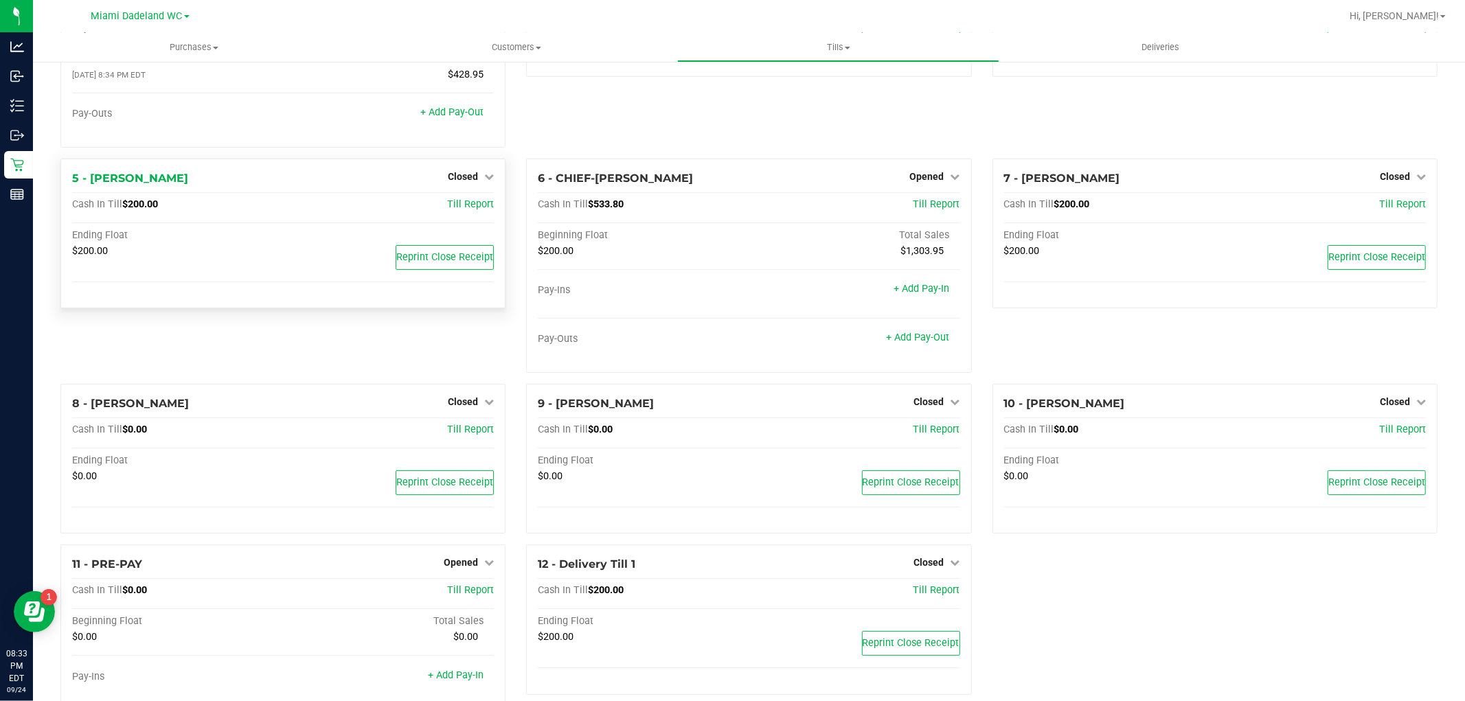
scroll to position [234, 0]
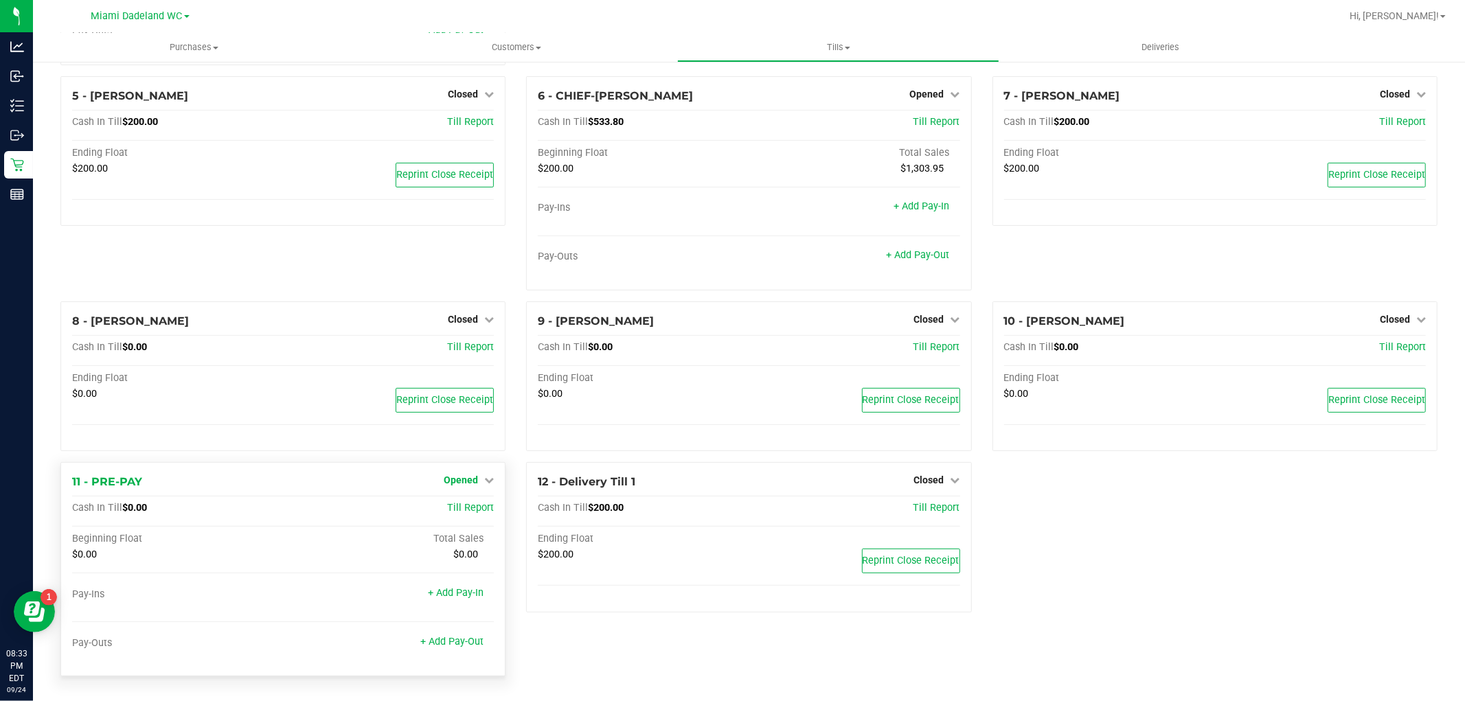
click at [467, 475] on span "Opened" at bounding box center [461, 480] width 34 height 11
click at [477, 508] on link "Close Till" at bounding box center [462, 508] width 37 height 11
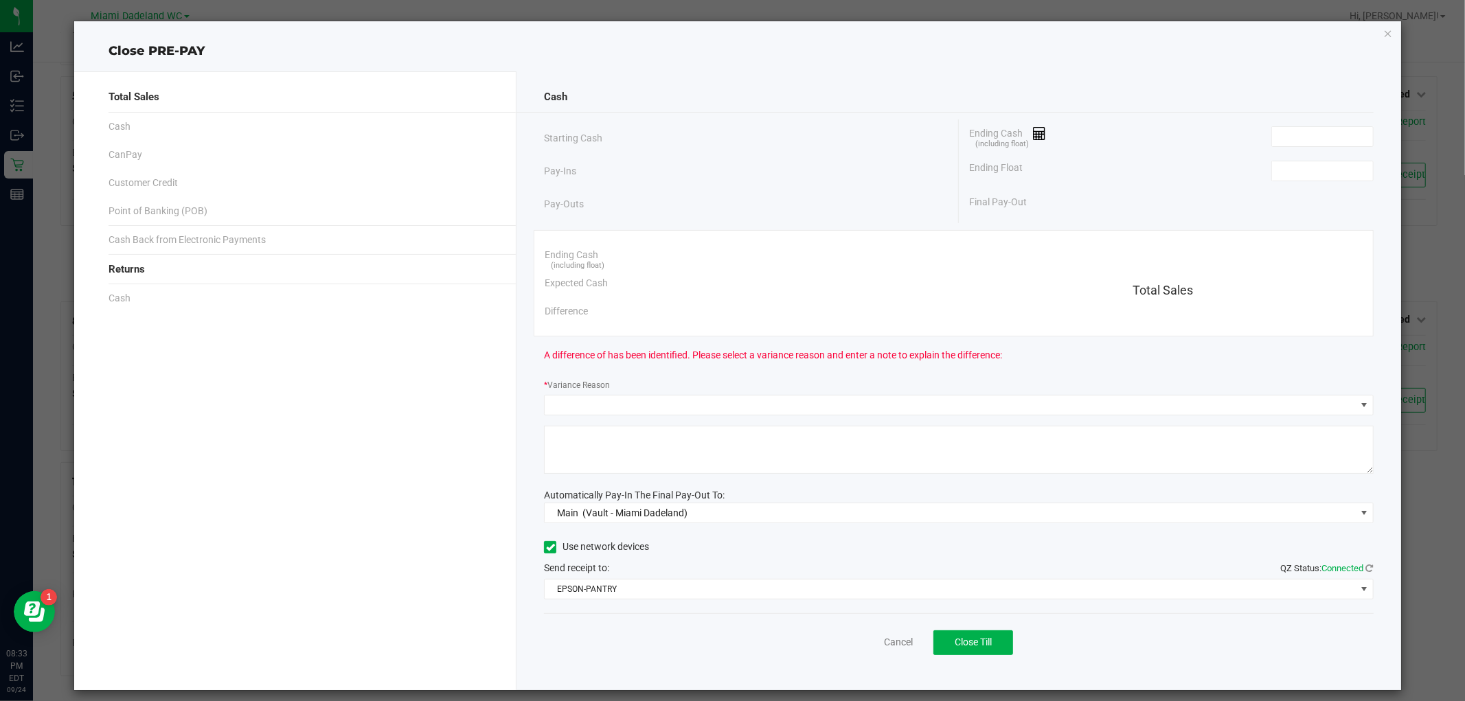
click at [1336, 124] on div "Ending Cash (including float)" at bounding box center [1171, 136] width 404 height 34
click at [1358, 141] on input at bounding box center [1322, 136] width 101 height 19
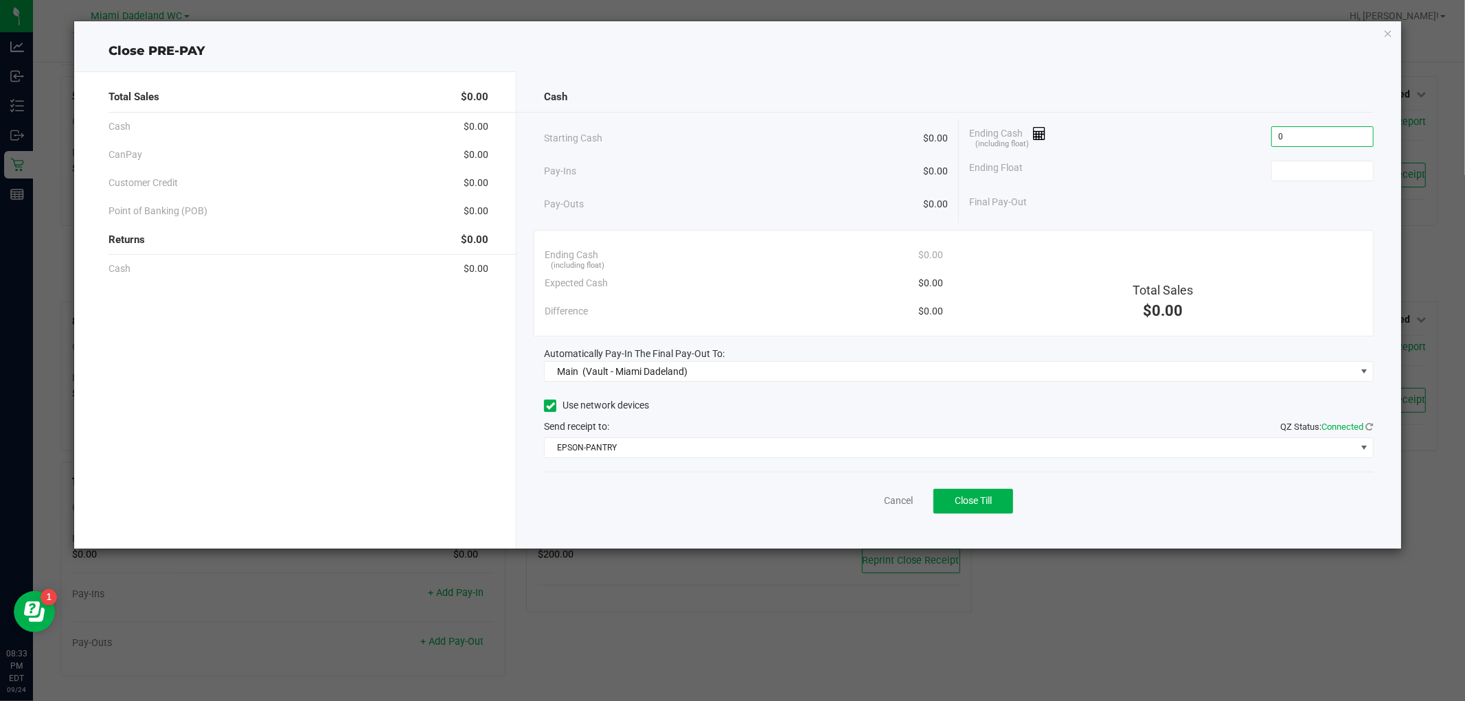
type input "$0.00"
click at [1195, 85] on div "Cash" at bounding box center [958, 97] width 829 height 30
click at [977, 503] on span "Close Till" at bounding box center [973, 500] width 37 height 11
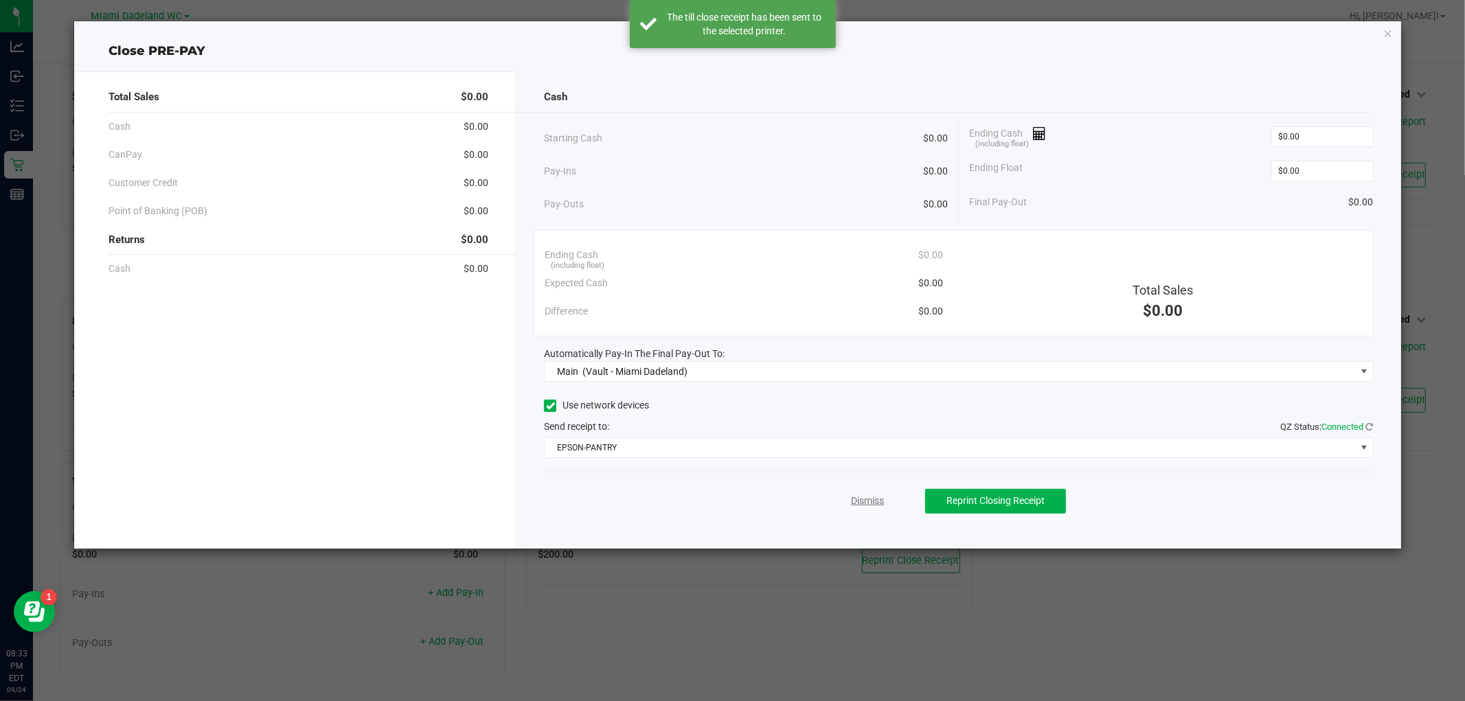
click at [869, 500] on link "Dismiss" at bounding box center [867, 501] width 33 height 14
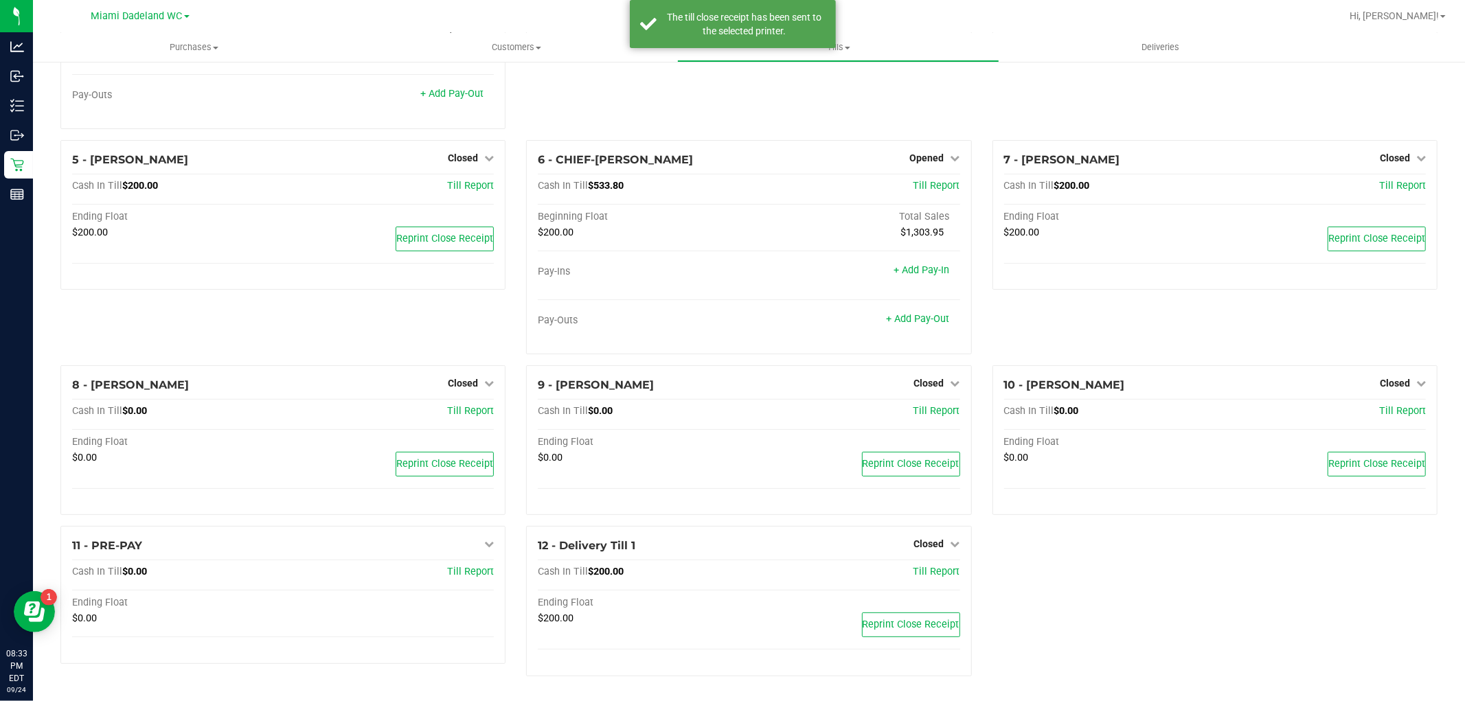
scroll to position [170, 0]
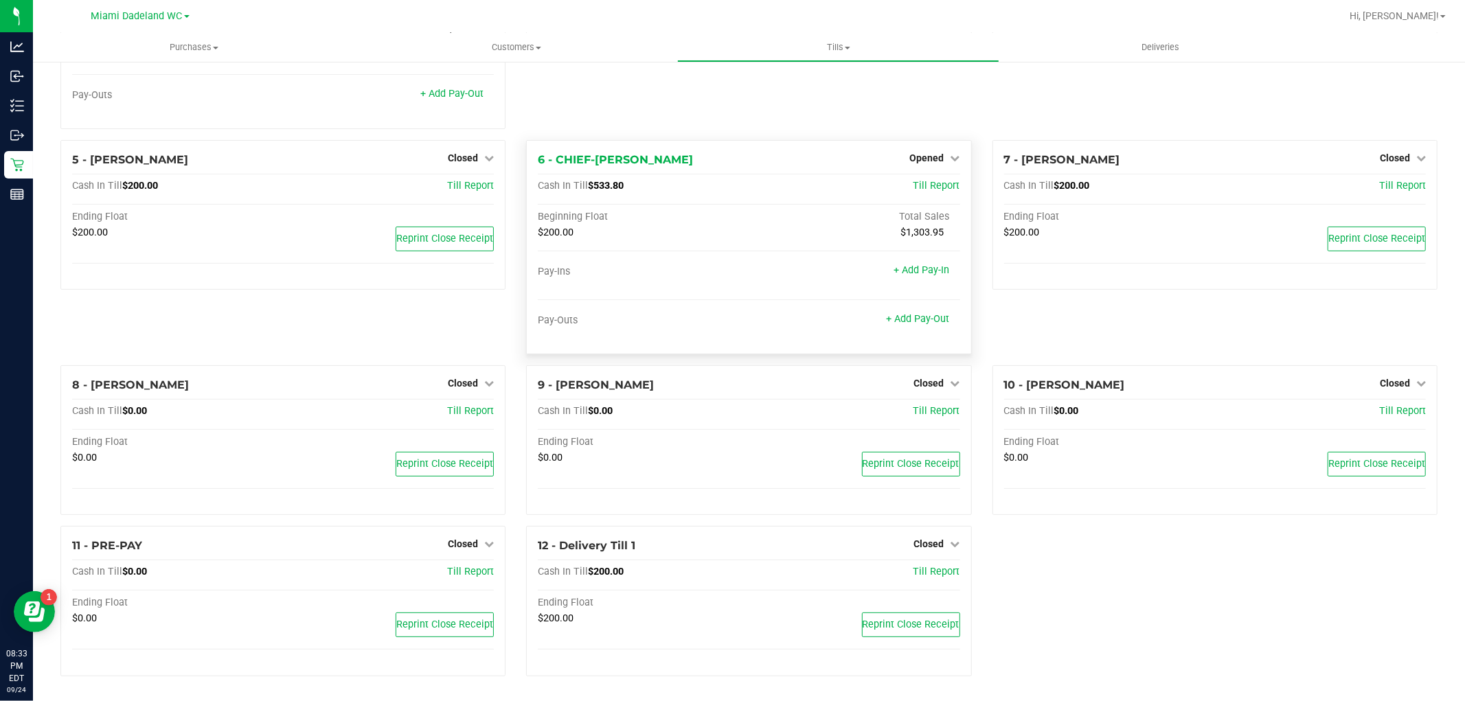
click at [931, 146] on div "6 - CHIEF-WINCHLEY Opened Close Till Cash In Till $533.80 Till Report Beginning…" at bounding box center [748, 247] width 445 height 214
click at [937, 160] on link "Opened" at bounding box center [935, 157] width 50 height 11
click at [942, 184] on div "Close Till" at bounding box center [929, 186] width 102 height 17
click at [926, 187] on link "Close Till" at bounding box center [928, 186] width 37 height 11
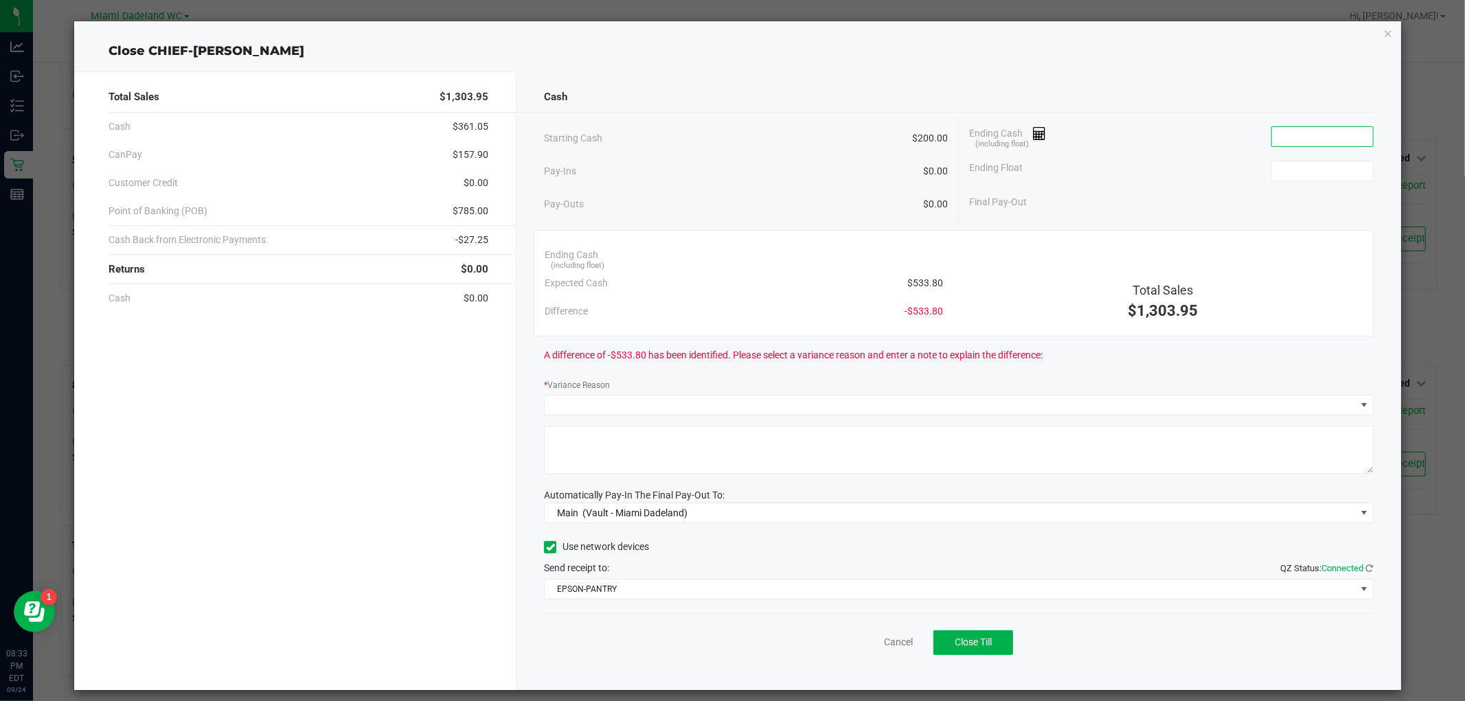
click at [1286, 136] on input at bounding box center [1322, 136] width 101 height 19
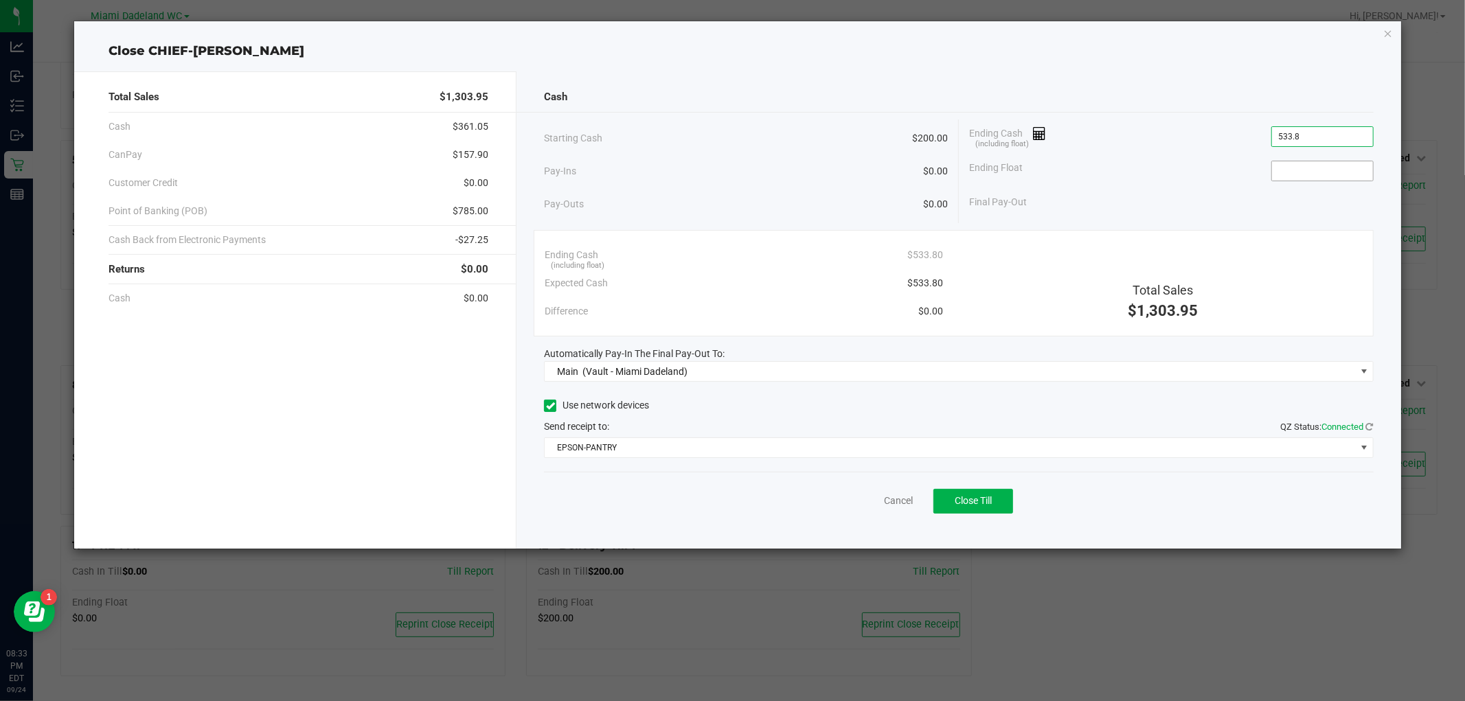
type input "$533.80"
click at [1313, 170] on input at bounding box center [1322, 170] width 101 height 19
type input "$200.00"
click at [1236, 78] on div "Cash Starting Cash $200.00 Pay-Ins $0.00 Pay-Outs $0.00 Ending Cash (including …" at bounding box center [958, 309] width 884 height 477
click at [1095, 141] on div "Ending Cash (including float) $533.80" at bounding box center [1171, 136] width 404 height 34
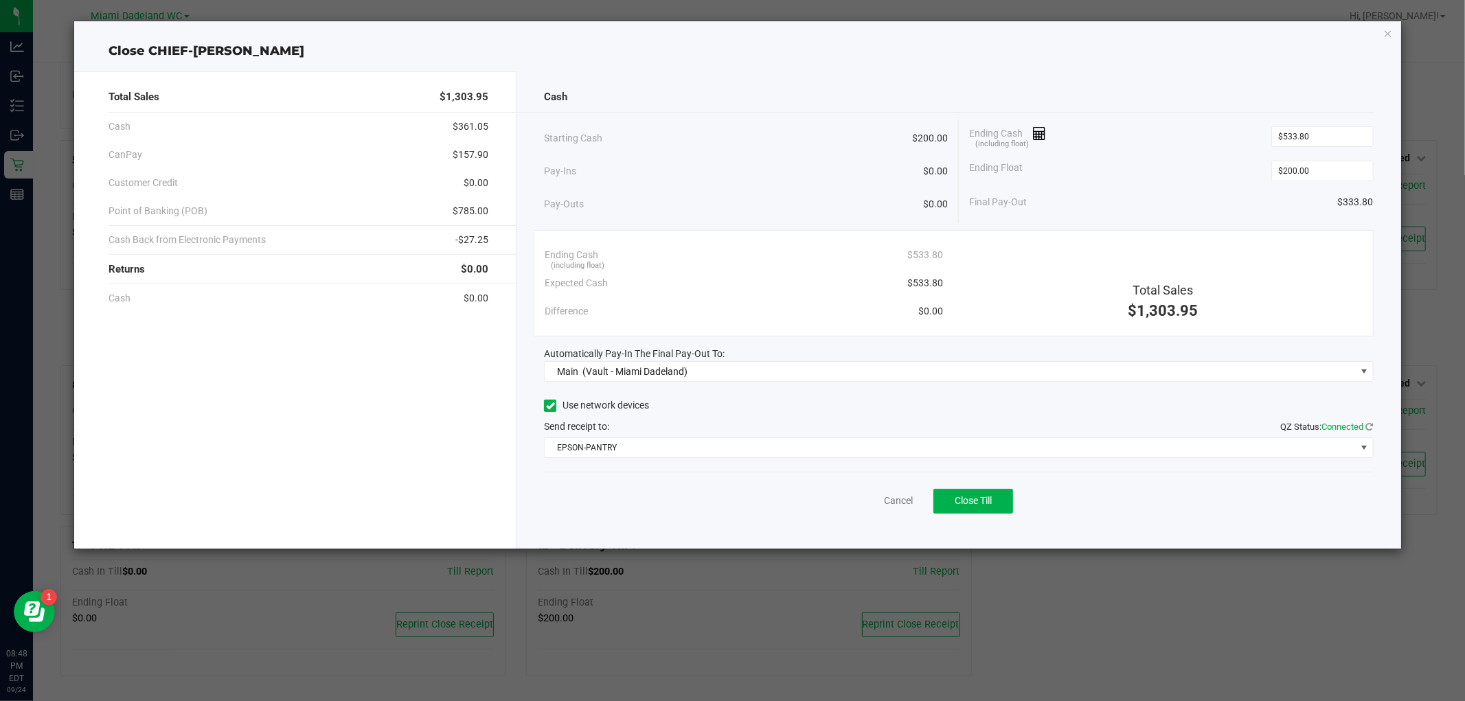
click at [1216, 99] on div "Cash" at bounding box center [958, 97] width 829 height 30
click at [976, 504] on span "Close Till" at bounding box center [973, 500] width 37 height 11
click at [1391, 33] on icon "button" at bounding box center [1388, 33] width 10 height 16
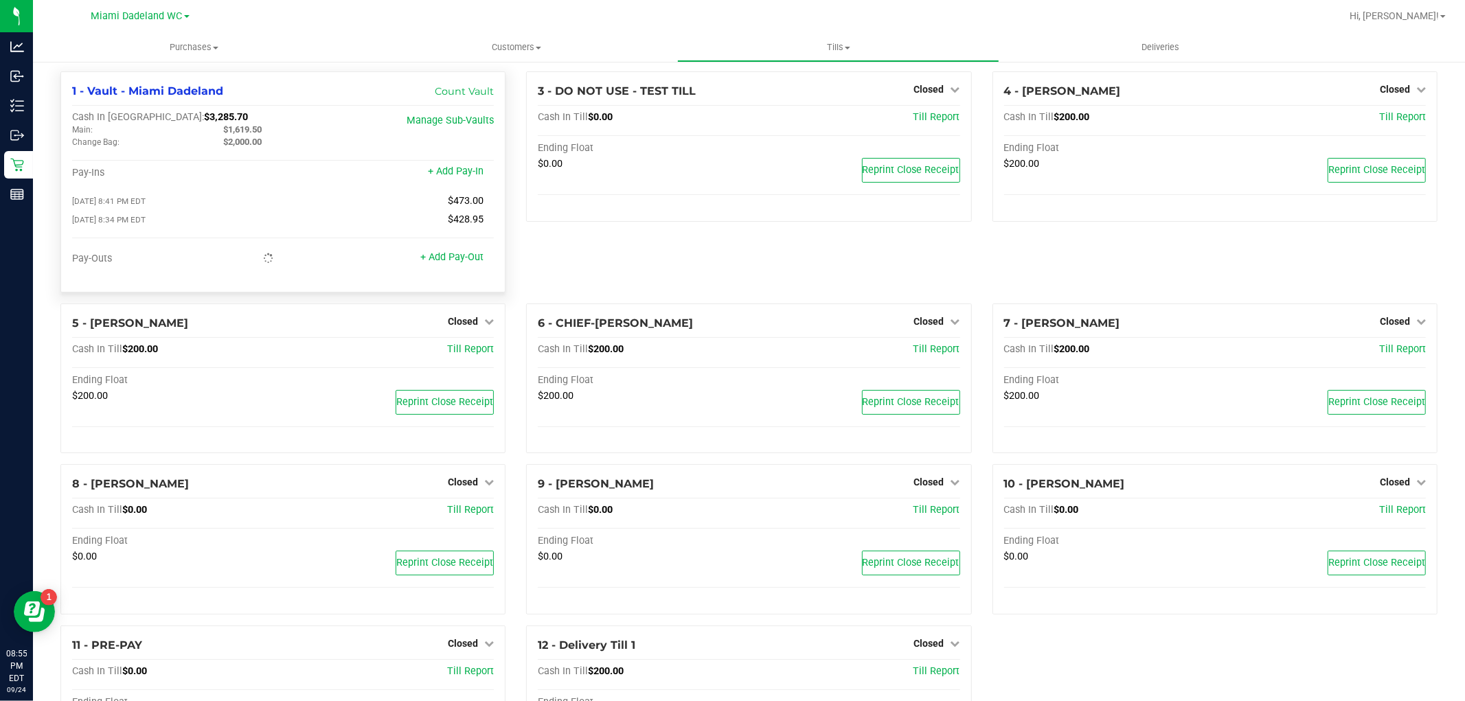
scroll to position [0, 0]
click at [204, 119] on span "$3,619.50" at bounding box center [226, 120] width 44 height 12
copy span "3,619.50"
